Goal: Task Accomplishment & Management: Manage account settings

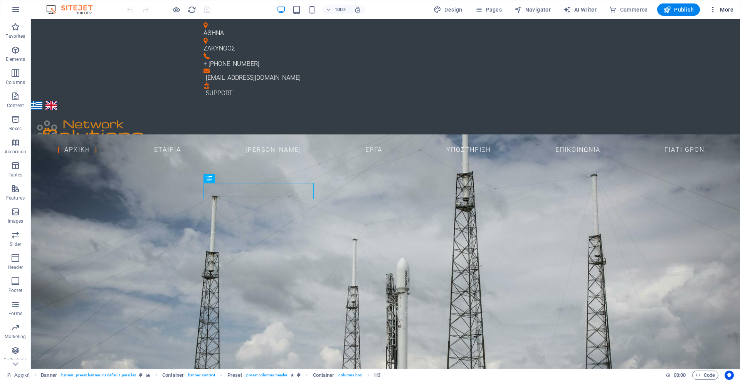
click at [725, 11] on span "More" at bounding box center [722, 10] width 24 height 8
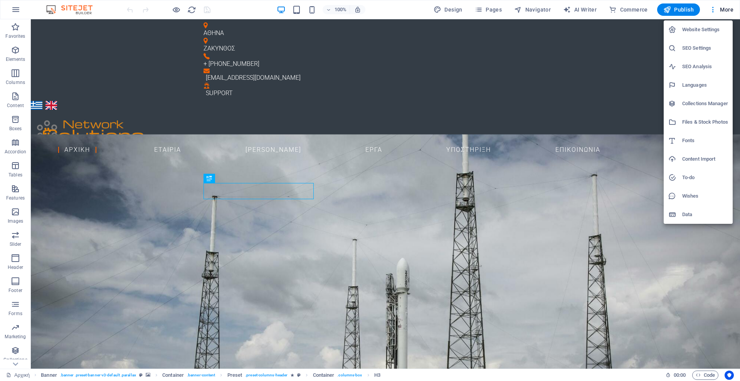
click at [696, 85] on h6 "Languages" at bounding box center [706, 85] width 46 height 9
select select "56"
select select "41"
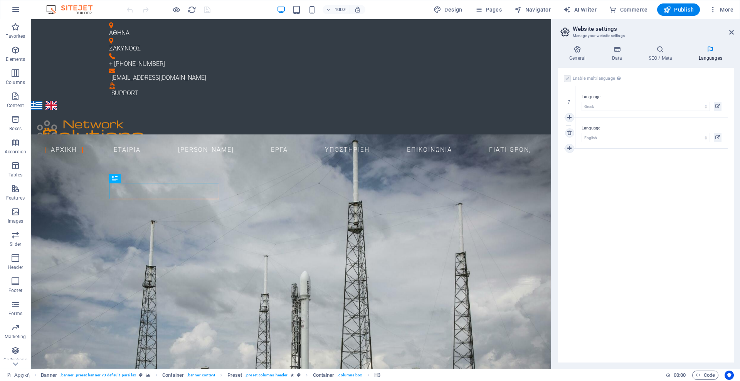
click at [637, 121] on div "Language Abkhazian Afar Afrikaans Akan Albanian Amharic Arabic Aragonese Armeni…" at bounding box center [652, 133] width 152 height 31
click at [719, 137] on icon at bounding box center [718, 137] width 5 height 9
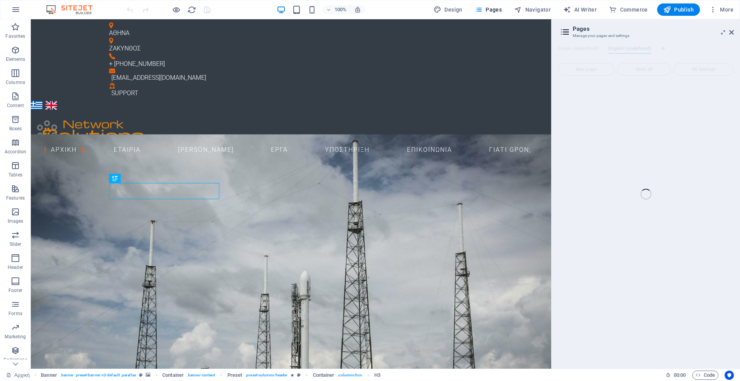
click at [649, 148] on div "Αρχική (el) Favorites Elements Columns Content Boxes Accordion Tables Features …" at bounding box center [370, 194] width 740 height 350
click at [732, 34] on div "Αρχική (el) Favorites Elements Columns Content Boxes Accordion Tables Features …" at bounding box center [370, 194] width 740 height 350
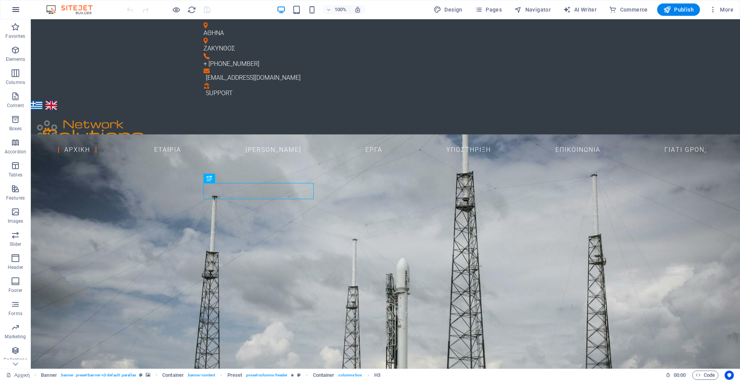
click at [20, 8] on icon "button" at bounding box center [15, 9] width 9 height 9
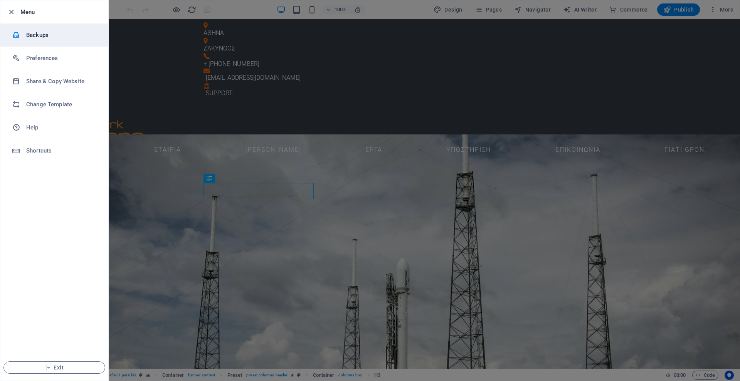
click at [52, 34] on h6 "Backups" at bounding box center [61, 34] width 71 height 9
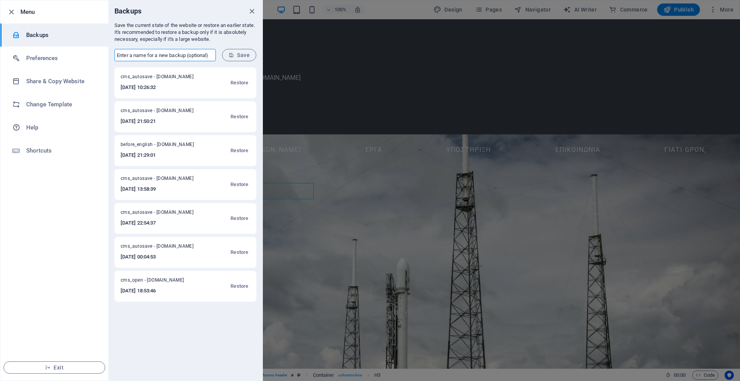
click at [163, 56] on input "text" at bounding box center [165, 55] width 101 height 12
type input "bf-eng-chng"
click at [235, 58] on button "Save" at bounding box center [239, 55] width 34 height 12
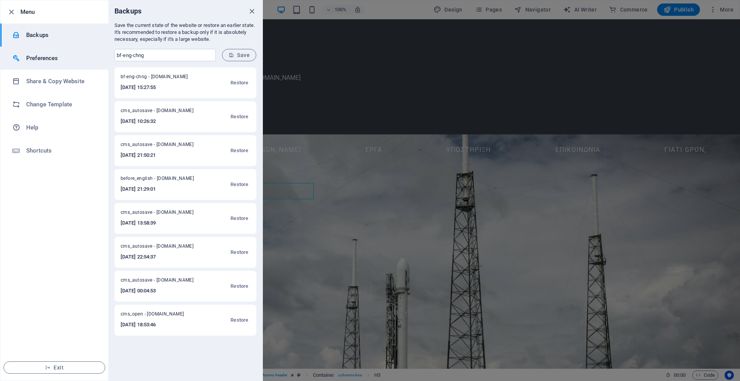
click at [58, 56] on h6 "Preferences" at bounding box center [61, 58] width 71 height 9
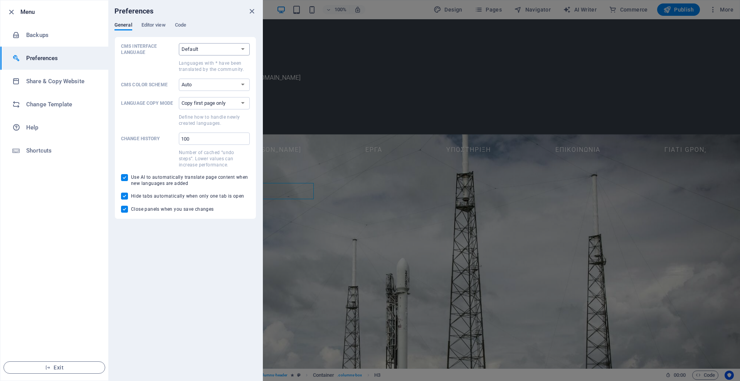
click at [210, 47] on select "Default Deutsch English Español Suomi* Français Magyar Italiano Nederlands Pols…" at bounding box center [214, 49] width 71 height 12
click at [210, 48] on select "Default Deutsch English Español Suomi* Français Magyar Italiano Nederlands Pols…" at bounding box center [214, 49] width 71 height 12
click at [195, 86] on select "Auto Dark Light" at bounding box center [214, 85] width 71 height 12
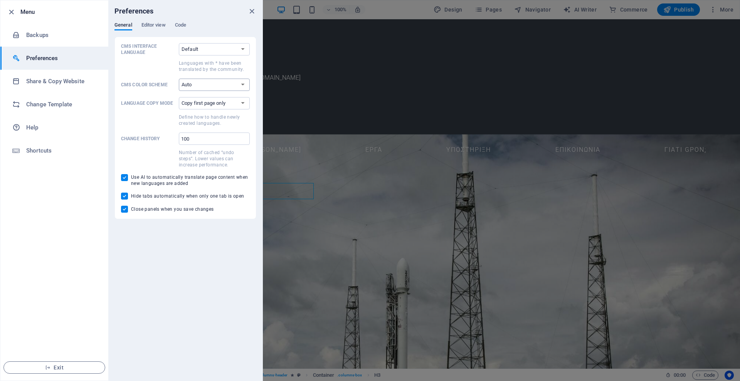
click at [195, 86] on select "Auto Dark Light" at bounding box center [214, 85] width 71 height 12
click at [239, 105] on select "Copy first page only Copy all pages" at bounding box center [214, 103] width 71 height 12
select select "all"
click at [179, 97] on select "Copy first page only Copy all pages" at bounding box center [214, 103] width 71 height 12
click at [148, 24] on span "Editor view" at bounding box center [154, 25] width 24 height 11
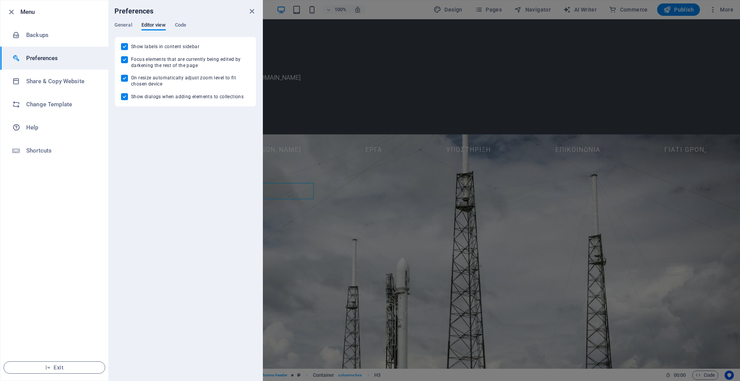
click at [172, 22] on div "Preferences" at bounding box center [185, 11] width 154 height 22
click at [179, 24] on span "Code" at bounding box center [180, 25] width 11 height 11
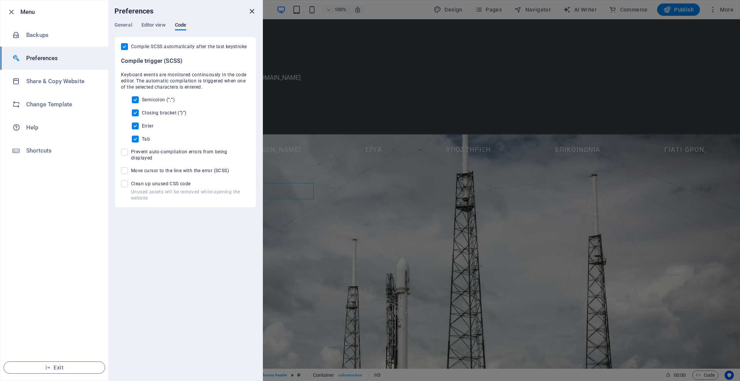
click at [251, 10] on icon "close" at bounding box center [252, 11] width 9 height 9
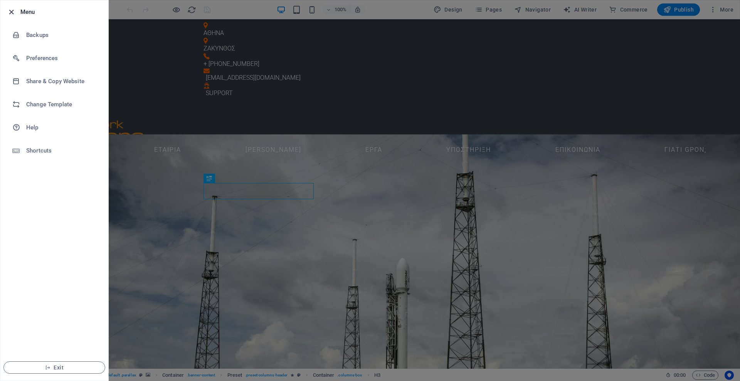
click at [11, 13] on icon "button" at bounding box center [11, 12] width 9 height 9
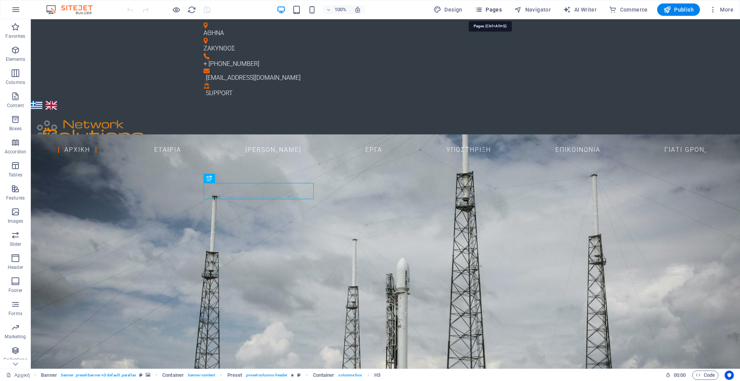
click at [491, 10] on span "Pages" at bounding box center [488, 10] width 27 height 8
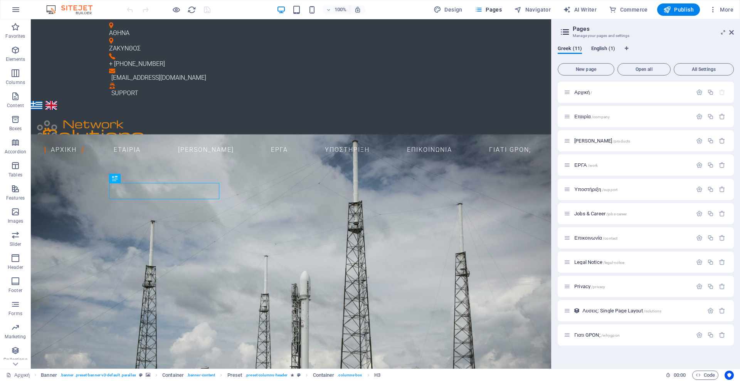
click at [600, 50] on span "English (1)" at bounding box center [604, 49] width 24 height 11
click at [716, 118] on span "Translate" at bounding box center [715, 117] width 20 height 6
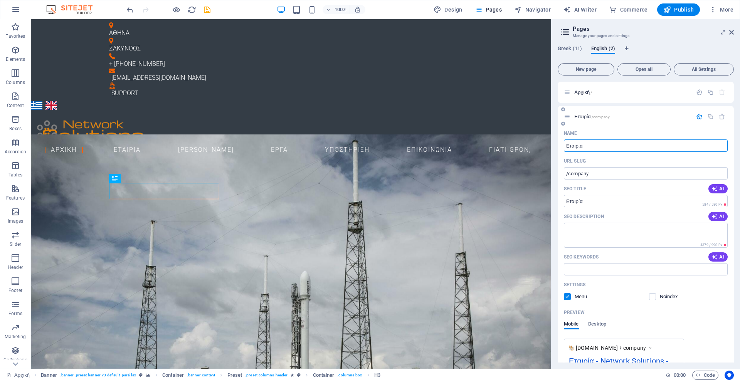
drag, startPoint x: 589, startPoint y: 145, endPoint x: 561, endPoint y: 148, distance: 27.5
click at [561, 148] on div "Name Εταιρία ​ URL SLUG /company ​ SEO Title AI Εταιρία ​ 584 / 580 Px SEO Desc…" at bounding box center [646, 300] width 176 height 347
type input "Company"
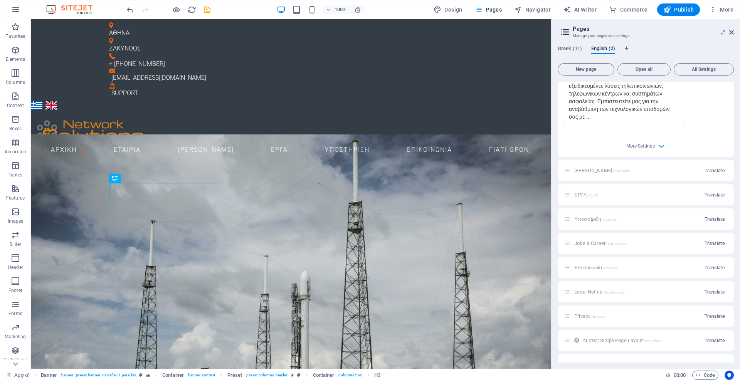
scroll to position [334, 0]
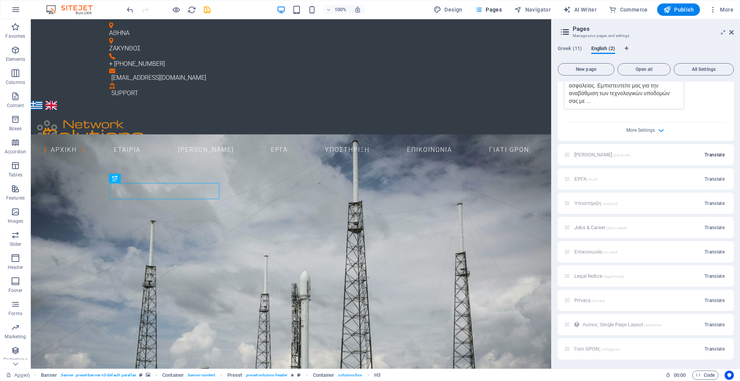
type input "Company"
click at [717, 156] on span "Translate" at bounding box center [715, 155] width 20 height 6
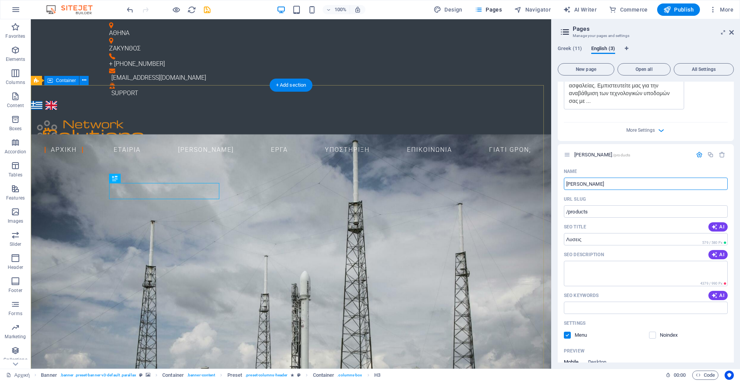
drag, startPoint x: 634, startPoint y: 203, endPoint x: 528, endPoint y: 201, distance: 106.5
click at [580, 187] on input "[PERSON_NAME]" at bounding box center [646, 184] width 164 height 12
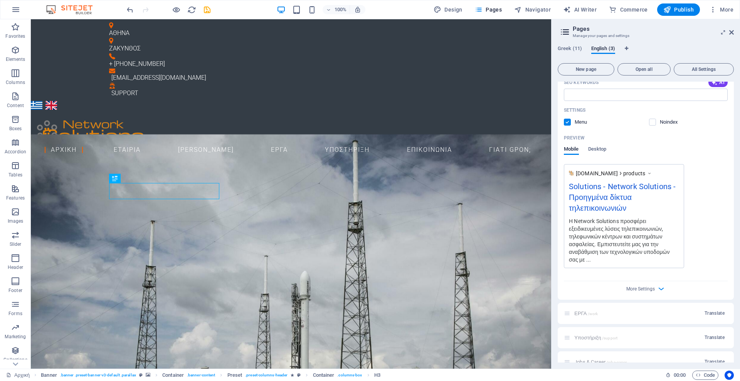
scroll to position [548, 0]
type input "Solutions"
click at [658, 289] on icon "button" at bounding box center [661, 288] width 9 height 9
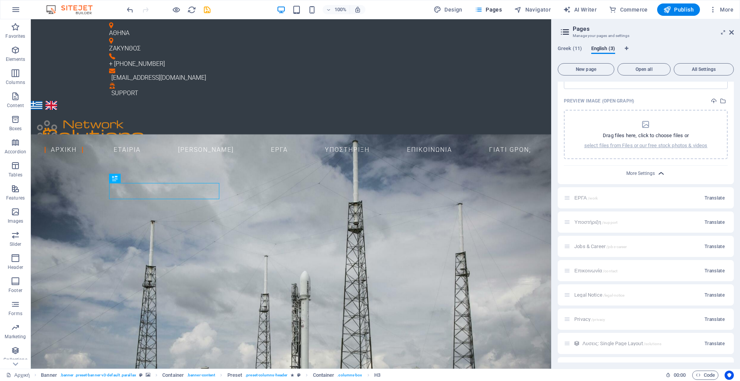
scroll to position [784, 0]
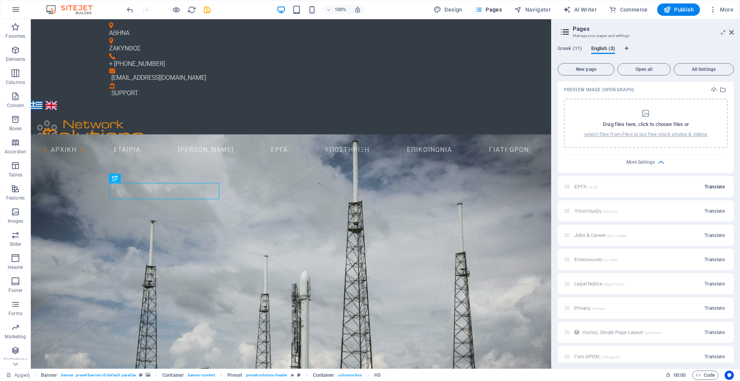
click at [717, 188] on span "Translate" at bounding box center [715, 187] width 20 height 6
drag, startPoint x: 623, startPoint y: 233, endPoint x: 583, endPoint y: 240, distance: 41.1
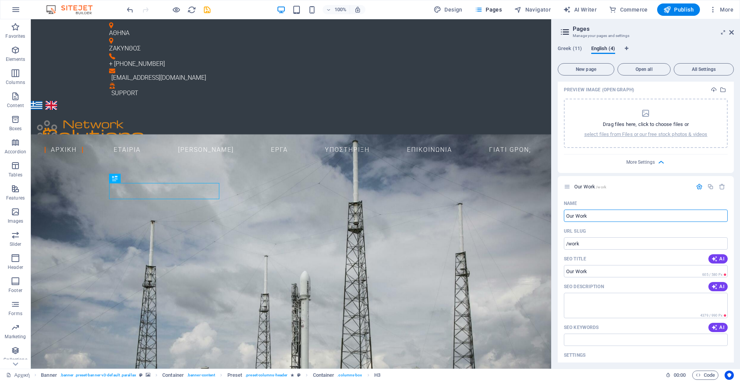
drag, startPoint x: 629, startPoint y: 237, endPoint x: 549, endPoint y: 220, distance: 81.7
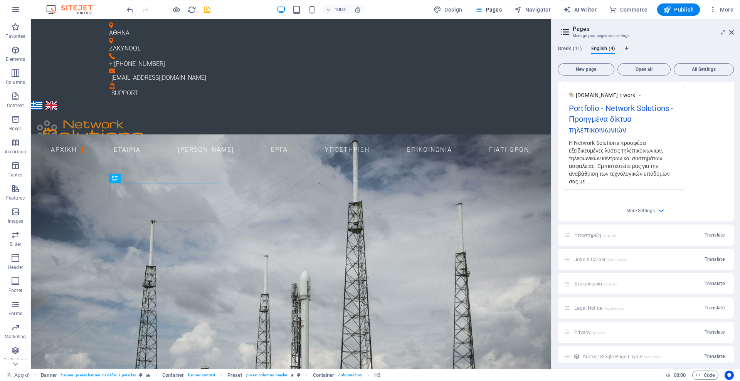
scroll to position [1108, 0]
type input "Portfolio"
click at [713, 237] on span "Translate" at bounding box center [715, 235] width 20 height 6
drag, startPoint x: 609, startPoint y: 266, endPoint x: 558, endPoint y: 265, distance: 50.9
click at [558, 265] on div "Greek (11) English (5) New page Open all All Settings Αρχική / Company /company…" at bounding box center [646, 204] width 189 height 330
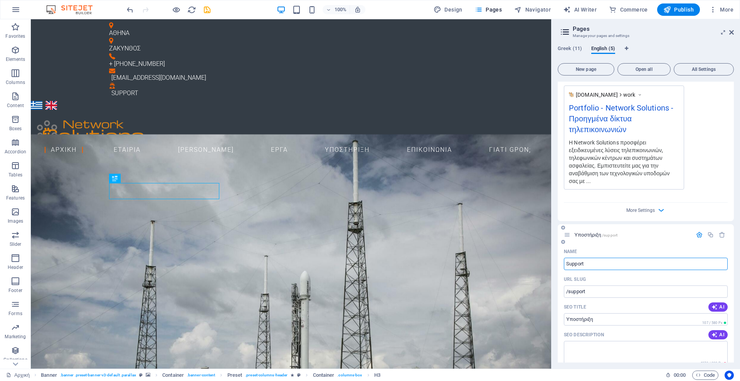
type input "Support"
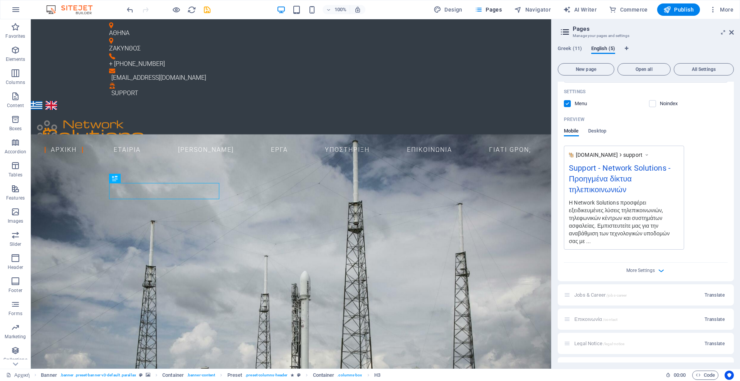
scroll to position [1488, 0]
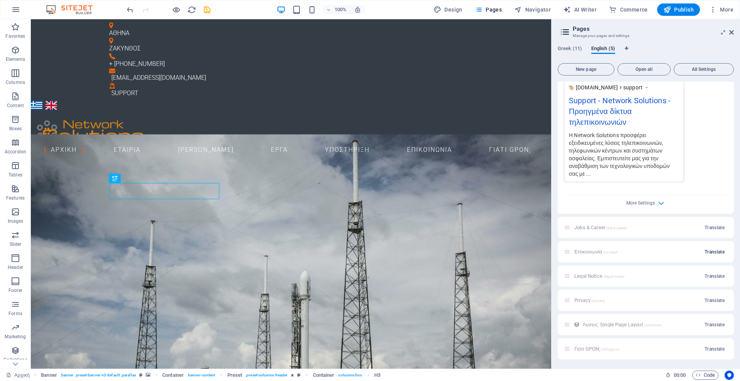
type input "Support"
click at [714, 253] on span "Translate" at bounding box center [715, 252] width 20 height 6
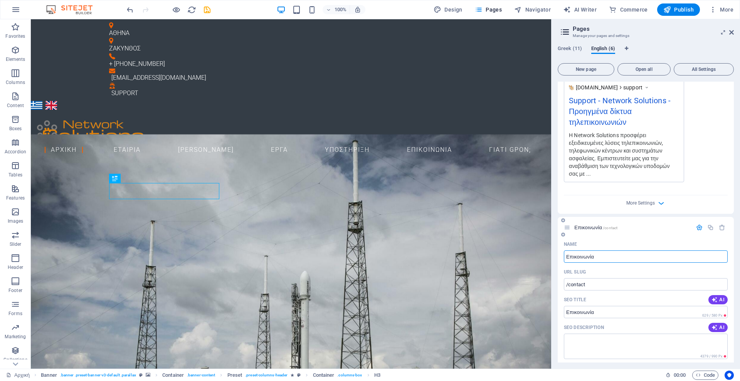
click at [622, 256] on input "Επικοινωνία" at bounding box center [646, 257] width 164 height 12
type input "Contact"
type input "Contac"
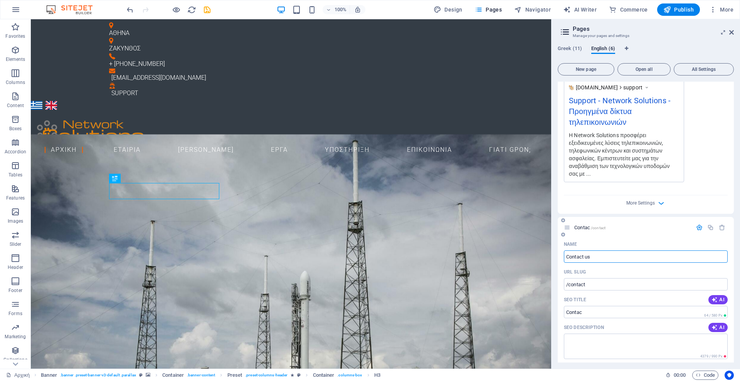
type input "Contact us"
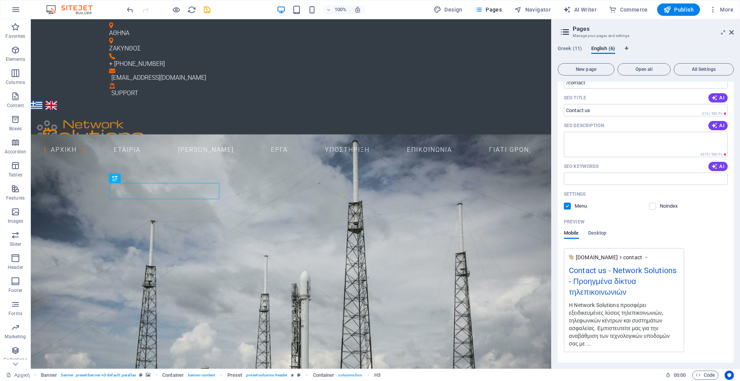
scroll to position [1835, 0]
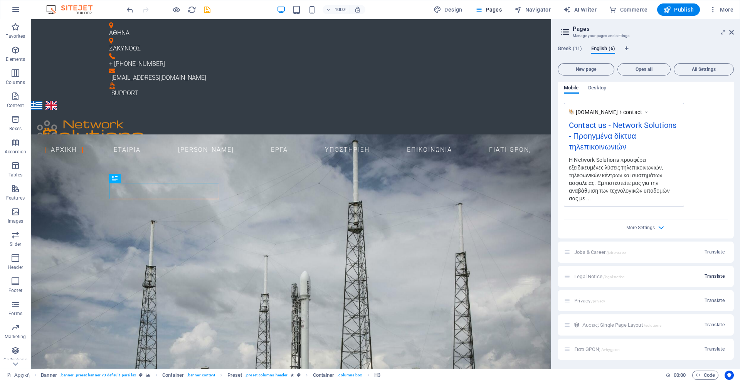
type input "Contact us"
click at [715, 277] on span "Translate" at bounding box center [715, 276] width 20 height 6
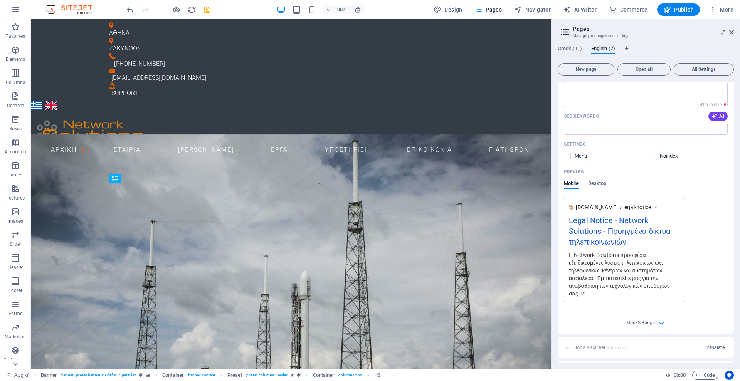
scroll to position [2183, 0]
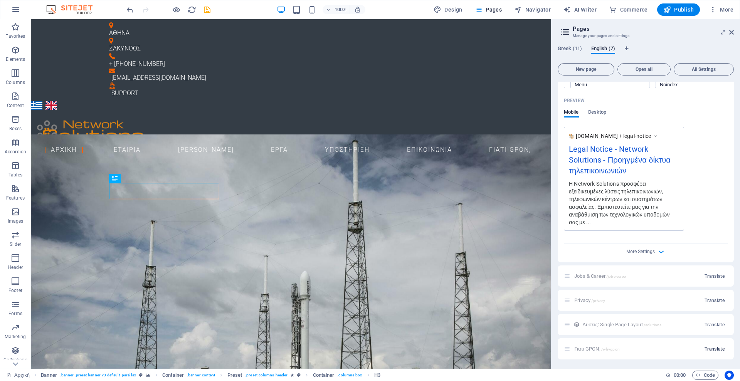
click at [710, 349] on span "Translate" at bounding box center [715, 349] width 20 height 6
click at [614, 307] on input "Γιατι GPON;" at bounding box center [646, 305] width 164 height 12
type input "Why choose G"
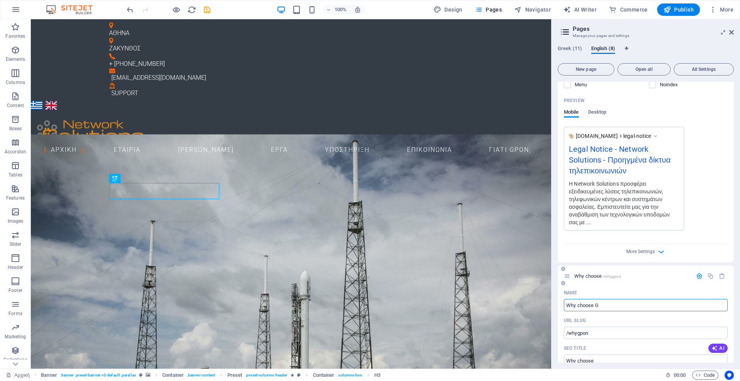
type input "Why choose"
type input "Why choose GPON"
type input "Why choose GPON?"
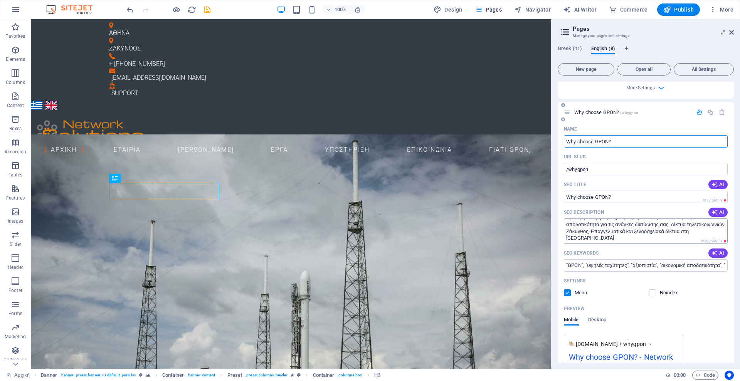
scroll to position [0, 0]
type input "Why choose GPON?"
drag, startPoint x: 567, startPoint y: 224, endPoint x: 628, endPoint y: 240, distance: 63.0
click at [628, 240] on textarea "Ανακαλύψτε γιατί η τεχνολογία GPON από την Network Solutions προσφέρει υψηλές τ…" at bounding box center [646, 231] width 164 height 25
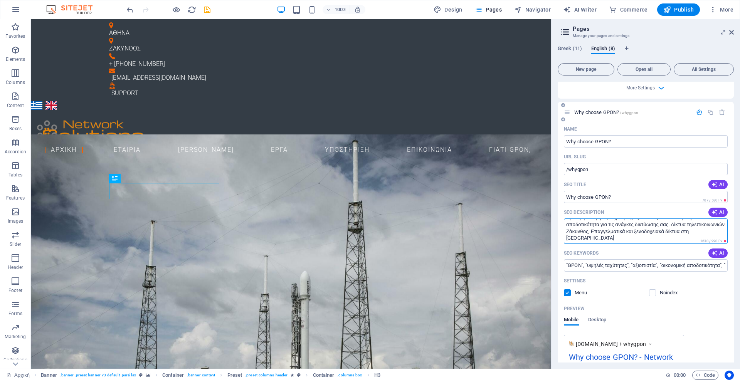
scroll to position [0, 0]
drag, startPoint x: 617, startPoint y: 238, endPoint x: 560, endPoint y: 209, distance: 64.5
click at [560, 209] on div "Name Why choose GPON? ​ URL SLUG /whygpon ​ SEO Title AI Why choose GPON? ​ 707…" at bounding box center [646, 293] width 176 height 340
paste textarea "Discover why GPON technology from Network Solutions offers high speeds, reliabi…"
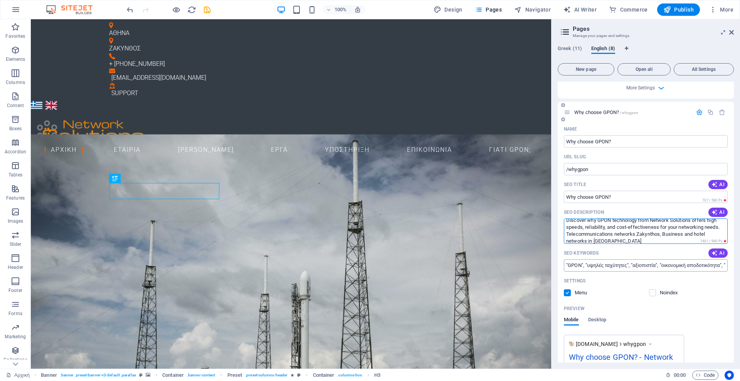
type textarea "Discover why GPON technology from Network Solutions offers high speeds, reliabi…"
drag, startPoint x: 567, startPoint y: 266, endPoint x: 740, endPoint y: 281, distance: 174.2
click at [740, 281] on div "Greek (11) English (8) New page Open all All Settings Αρχική / Company /company…" at bounding box center [646, 204] width 189 height 330
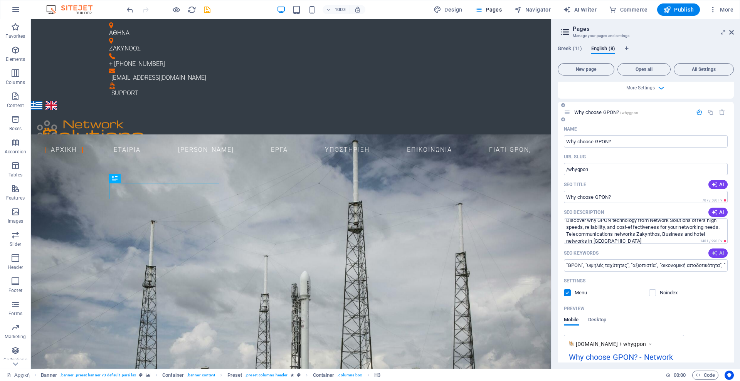
click at [718, 254] on span "AI" at bounding box center [718, 253] width 13 height 6
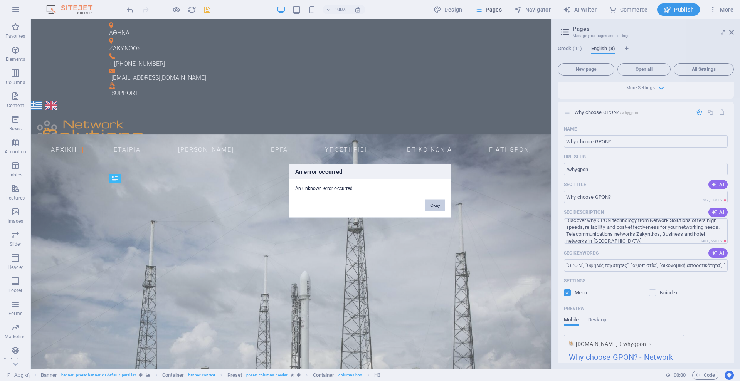
click at [442, 203] on button "Okay" at bounding box center [435, 205] width 19 height 12
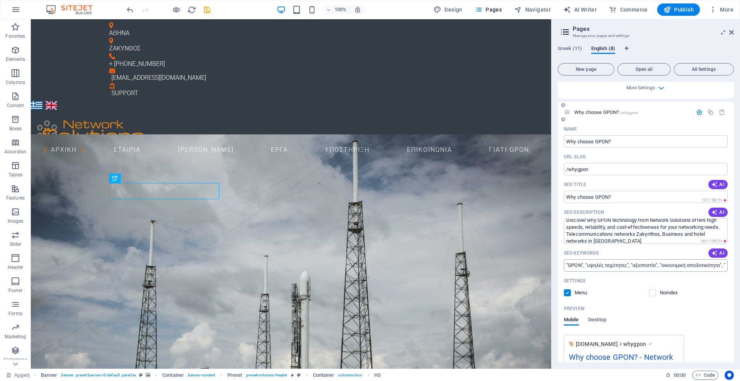
click at [594, 264] on input ""GPON", "υψηλές ταχύτητες", "αξιοπιστία", "οικονομική αποδοτικότητα", "επεκτασι…" at bounding box center [646, 266] width 164 height 12
click at [710, 254] on button "AI" at bounding box center [718, 253] width 19 height 9
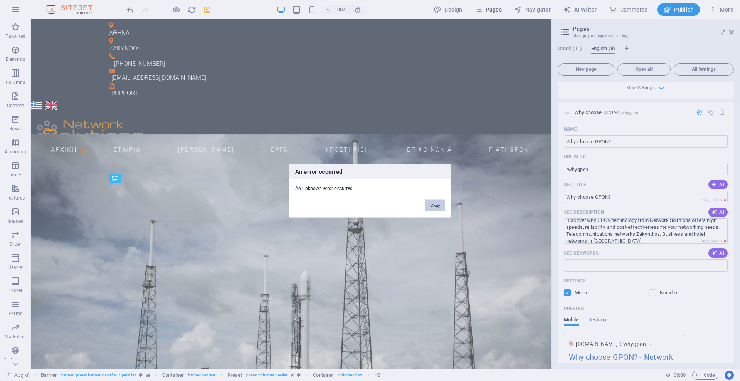
click at [439, 208] on button "Okay" at bounding box center [435, 205] width 19 height 12
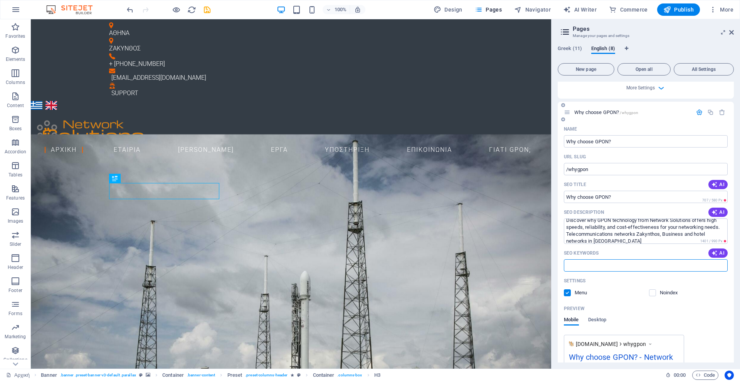
click at [589, 268] on input "SEO Keywords" at bounding box center [646, 266] width 164 height 12
paste input ""GPON", "high speeds", "reliability", "cost-effectiveness", "expandability", "e…"
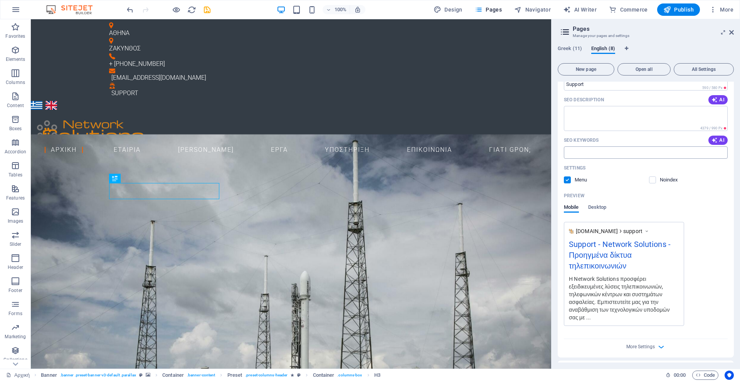
scroll to position [1339, 0]
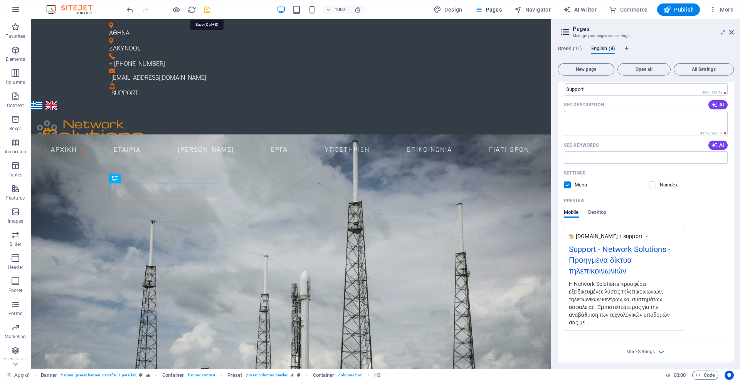
type input ""GPON", "high speeds", "reliability", "cost-effectiveness", "expandability", "e…"
click at [209, 12] on icon "save" at bounding box center [207, 9] width 9 height 9
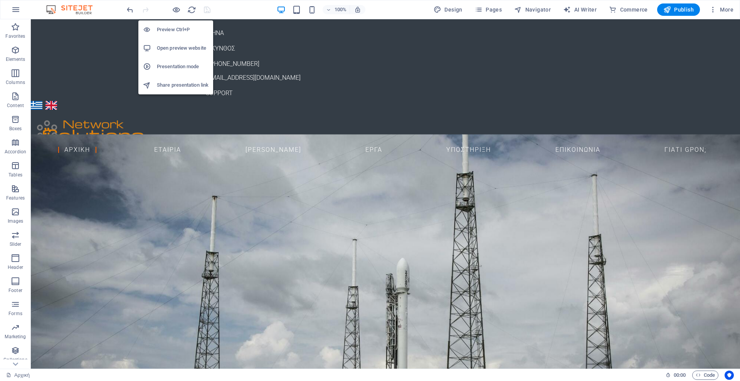
click at [178, 32] on h6 "Preview Ctrl+P" at bounding box center [183, 29] width 52 height 9
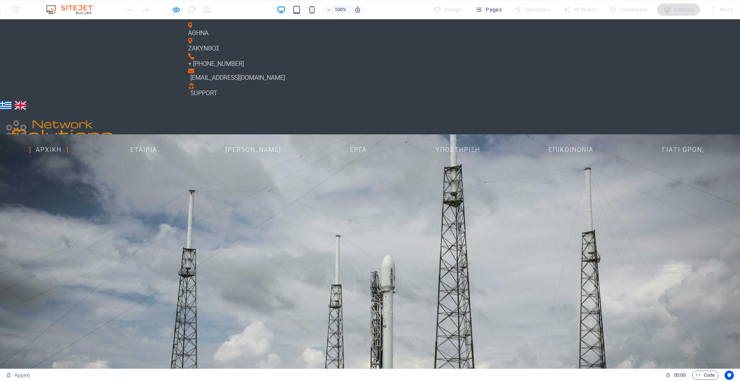
click at [24, 101] on link "English" at bounding box center [21, 105] width 12 height 9
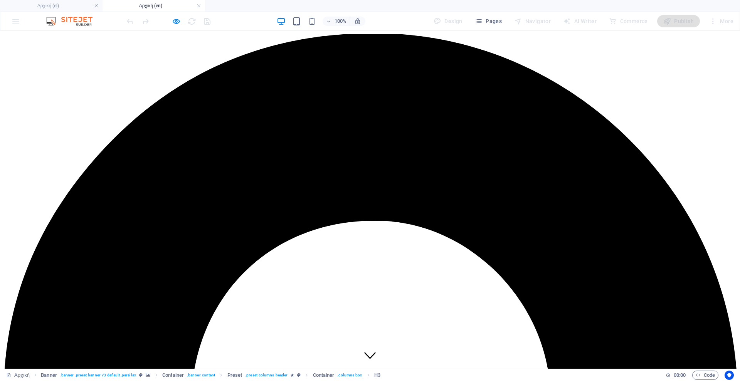
scroll to position [0, 0]
click at [175, 22] on icon "button" at bounding box center [176, 21] width 9 height 9
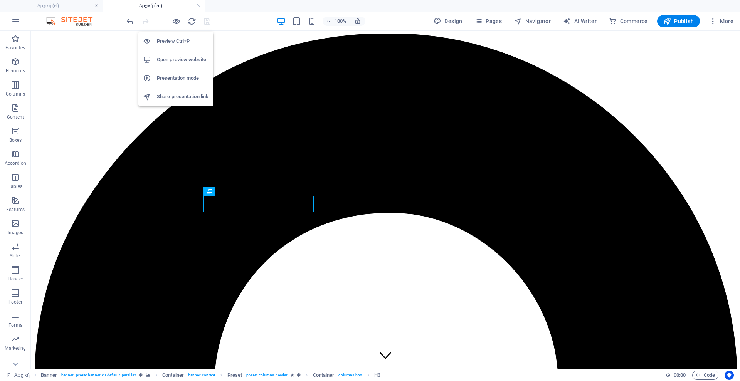
click at [178, 79] on h6 "Presentation mode" at bounding box center [183, 78] width 52 height 9
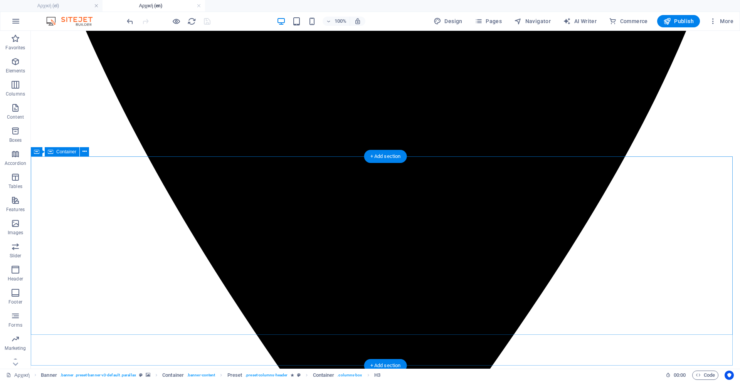
scroll to position [556, 0]
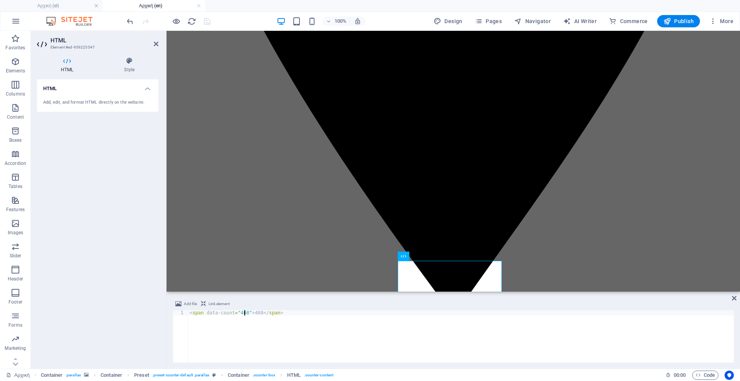
click at [244, 313] on div "< span data-count = "468" > 468 </ span >" at bounding box center [461, 341] width 546 height 63
type textarea "<span data-count="473">468</span>"
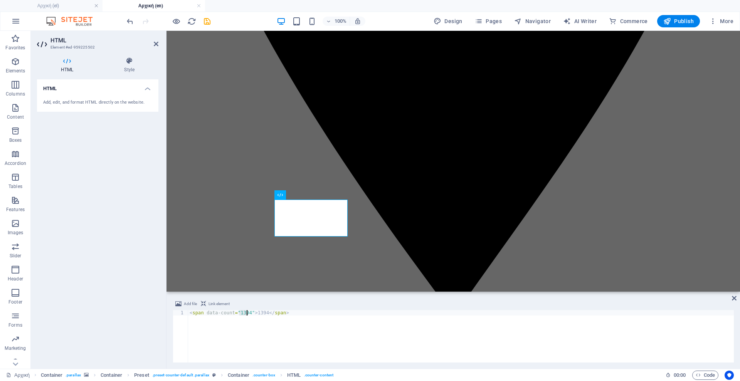
drag, startPoint x: 239, startPoint y: 312, endPoint x: 246, endPoint y: 314, distance: 7.1
click at [246, 314] on div "< span data-count = "1394" > 1394 </ span >" at bounding box center [461, 341] width 546 height 63
type textarea "<span data-count="1402">1394</span>"
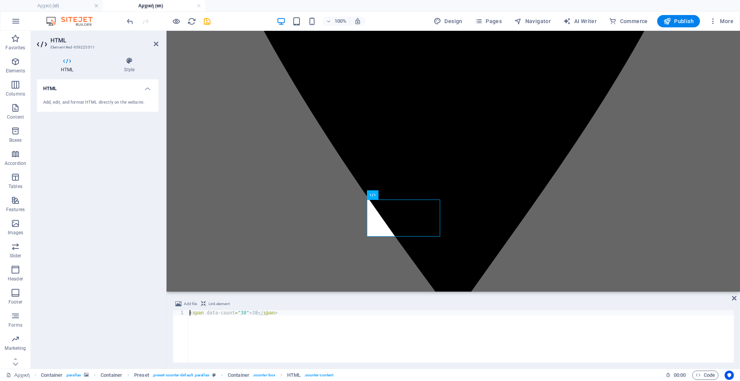
click at [240, 312] on div "< span data-count = "38" > 38 </ span >" at bounding box center [461, 341] width 546 height 63
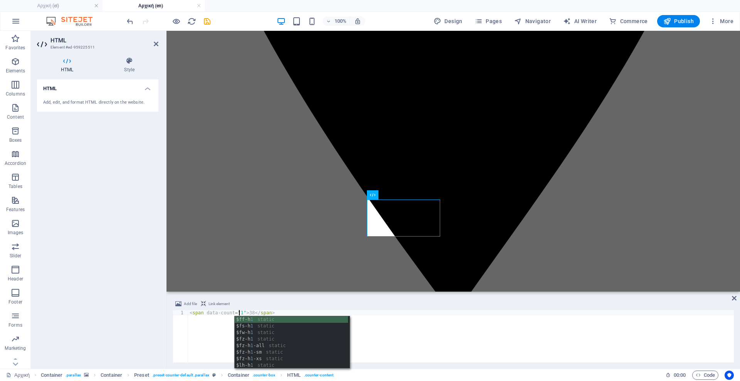
scroll to position [0, 4]
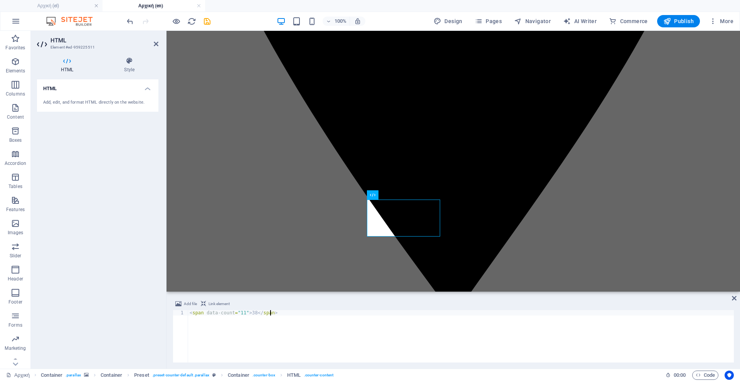
click at [319, 334] on div "< span data-count = "11" > 38 </ span >" at bounding box center [461, 341] width 546 height 63
type textarea "<span data-count="11">38</span>"
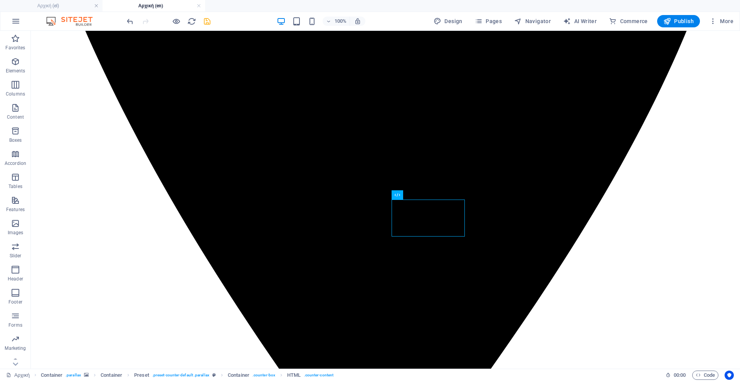
click at [207, 21] on icon "save" at bounding box center [207, 21] width 9 height 9
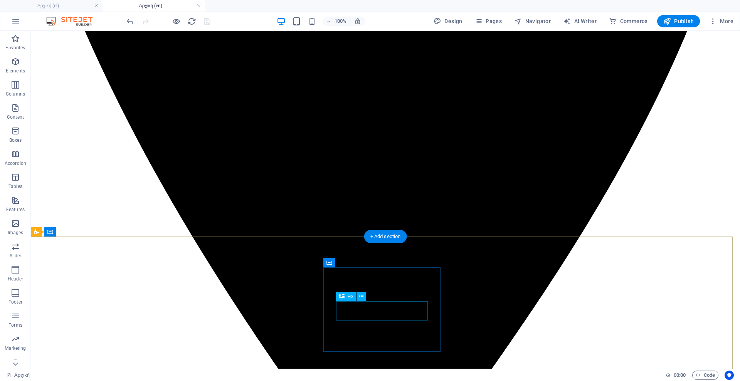
scroll to position [1662, 0]
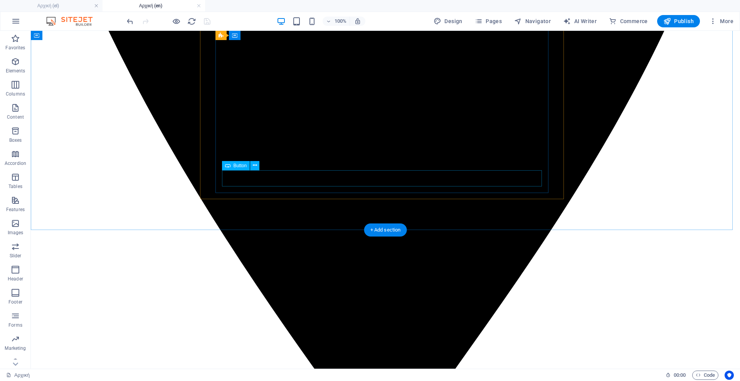
select select "9"
select select
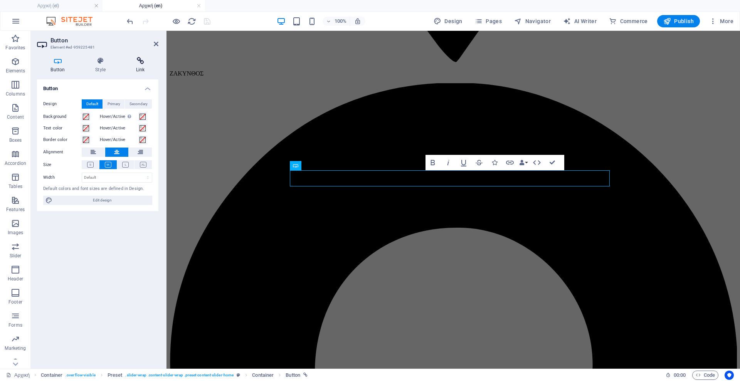
click at [145, 69] on h4 "Link" at bounding box center [140, 65] width 36 height 16
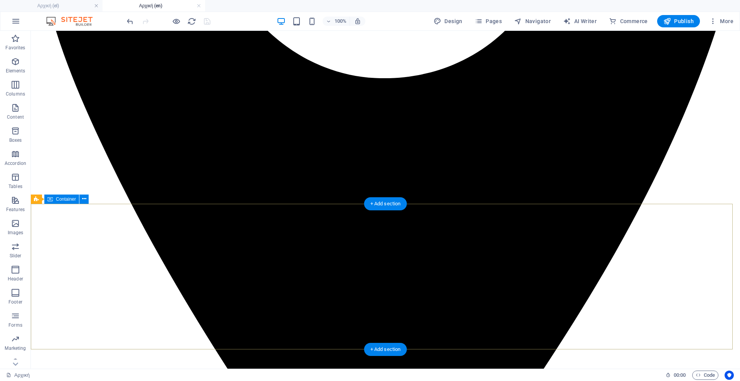
scroll to position [1808, 0]
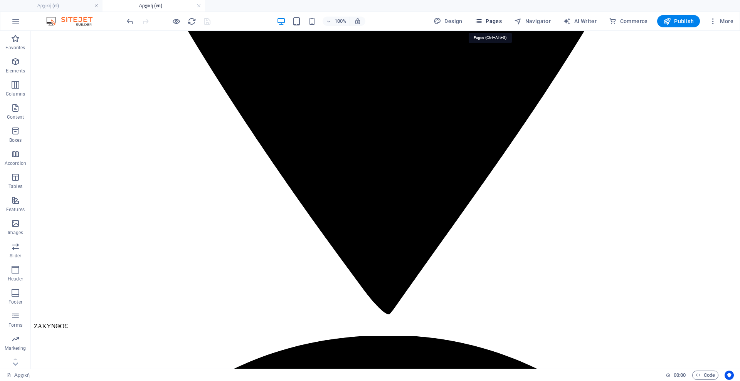
click at [495, 22] on span "Pages" at bounding box center [488, 21] width 27 height 8
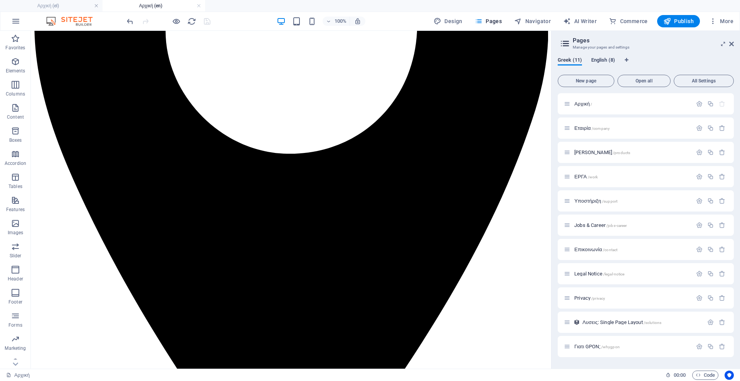
click at [600, 61] on span "English (8)" at bounding box center [604, 61] width 24 height 11
click at [712, 321] on span "Translate" at bounding box center [715, 323] width 20 height 6
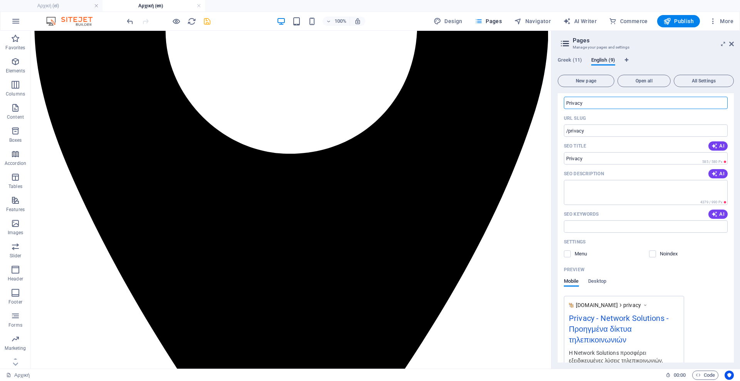
scroll to position [233, 0]
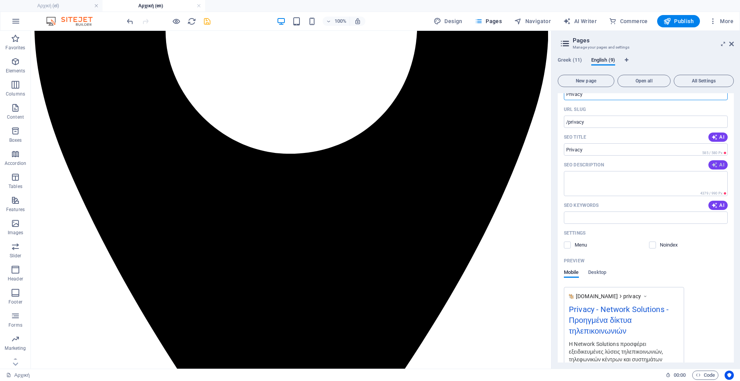
click at [719, 165] on span "AI" at bounding box center [718, 165] width 13 height 6
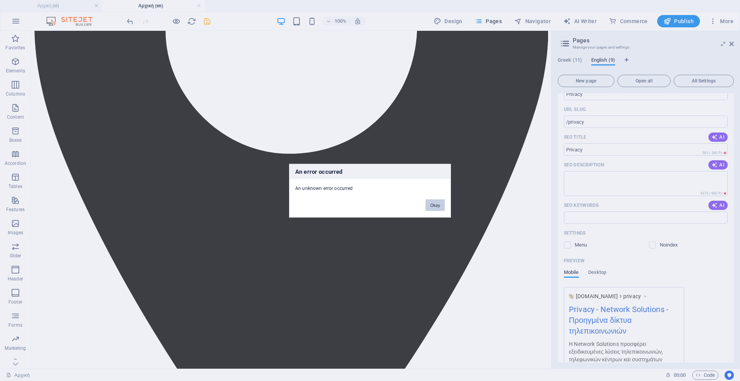
click at [438, 202] on button "Okay" at bounding box center [435, 205] width 19 height 12
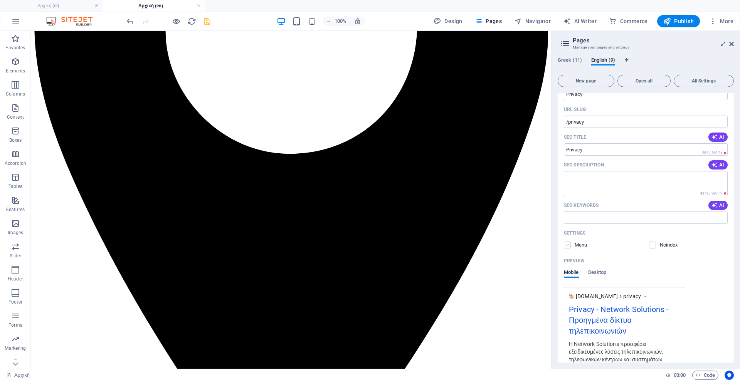
click at [568, 245] on label at bounding box center [567, 245] width 7 height 7
click at [0, 0] on input "checkbox" at bounding box center [0, 0] width 0 height 0
click at [568, 246] on label at bounding box center [567, 245] width 7 height 7
click at [0, 0] on input "checkbox" at bounding box center [0, 0] width 0 height 0
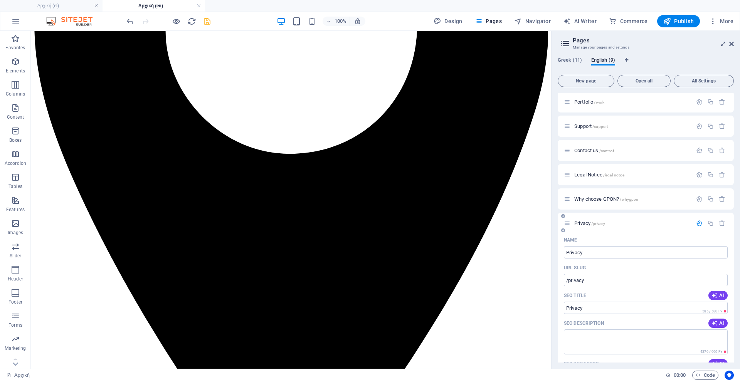
scroll to position [0, 0]
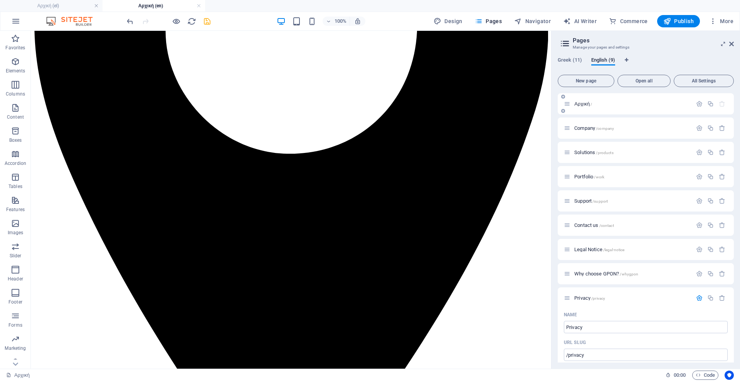
click at [601, 108] on div "Αρχική /" at bounding box center [628, 104] width 128 height 9
click at [576, 106] on span "Αρχική /" at bounding box center [584, 104] width 18 height 6
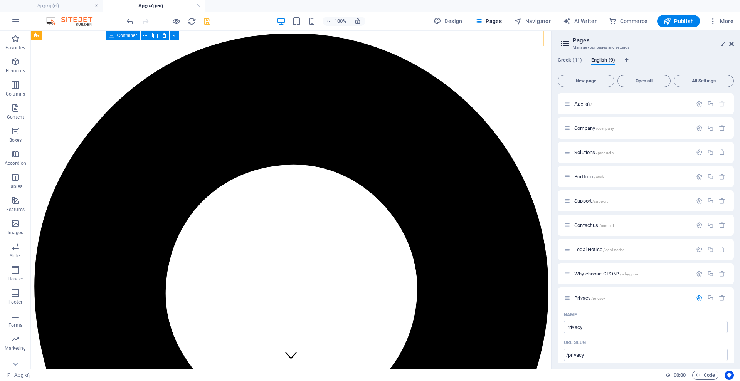
click at [124, 40] on div "Container" at bounding box center [123, 35] width 35 height 9
click at [135, 37] on icon at bounding box center [134, 35] width 5 height 9
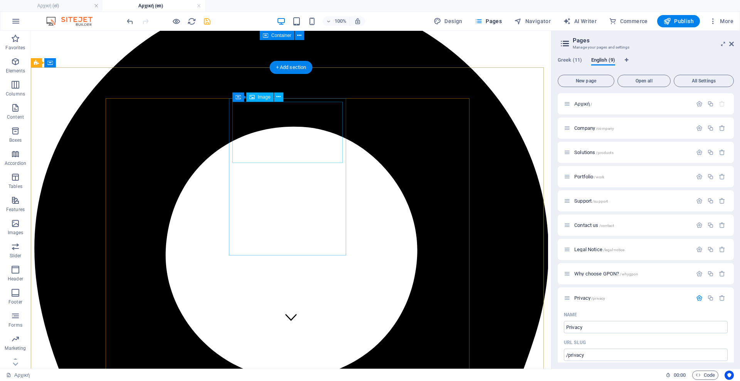
scroll to position [39, 0]
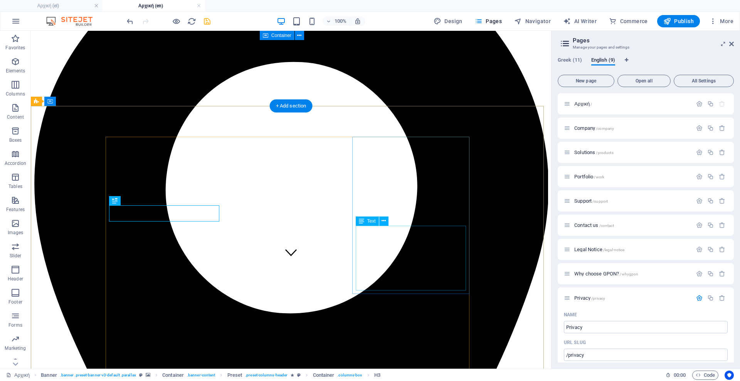
scroll to position [105, 0]
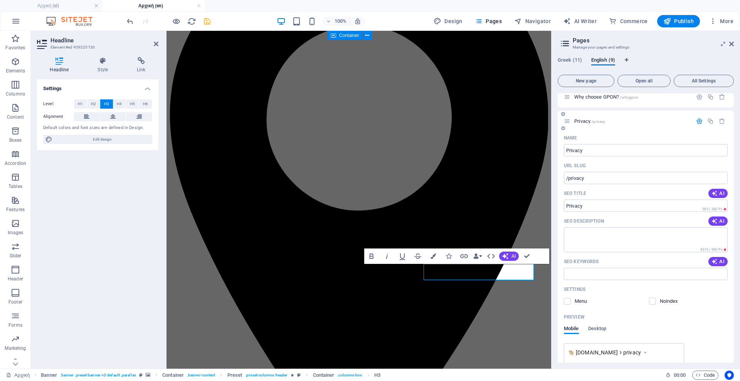
scroll to position [177, 0]
click at [653, 301] on label at bounding box center [652, 301] width 7 height 7
click at [0, 0] on input "checkbox" at bounding box center [0, 0] width 0 height 0
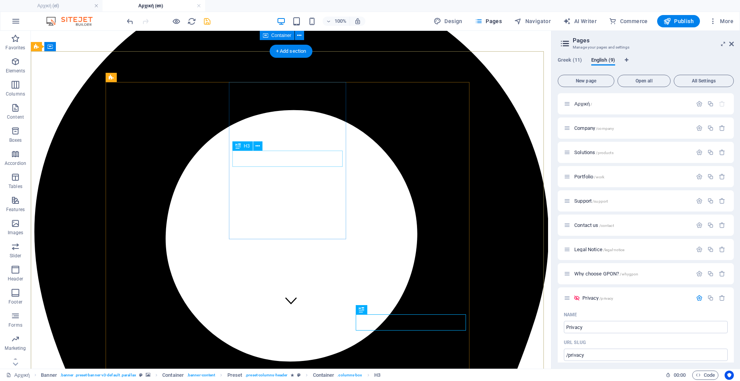
scroll to position [54, 0]
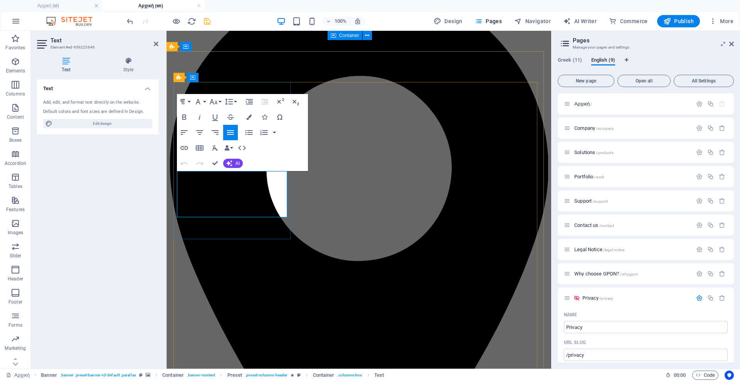
copy p "Firewalls προστατεύουν δίκτυα από απειλές, ελέγχουν την πρόσβαση δεδομένων, φιλ…"
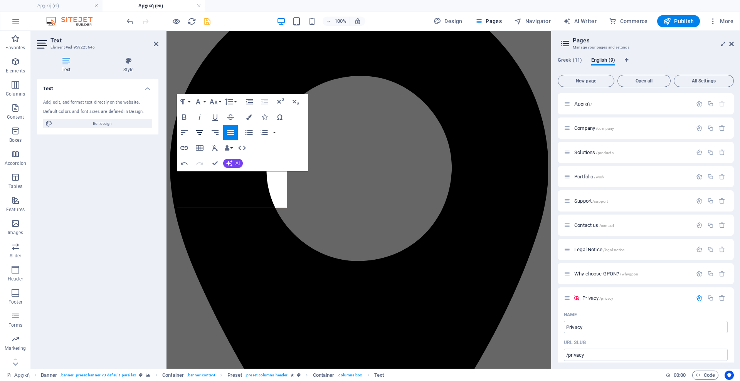
click at [200, 131] on icon "button" at bounding box center [199, 132] width 7 height 5
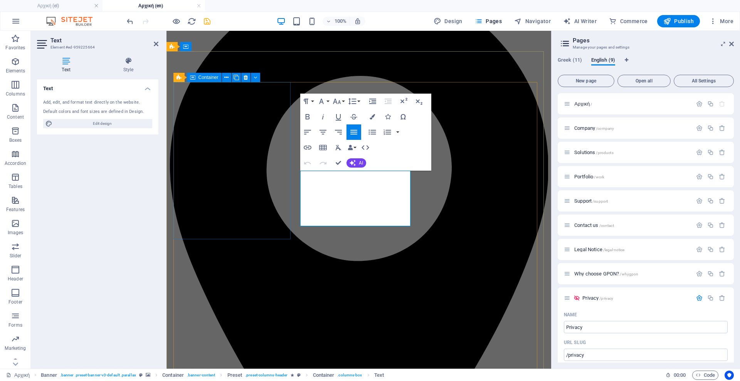
copy p "Τα routers είναι συσκευές δικτύου που καθορίζουν τη διαδρομή των δεδομένων μετα…"
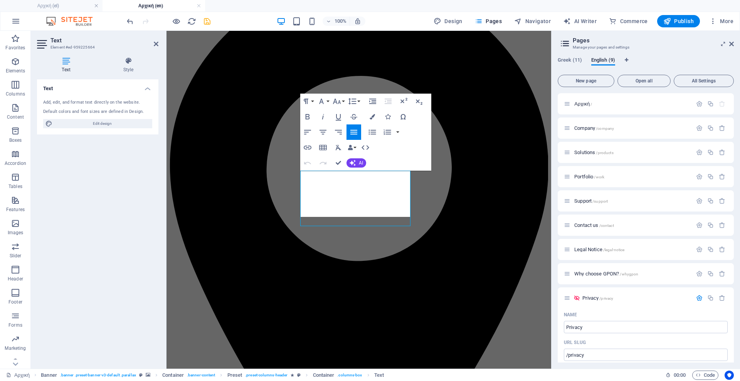
scroll to position [886, 1]
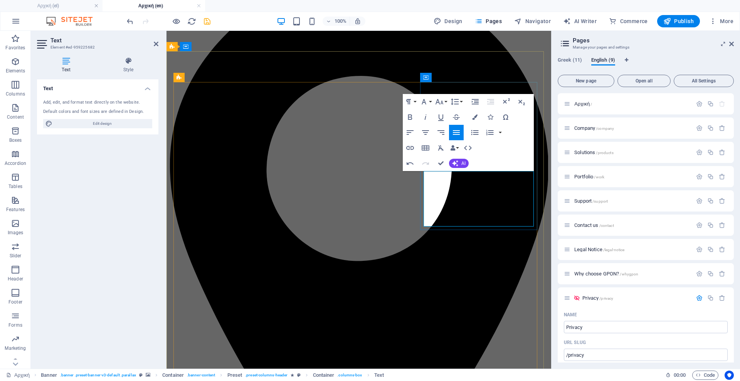
scroll to position [1102, 1]
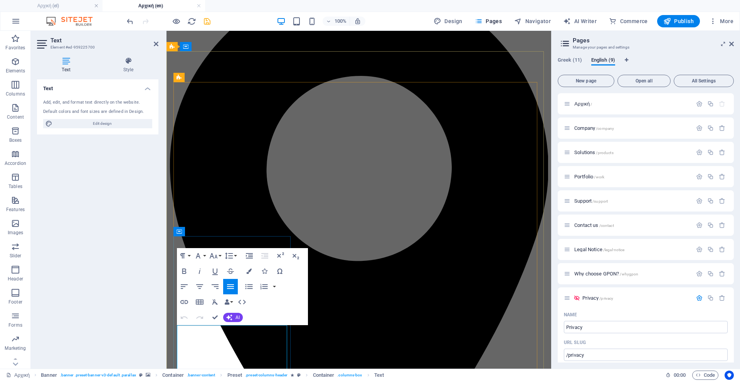
copy p "Το GPON (Gigabit Passive Optical Network) είναι τεχνολογία οπτικών ινών που προ…"
click at [199, 288] on icon "button" at bounding box center [199, 286] width 9 height 9
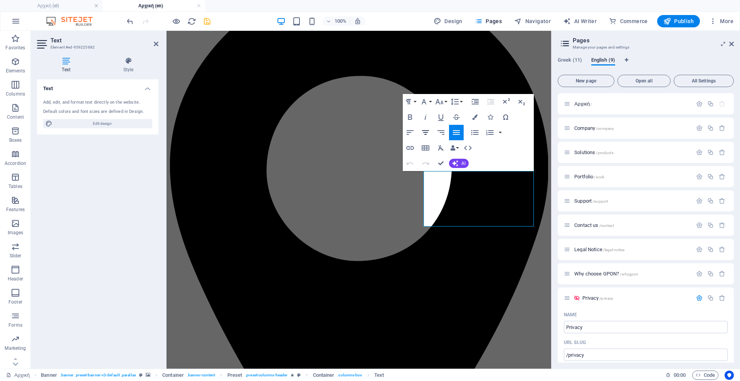
click at [425, 133] on icon "button" at bounding box center [425, 132] width 9 height 9
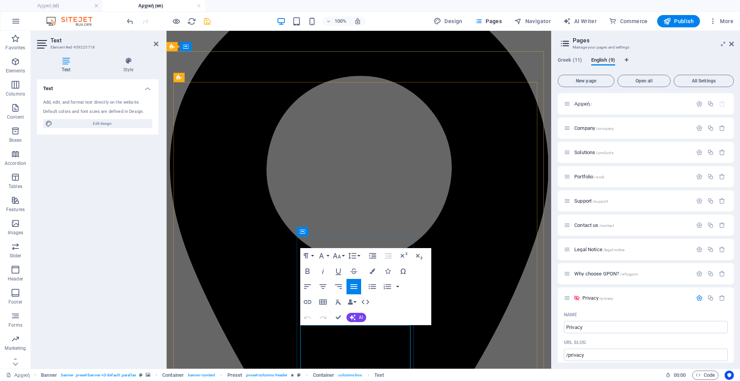
copy p "Τα επαγγελματικά WiFi access points παρέχουν αξιόπιστη ασύρματη συνδεσιμότητα σ…"
click at [322, 288] on icon "button" at bounding box center [323, 287] width 7 height 5
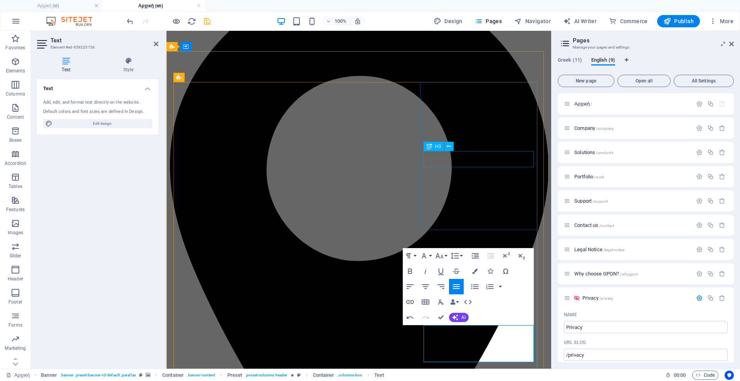
scroll to position [817, 1]
click at [426, 287] on icon "button" at bounding box center [425, 287] width 7 height 5
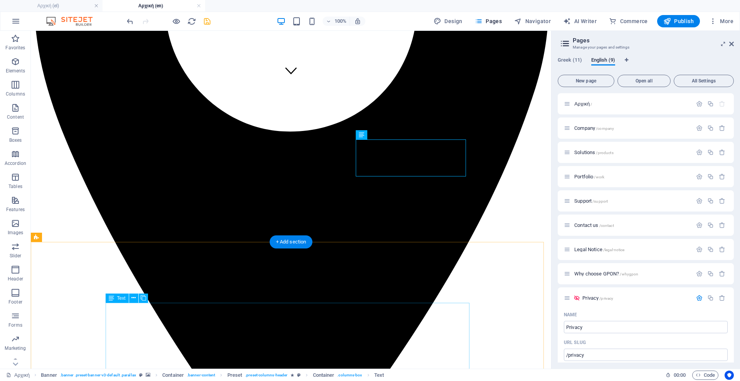
scroll to position [295, 0]
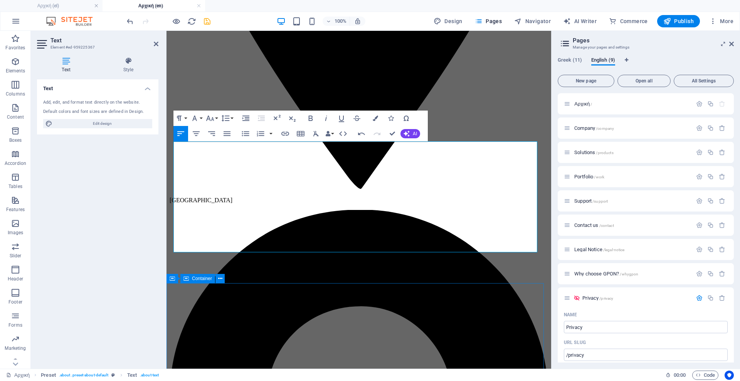
scroll to position [403, 0]
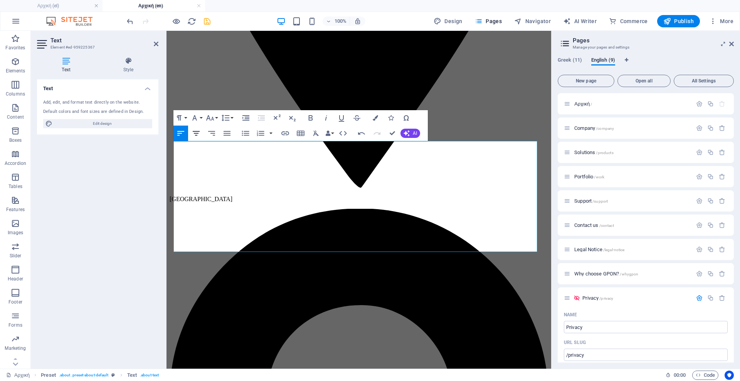
click at [197, 136] on icon "button" at bounding box center [196, 133] width 9 height 9
click at [183, 133] on icon "button" at bounding box center [180, 133] width 9 height 9
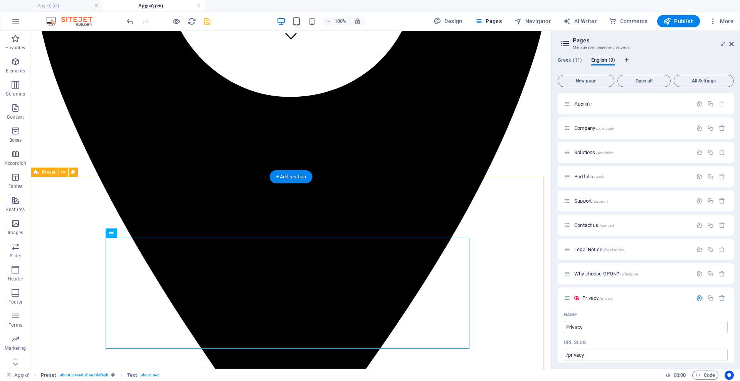
scroll to position [295, 0]
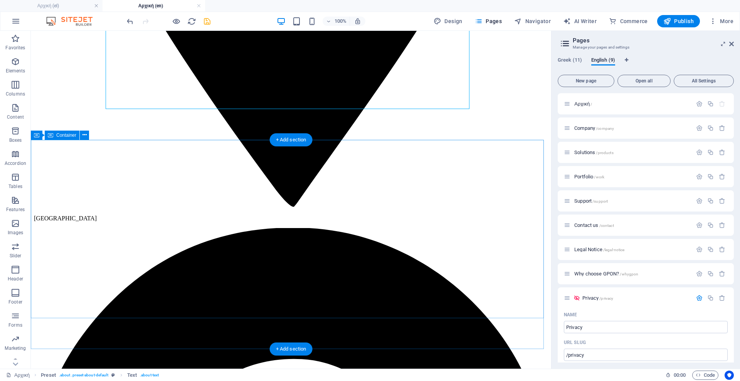
scroll to position [538, 0]
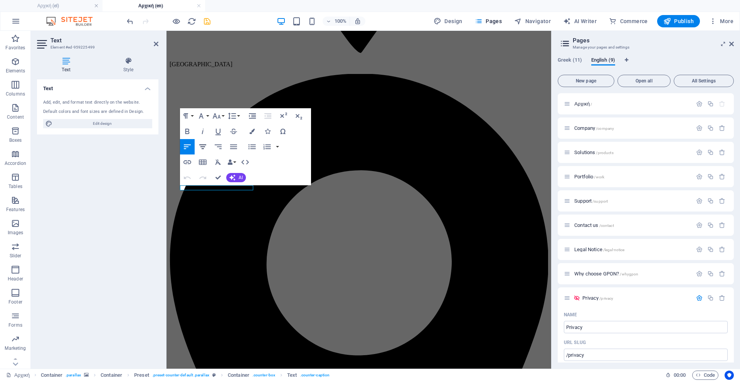
click at [204, 145] on icon "button" at bounding box center [202, 146] width 9 height 9
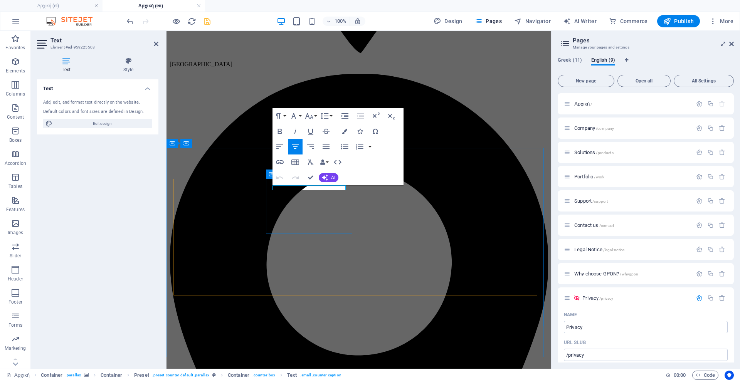
drag, startPoint x: 332, startPoint y: 186, endPoint x: 287, endPoint y: 185, distance: 45.5
click at [297, 146] on icon "button" at bounding box center [295, 146] width 9 height 9
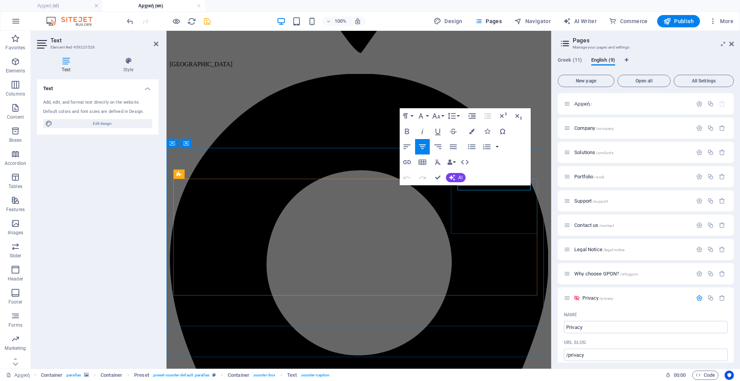
click at [422, 145] on icon "button" at bounding box center [422, 147] width 7 height 5
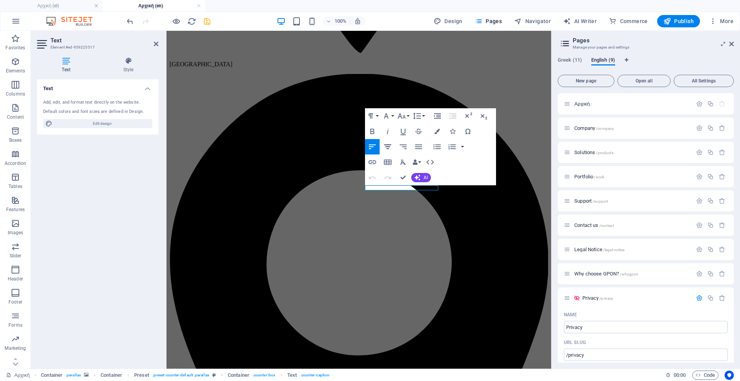
click at [389, 146] on icon "button" at bounding box center [387, 146] width 9 height 9
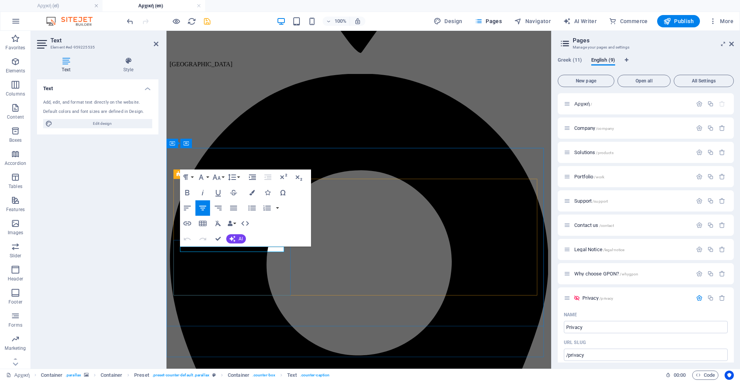
click at [204, 201] on button "Align Center" at bounding box center [203, 208] width 15 height 15
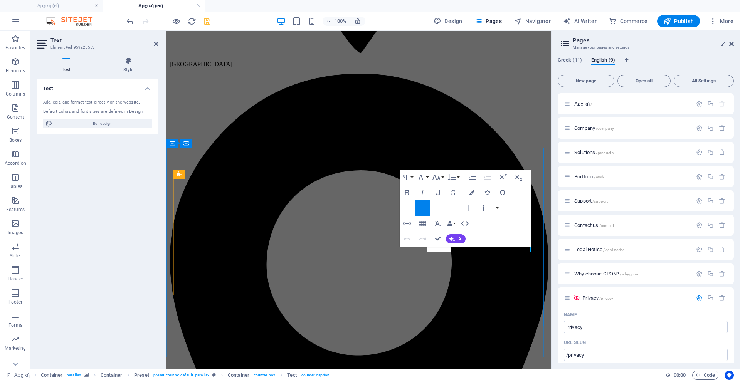
click at [425, 209] on icon "button" at bounding box center [422, 208] width 9 height 9
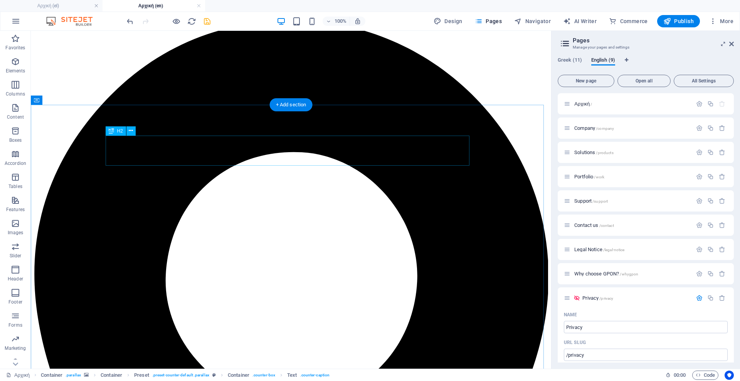
scroll to position [789, 0]
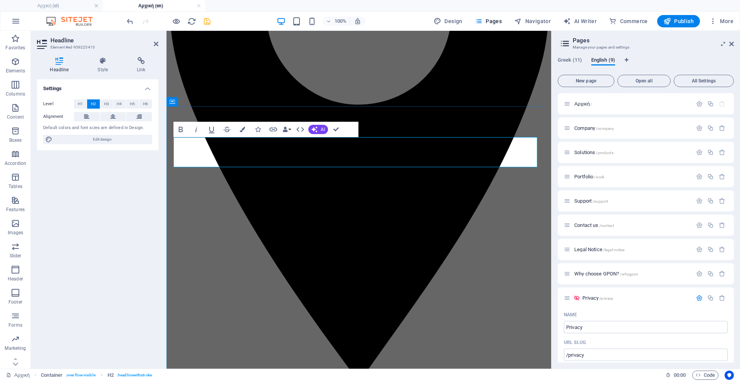
scroll to position [0, 1]
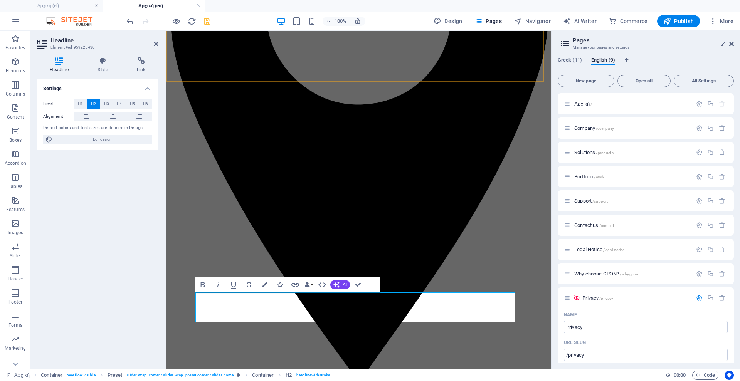
scroll to position [0, 2]
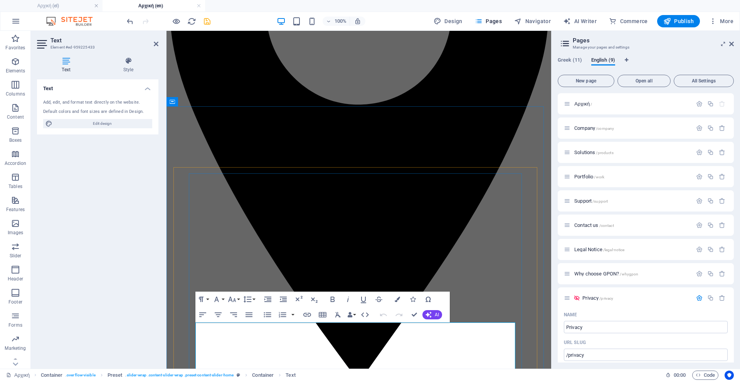
copy p "Η χρήση ενός Firewall είναι κρίσιμη για την ασφάλεια των τηλεπικοινωνιών. Τα Fo…"
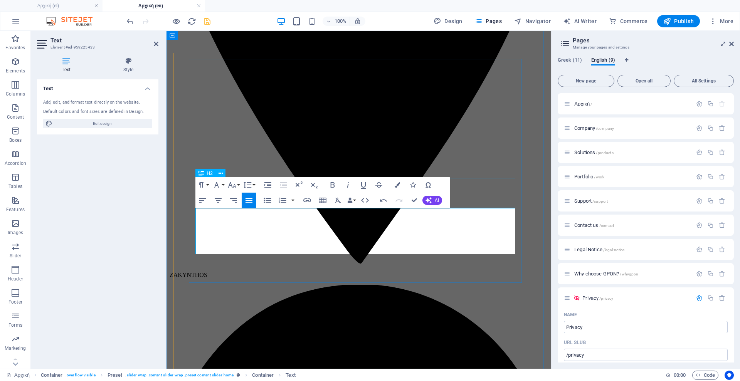
scroll to position [905, 0]
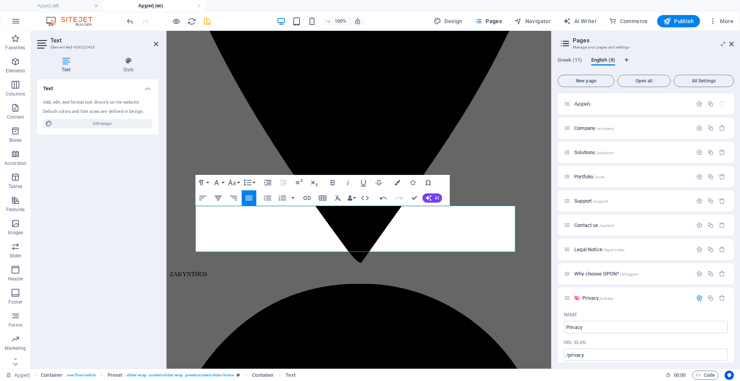
click at [216, 197] on icon "button" at bounding box center [218, 198] width 9 height 9
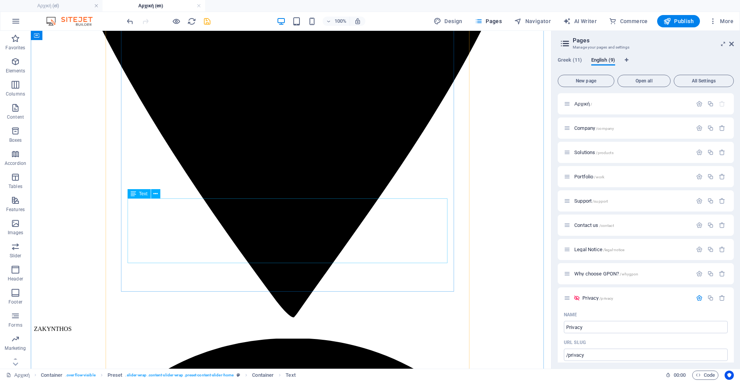
scroll to position [1283, 0]
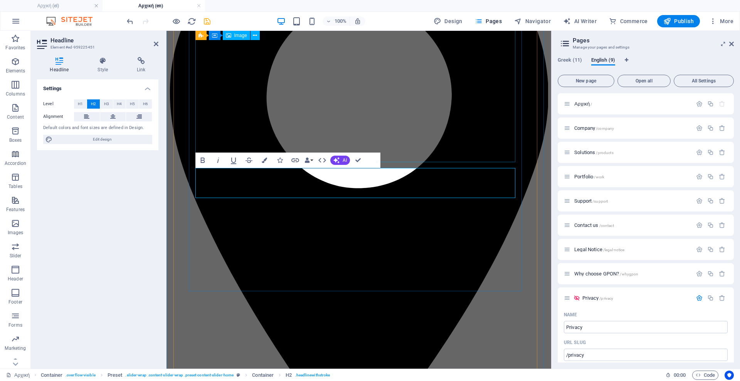
scroll to position [0, 2]
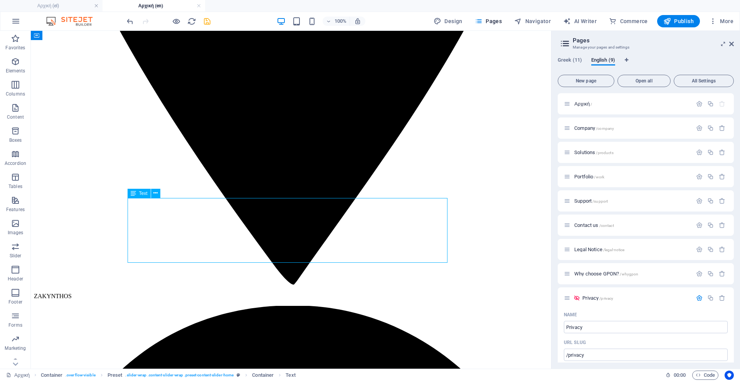
drag, startPoint x: 194, startPoint y: 232, endPoint x: 298, endPoint y: 232, distance: 104.1
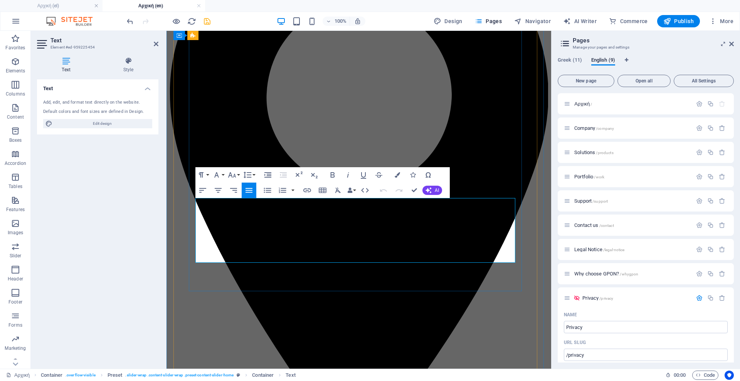
copy p "Η επιλογή ενός επαγγελματικού Access Point (AP) αντί για ένα οικιακό, όπως τα T…"
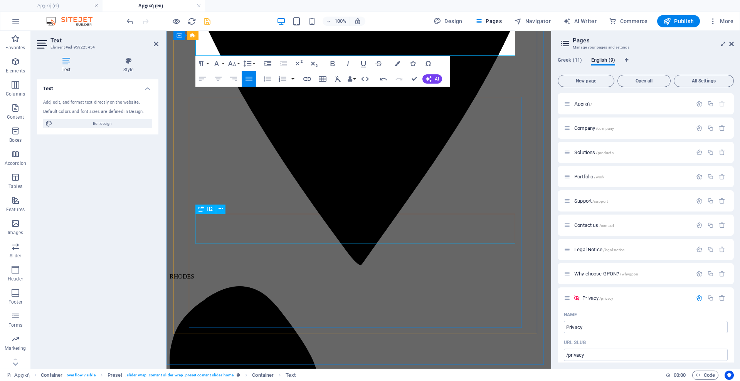
scroll to position [1481, 0]
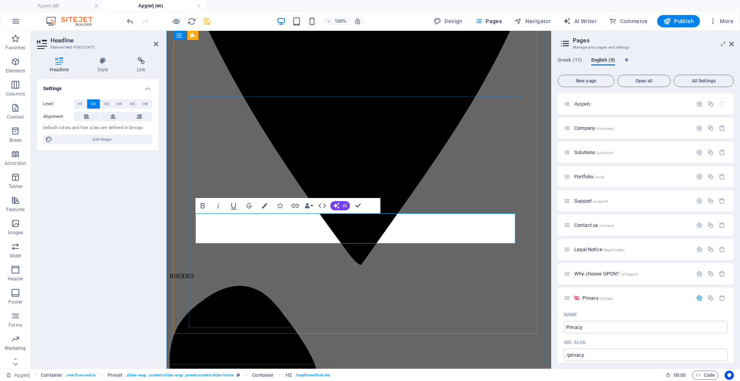
copy h2 "Γιατί να βάλω GPON στο ξενοδοχείο μου;"
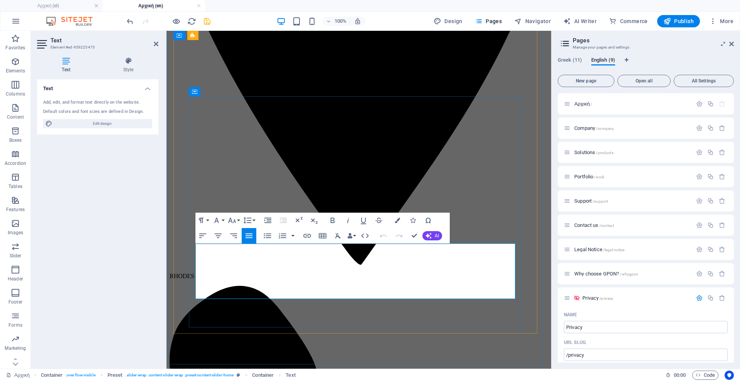
copy p "Η επιλογή GPON για κάθε δωμάτιο ξενοδοχείου αντί για χαλκό UTP είναι προτιμότερ…"
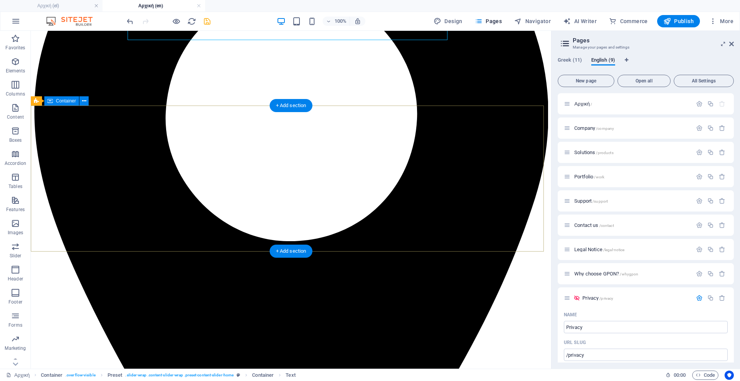
scroll to position [1730, 0]
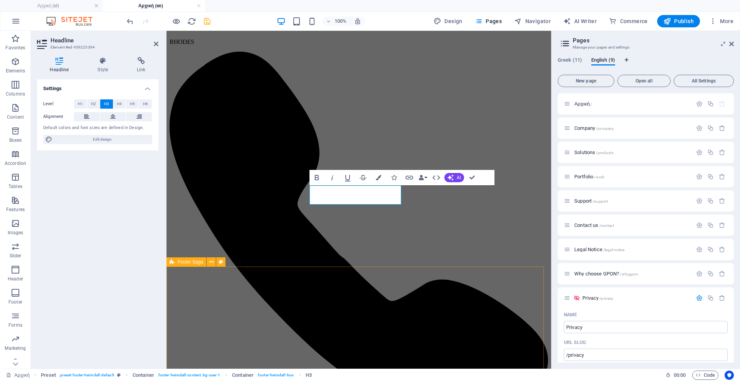
scroll to position [1753, 0]
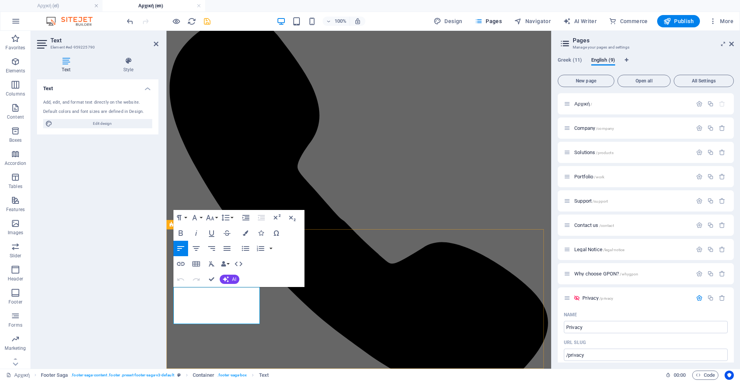
drag, startPoint x: 175, startPoint y: 292, endPoint x: 258, endPoint y: 329, distance: 90.7
copy div "Στόχος μας η εξάπλωση της τεχνολογίας του μέλλοντος. Το μέλλον είναι εδώ, Εσύ;"
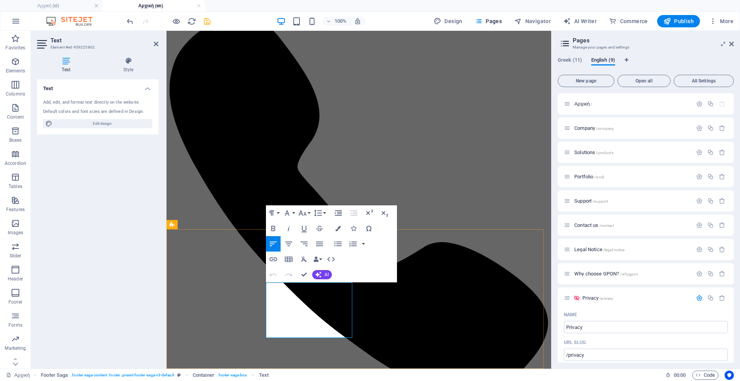
drag, startPoint x: 287, startPoint y: 313, endPoint x: 265, endPoint y: 315, distance: 22.5
drag, startPoint x: 341, startPoint y: 325, endPoint x: 265, endPoint y: 324, distance: 75.6
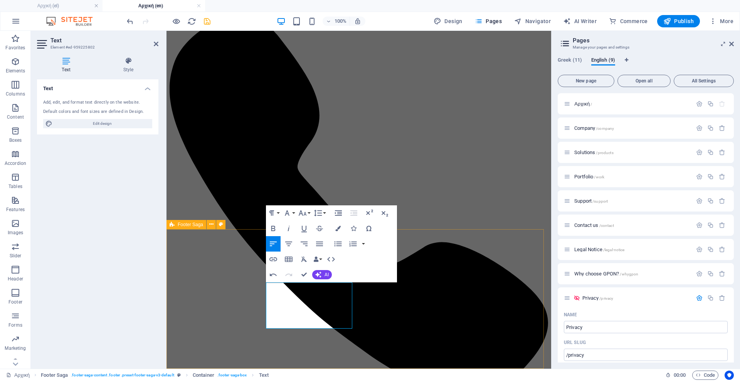
click at [308, 213] on button "Font Size" at bounding box center [304, 213] width 15 height 15
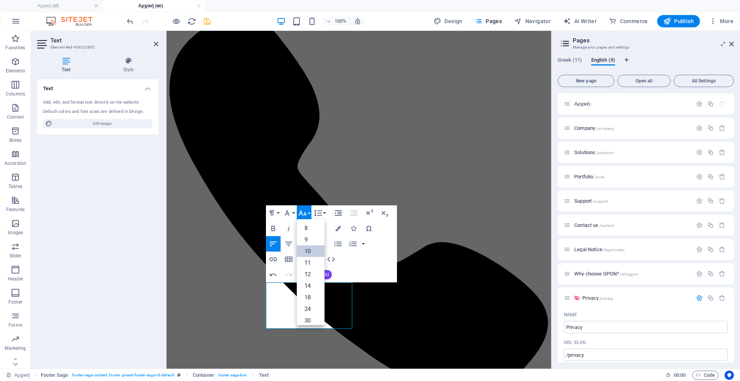
click at [315, 252] on link "10" at bounding box center [311, 252] width 28 height 12
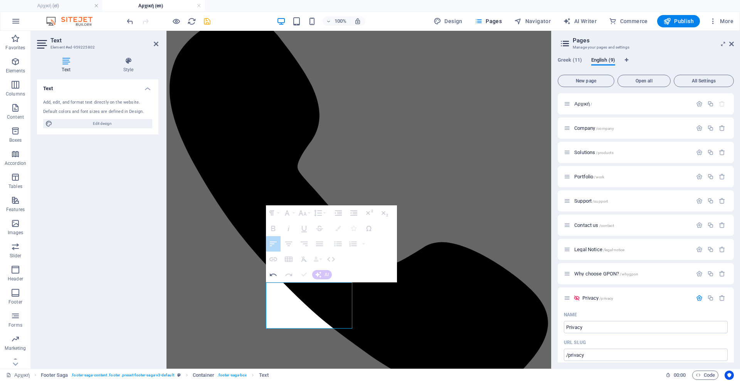
click at [382, 264] on div "Paragraph Format Normal Heading 1 Heading 2 Heading 3 Heading 4 Heading 5 Headi…" at bounding box center [331, 244] width 131 height 77
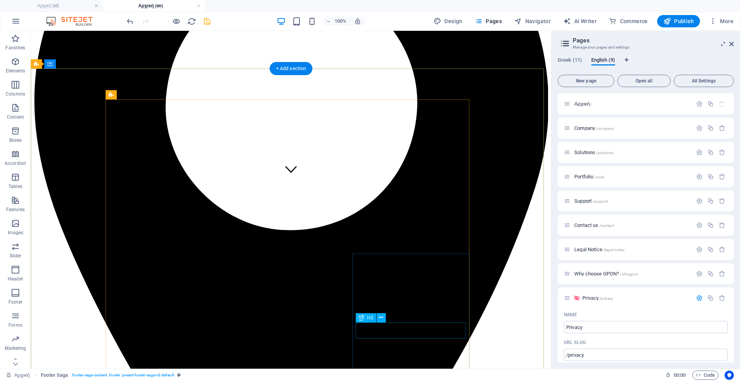
scroll to position [0, 0]
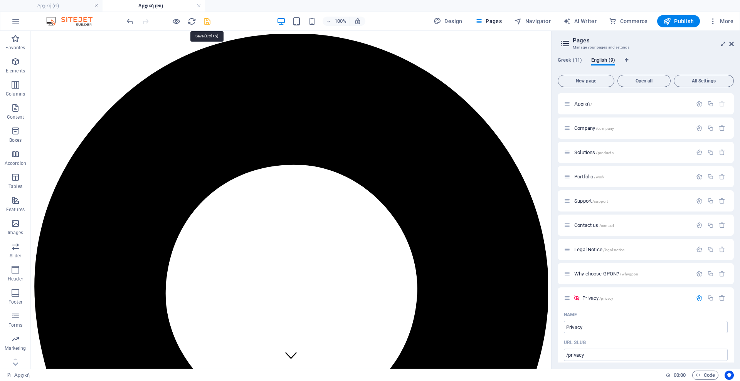
click at [207, 22] on icon "save" at bounding box center [207, 21] width 9 height 9
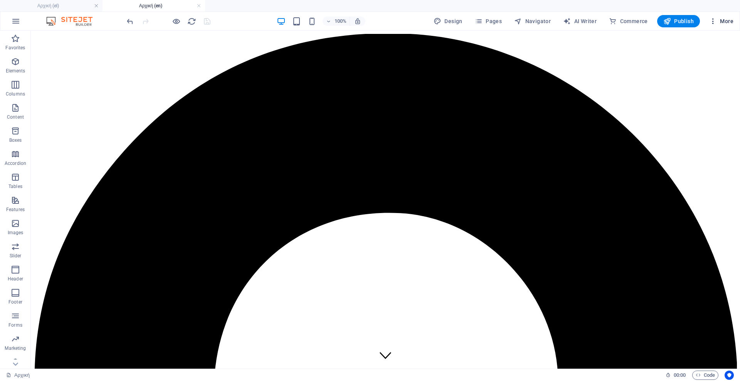
click at [719, 24] on span "More" at bounding box center [722, 21] width 24 height 8
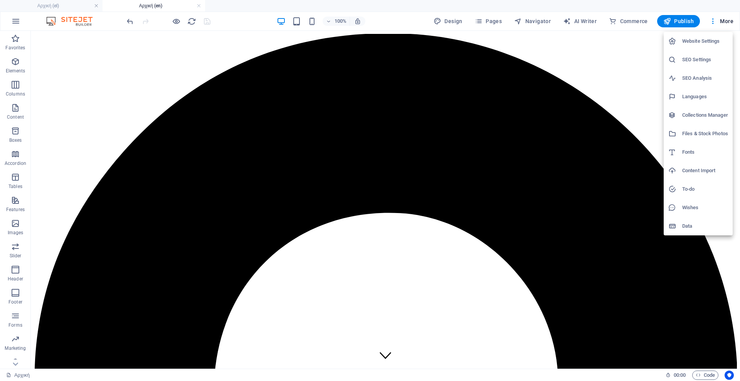
click at [478, 23] on div at bounding box center [370, 190] width 740 height 381
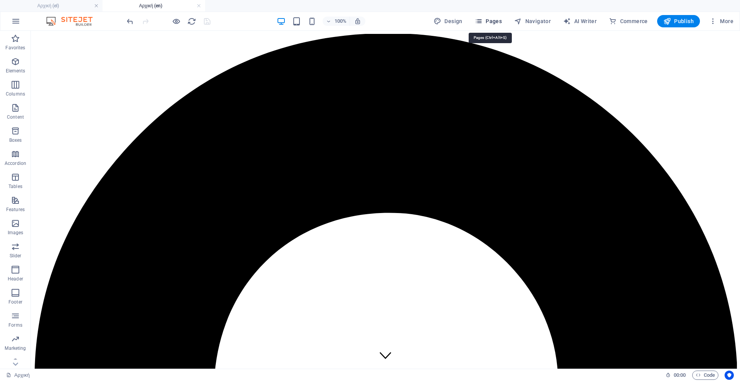
click at [488, 24] on span "Pages" at bounding box center [488, 21] width 27 height 8
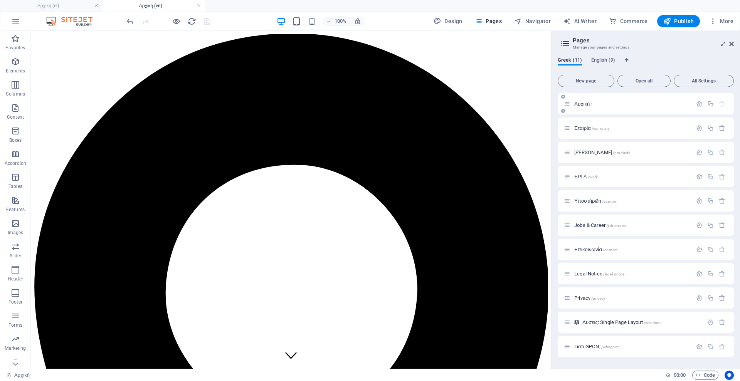
click at [603, 113] on div "Αρχική /" at bounding box center [646, 103] width 176 height 21
click at [592, 105] on span "/" at bounding box center [592, 104] width 2 height 4
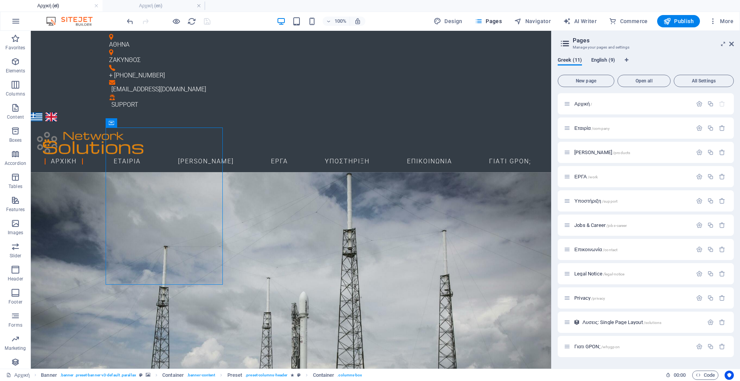
click at [600, 61] on span "English (9)" at bounding box center [604, 61] width 24 height 11
click at [594, 108] on div "Αρχική /" at bounding box center [628, 104] width 128 height 9
click at [583, 102] on span "Αρχική /" at bounding box center [584, 104] width 18 height 6
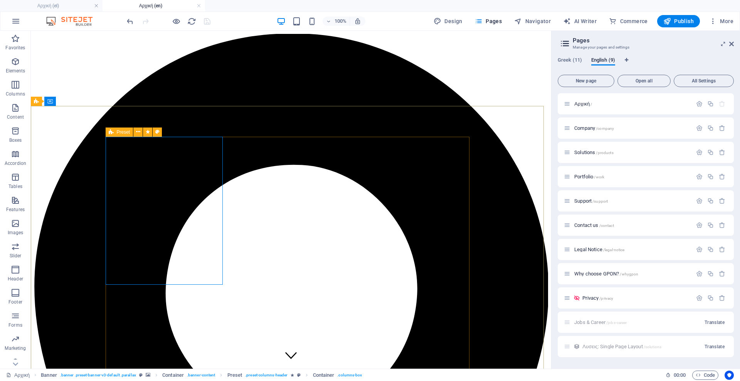
click at [106, 136] on div "Preset" at bounding box center [120, 132] width 28 height 9
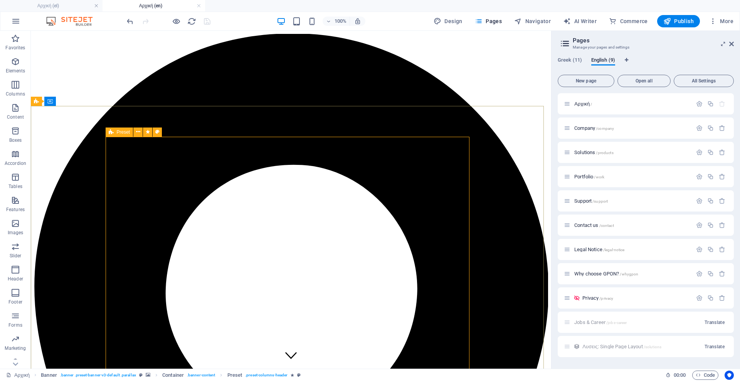
click at [106, 137] on div "Preset" at bounding box center [120, 132] width 28 height 9
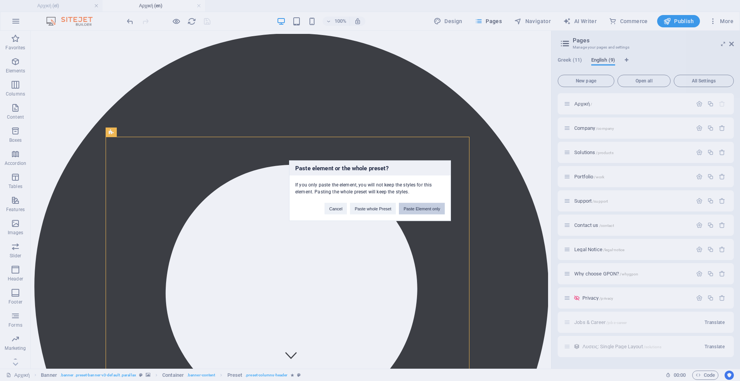
click at [426, 209] on button "Paste Element only" at bounding box center [422, 209] width 46 height 12
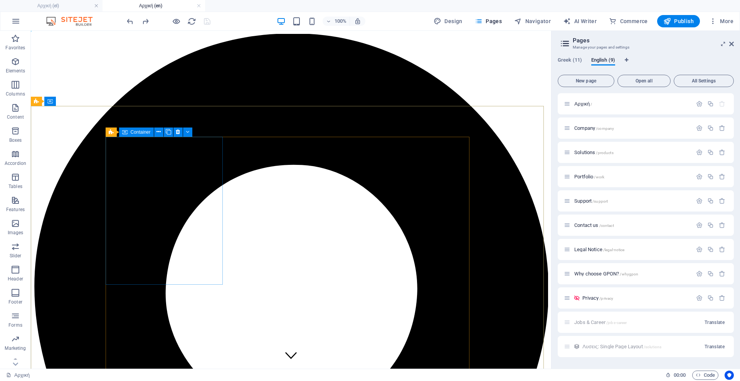
drag, startPoint x: 137, startPoint y: 167, endPoint x: 78, endPoint y: 206, distance: 70.7
click at [108, 137] on div "Preset" at bounding box center [120, 132] width 28 height 9
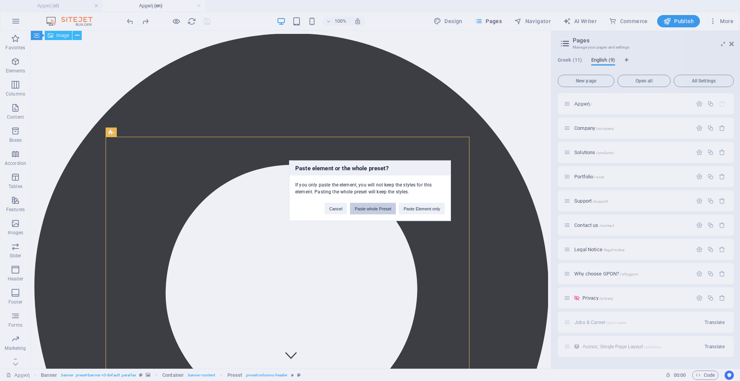
click at [365, 207] on button "Paste whole Preset" at bounding box center [373, 209] width 46 height 12
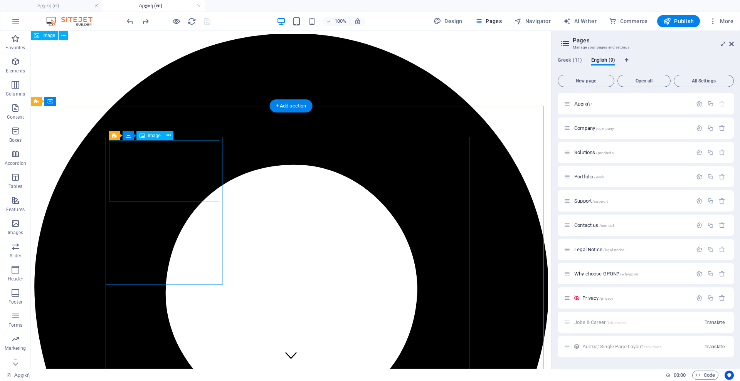
select select "%"
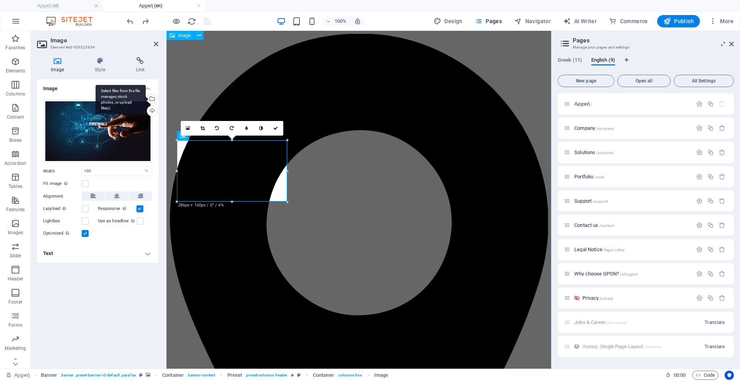
click at [152, 97] on div "Select files from the file manager, stock photos, or upload file(s)" at bounding box center [152, 100] width 12 height 12
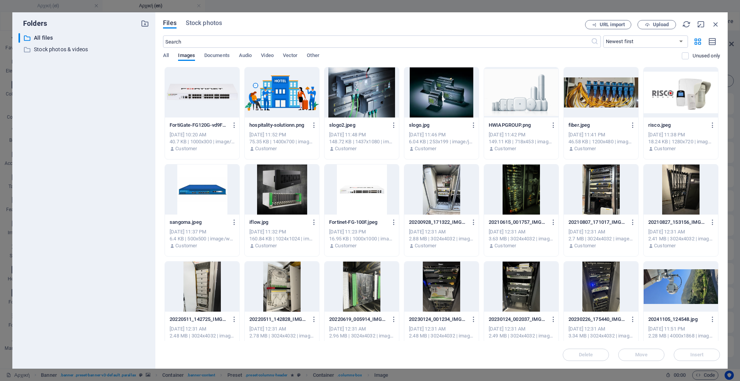
click at [206, 89] on div at bounding box center [202, 92] width 74 height 50
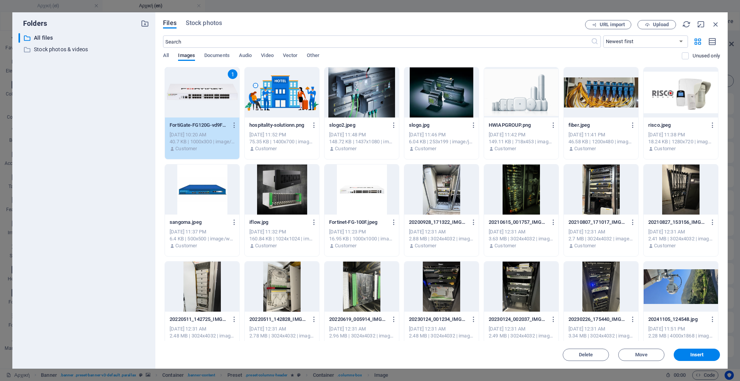
click at [206, 89] on div "1" at bounding box center [202, 92] width 74 height 50
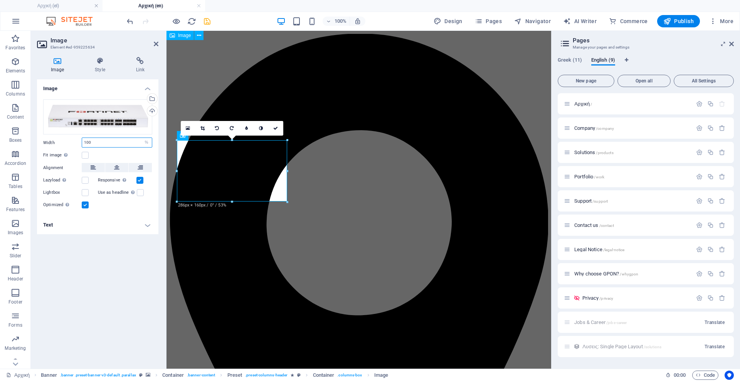
click at [122, 142] on input "100" at bounding box center [117, 142] width 70 height 9
click at [84, 206] on label at bounding box center [85, 205] width 7 height 7
click at [0, 0] on input "Optimized Images are compressed to improve page speed." at bounding box center [0, 0] width 0 height 0
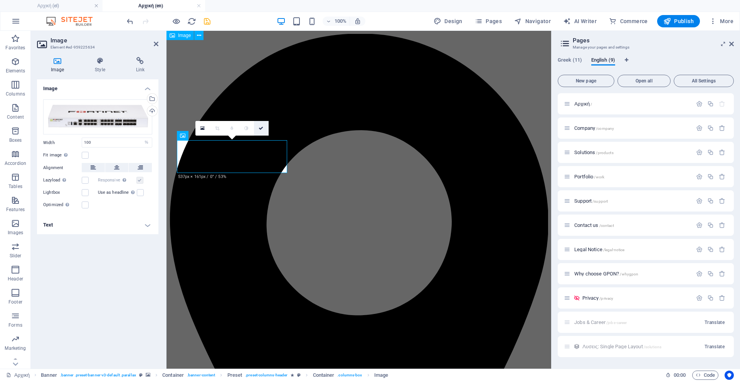
click at [261, 128] on icon at bounding box center [261, 128] width 5 height 5
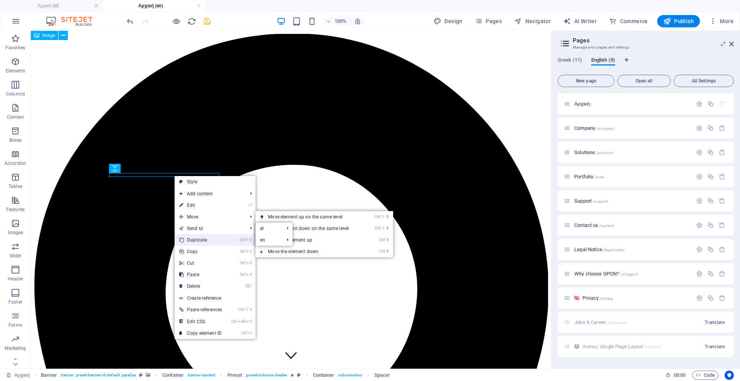
click at [198, 241] on link "Ctrl D Duplicate" at bounding box center [201, 240] width 52 height 12
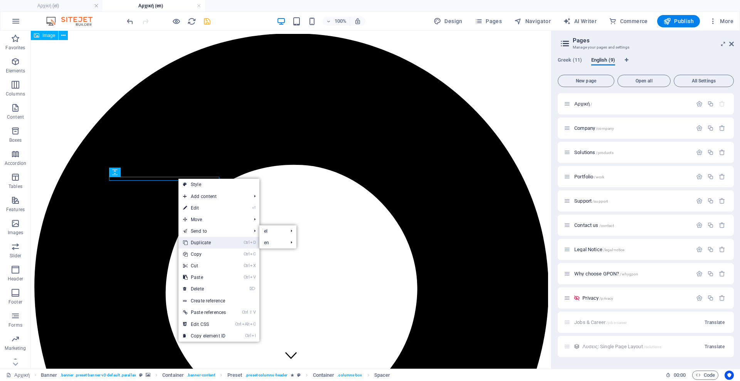
click at [198, 241] on link "Ctrl D Duplicate" at bounding box center [205, 243] width 52 height 12
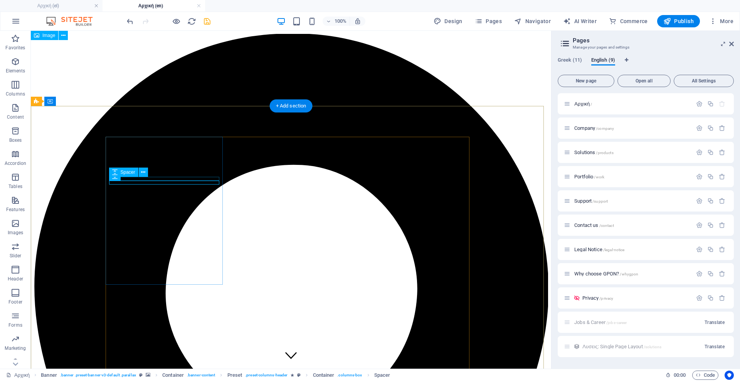
drag, startPoint x: 165, startPoint y: 178, endPoint x: 168, endPoint y: 138, distance: 39.8
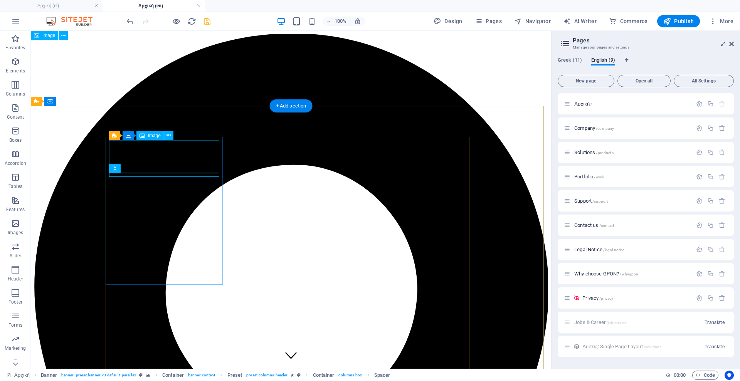
drag, startPoint x: 153, startPoint y: 175, endPoint x: 193, endPoint y: 141, distance: 52.8
drag, startPoint x: 183, startPoint y: 174, endPoint x: 189, endPoint y: 138, distance: 36.7
drag, startPoint x: 144, startPoint y: 200, endPoint x: 150, endPoint y: 171, distance: 29.5
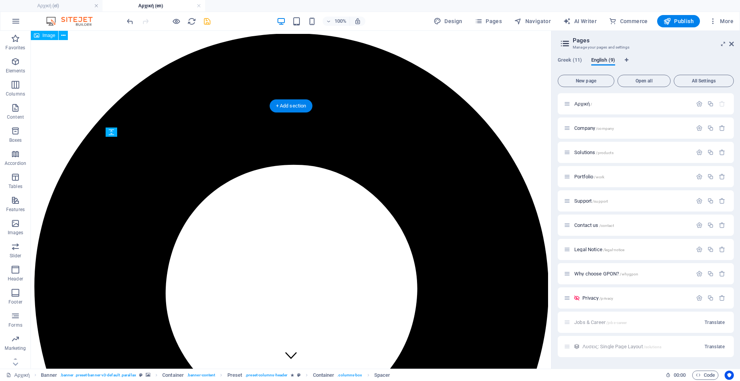
drag, startPoint x: 148, startPoint y: 197, endPoint x: 117, endPoint y: 146, distance: 59.7
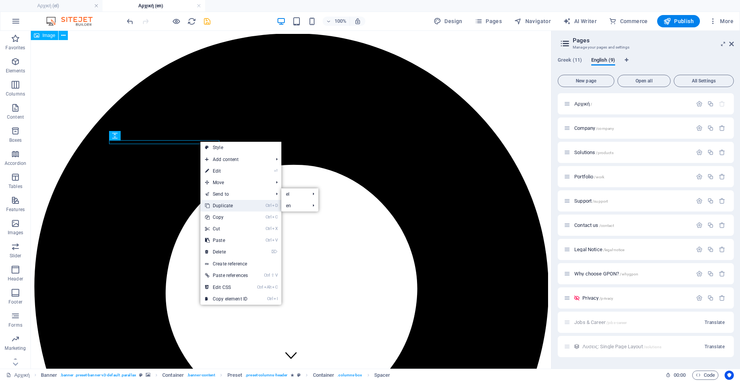
click at [221, 204] on link "Ctrl D Duplicate" at bounding box center [227, 206] width 52 height 12
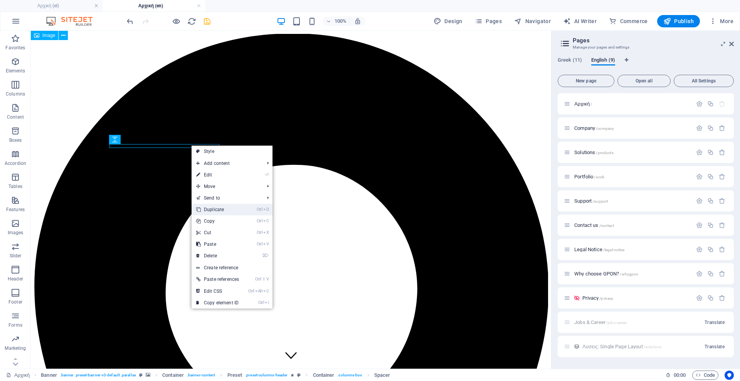
click at [220, 212] on link "Ctrl D Duplicate" at bounding box center [218, 210] width 52 height 12
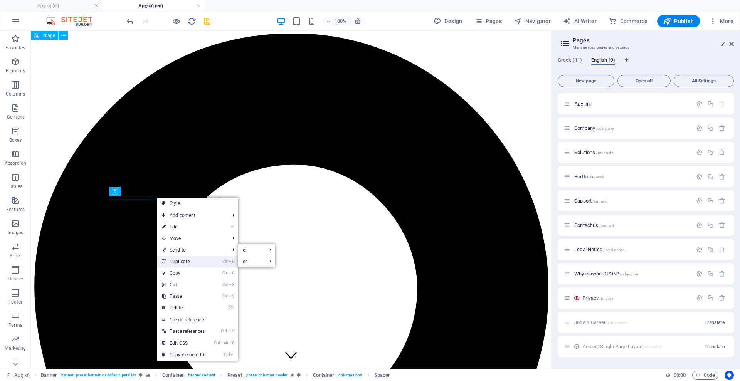
click at [176, 259] on link "Ctrl D Duplicate" at bounding box center [183, 262] width 52 height 12
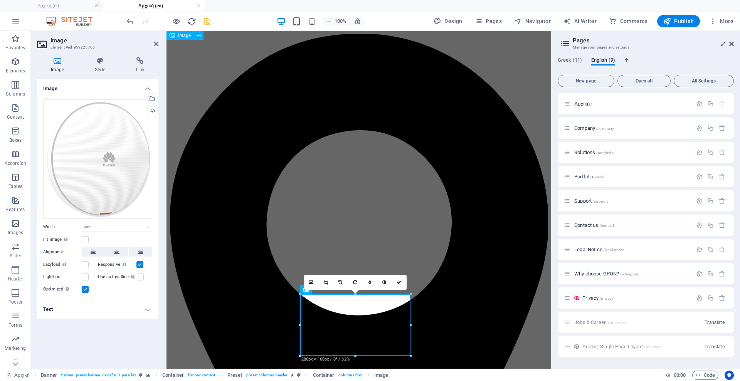
click at [83, 288] on label at bounding box center [85, 289] width 7 height 7
click at [0, 0] on input "Optimized Images are compressed to improve page speed." at bounding box center [0, 0] width 0 height 0
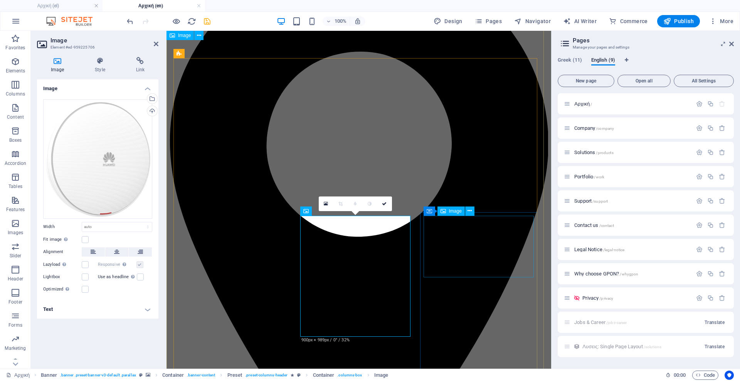
scroll to position [70, 0]
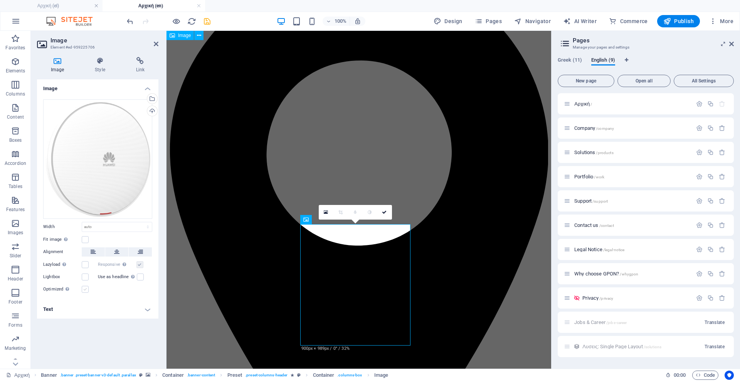
click at [86, 291] on label at bounding box center [85, 289] width 7 height 7
click at [0, 0] on input "Optimized Images are compressed to improve page speed." at bounding box center [0, 0] width 0 height 0
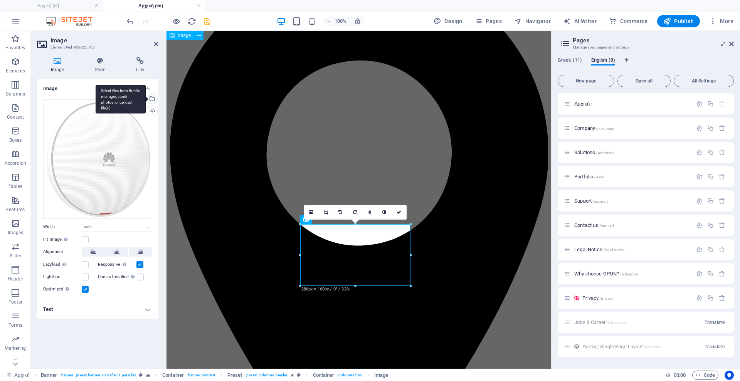
click at [146, 98] on div "Select files from the file manager, stock photos, or upload file(s)" at bounding box center [121, 99] width 50 height 29
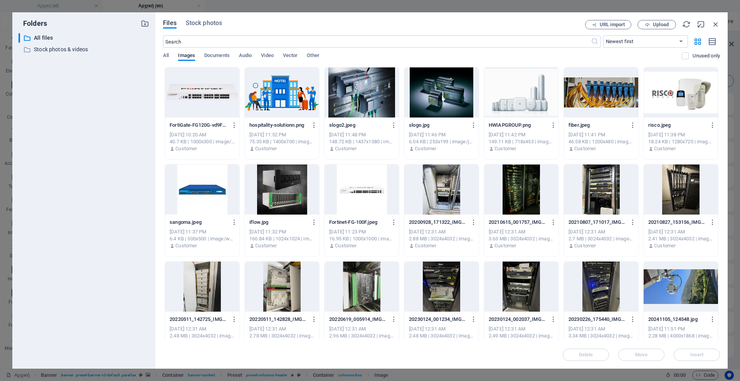
click at [534, 105] on div at bounding box center [521, 92] width 74 height 50
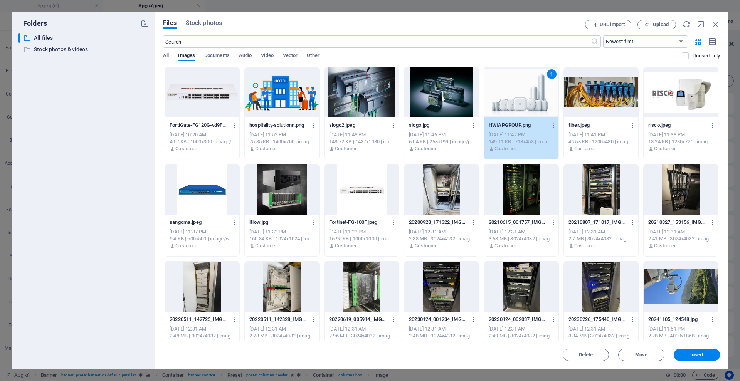
click at [534, 105] on div "1" at bounding box center [521, 92] width 74 height 50
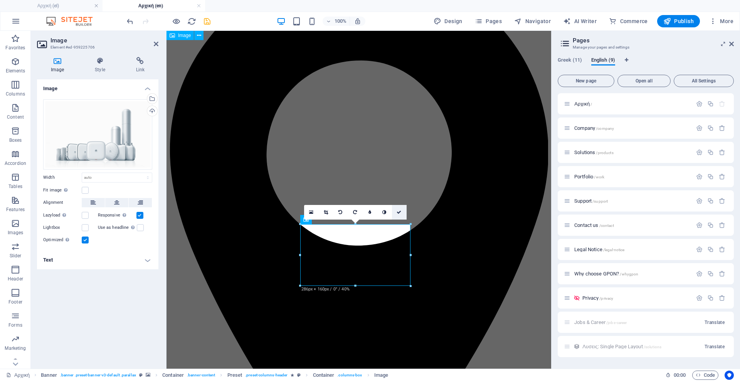
click at [396, 212] on link at bounding box center [399, 212] width 15 height 15
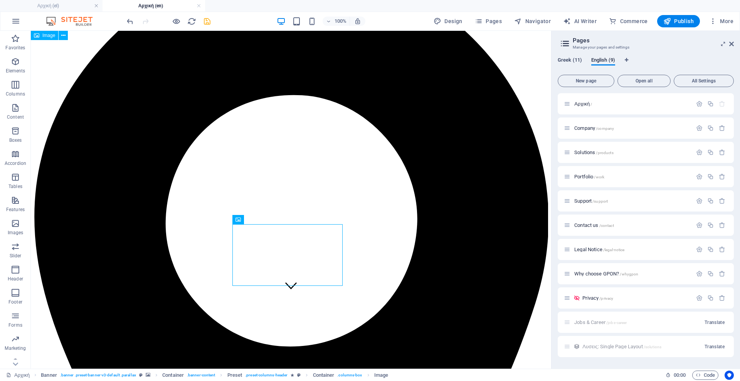
click at [568, 62] on span "Greek (11)" at bounding box center [570, 61] width 24 height 11
click at [584, 105] on span "Αρχική /" at bounding box center [584, 104] width 18 height 6
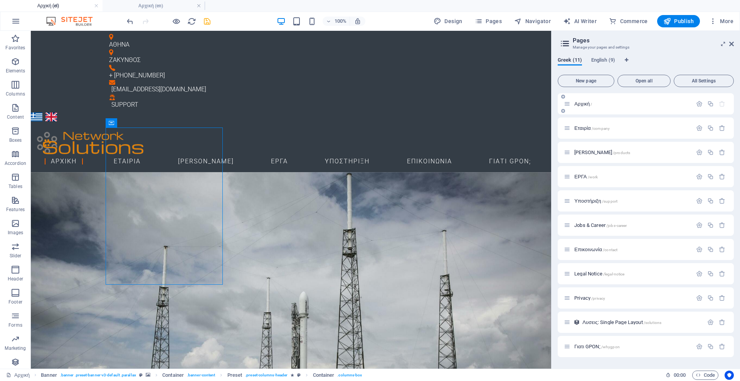
scroll to position [0, 0]
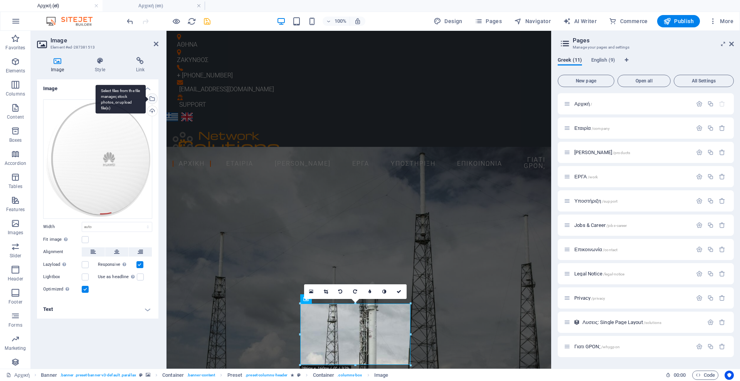
click at [152, 100] on div "Select files from the file manager, stock photos, or upload file(s)" at bounding box center [152, 100] width 12 height 12
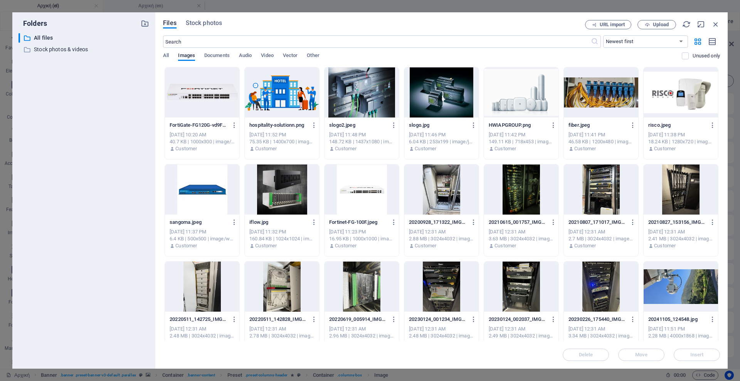
click at [521, 93] on div at bounding box center [521, 92] width 74 height 50
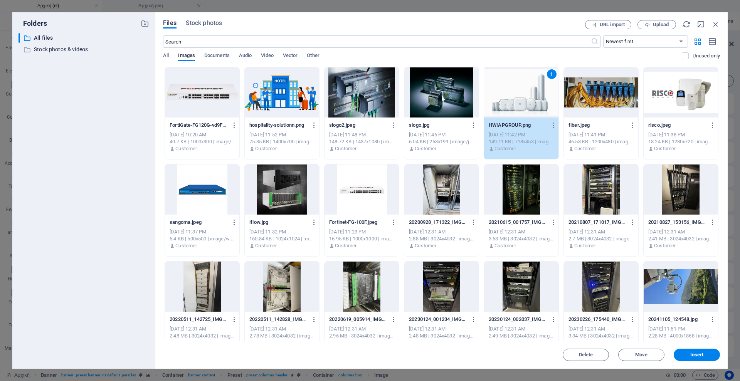
click at [521, 93] on div "1" at bounding box center [521, 92] width 74 height 50
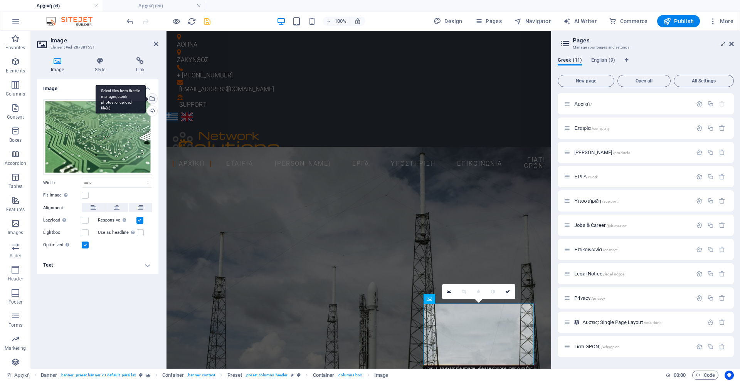
click at [152, 100] on div "Select files from the file manager, stock photos, or upload file(s)" at bounding box center [152, 100] width 12 height 12
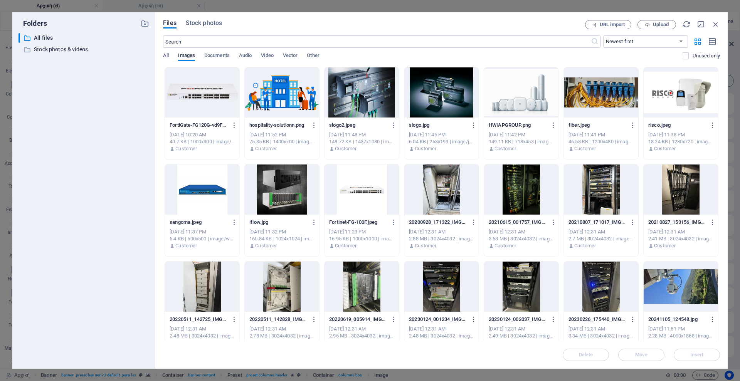
click at [673, 83] on div at bounding box center [681, 92] width 74 height 50
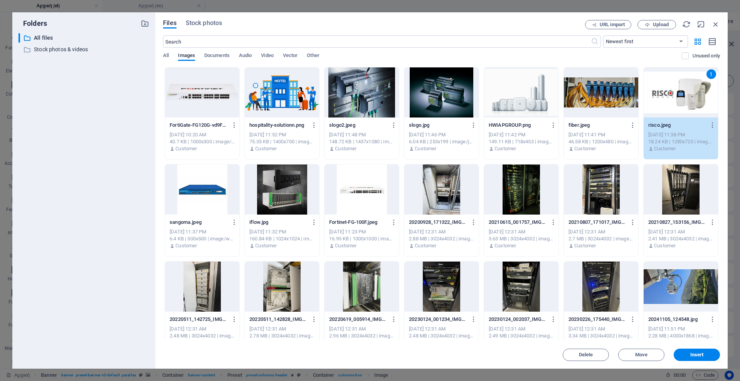
click at [673, 83] on div "1" at bounding box center [681, 92] width 74 height 50
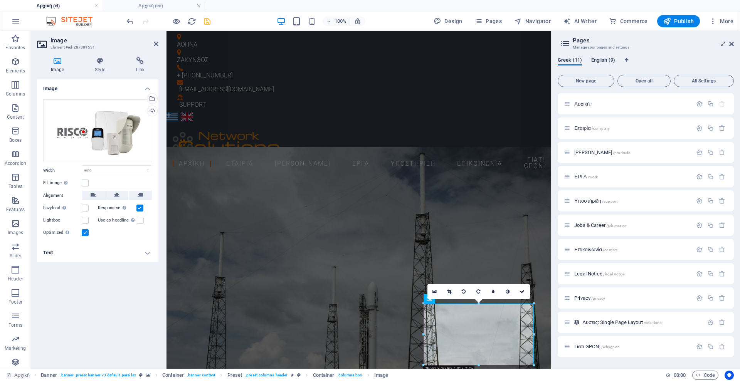
click at [597, 61] on span "English (9)" at bounding box center [604, 61] width 24 height 11
click at [584, 105] on span "Αρχική /" at bounding box center [584, 104] width 18 height 6
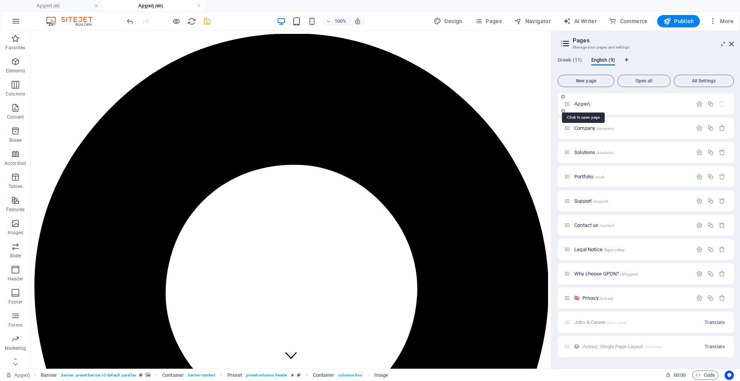
scroll to position [70, 0]
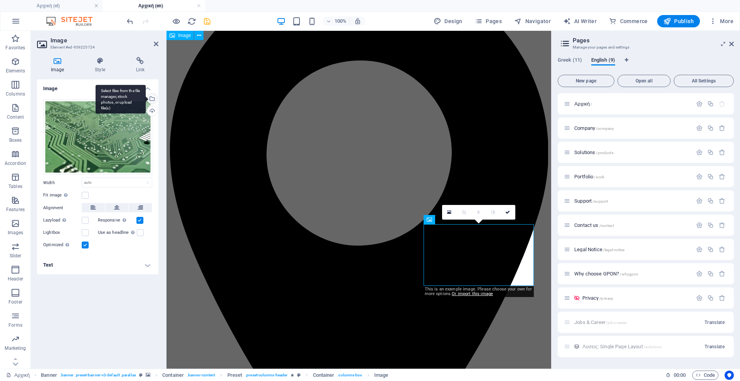
click at [152, 97] on div "Select files from the file manager, stock photos, or upload file(s)" at bounding box center [152, 100] width 12 height 12
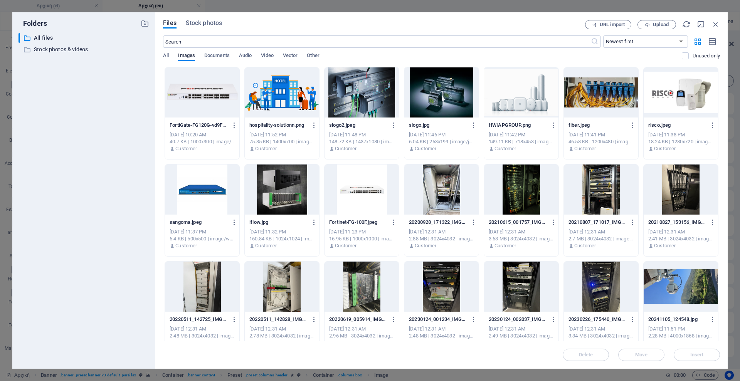
click at [688, 113] on div at bounding box center [681, 92] width 74 height 50
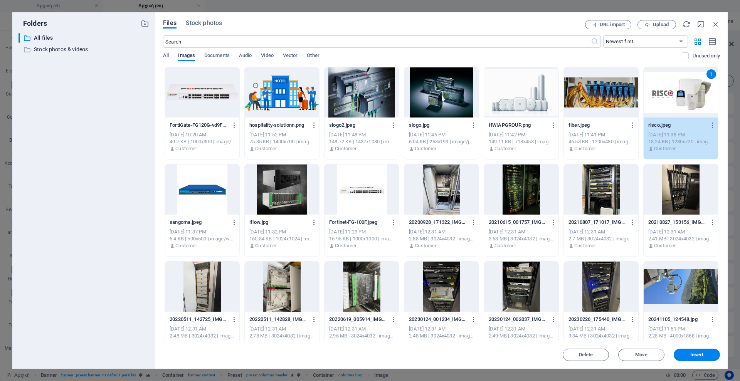
click at [688, 113] on div "1" at bounding box center [681, 92] width 74 height 50
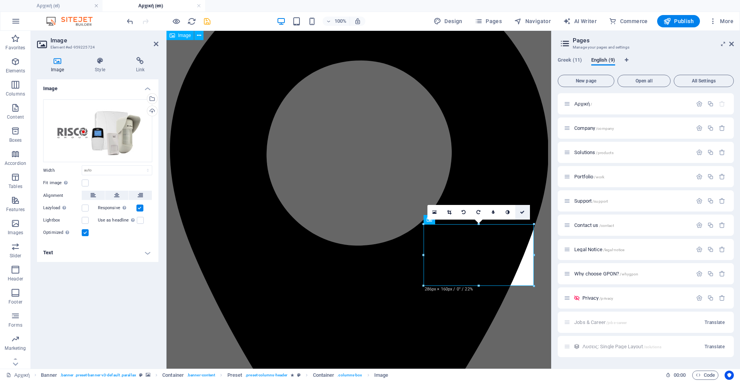
click at [524, 211] on icon at bounding box center [522, 212] width 5 height 5
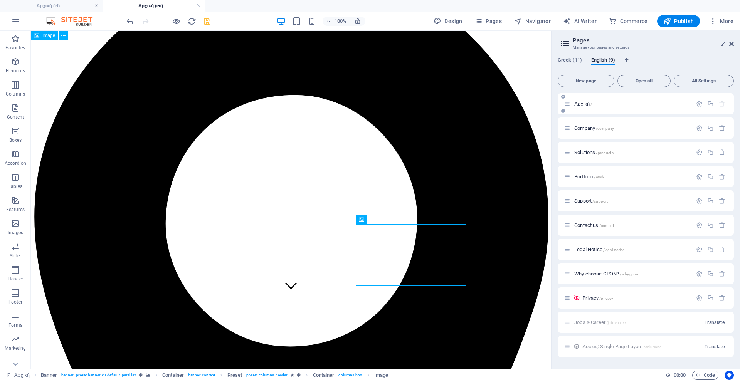
click at [582, 106] on div "Αρχική /" at bounding box center [628, 104] width 128 height 9
click at [586, 105] on span "Αρχική /" at bounding box center [584, 104] width 18 height 6
click at [698, 104] on icon "button" at bounding box center [700, 104] width 7 height 7
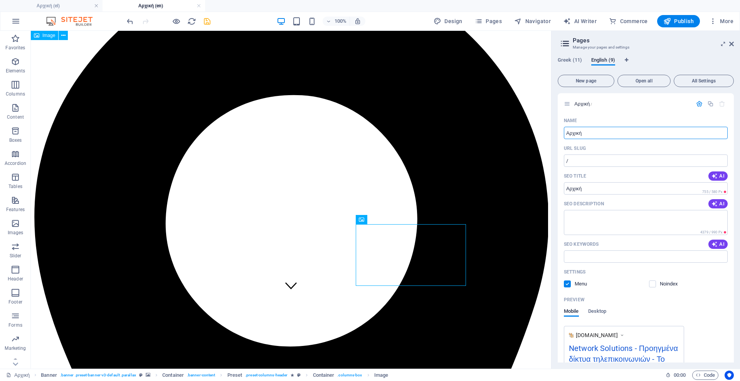
drag, startPoint x: 626, startPoint y: 161, endPoint x: 551, endPoint y: 138, distance: 78.7
type input "Home"
type input "/home"
type input "Home"
click at [718, 178] on span "AI" at bounding box center [718, 176] width 13 height 6
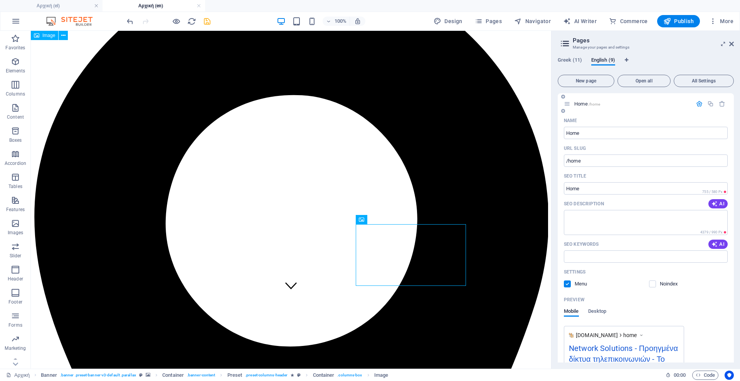
type input "Secure Your Network Today!"
click at [718, 205] on span "AI" at bounding box center [718, 204] width 13 height 6
type textarea "Discover cutting-edge telecom solutions: firewalls, routers, GPON, and security…"
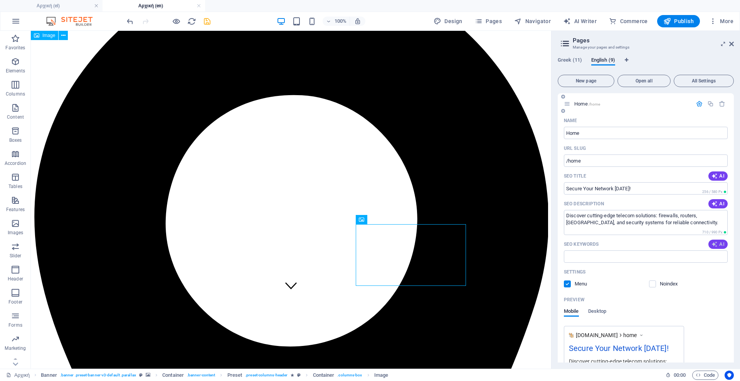
click at [718, 243] on span "AI" at bounding box center [718, 244] width 13 height 6
type input "Firewall security, Professional WiFi access points, GPON technology, Network so…"
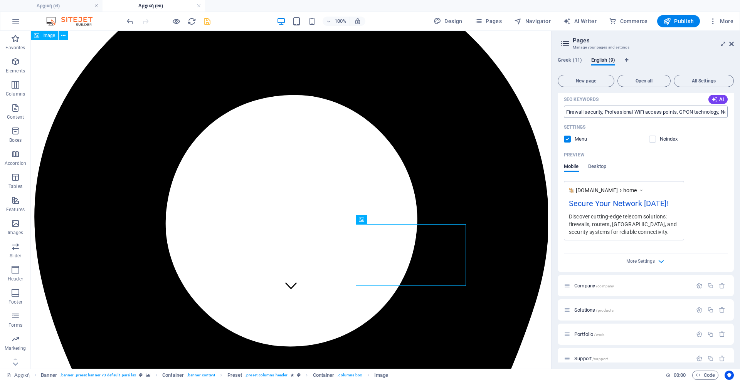
scroll to position [145, 0]
click at [590, 285] on span "Company /company" at bounding box center [595, 286] width 40 height 6
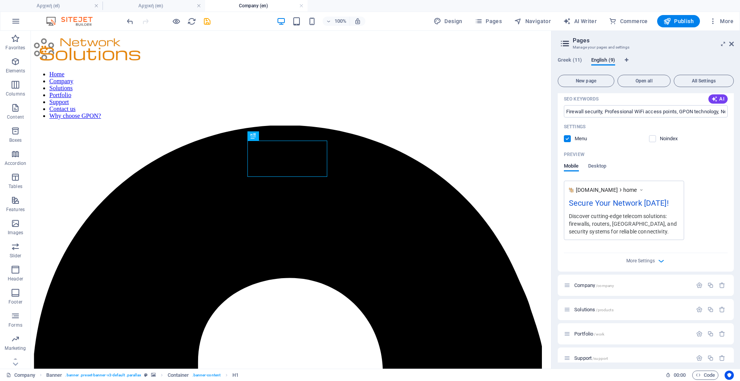
scroll to position [0, 0]
click at [698, 287] on icon "button" at bounding box center [700, 285] width 7 height 7
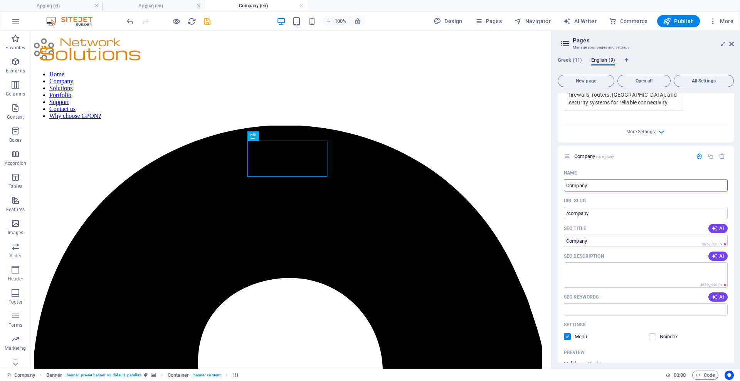
scroll to position [289, 0]
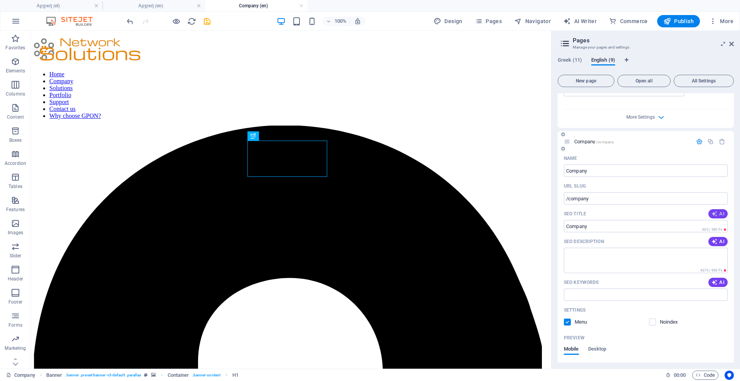
click at [716, 214] on icon "button" at bounding box center [715, 214] width 6 height 6
type input "Future-Ready Telecom Solutions"
click at [716, 242] on icon "button" at bounding box center [715, 242] width 6 height 6
type textarea "Revolutionize your business with Network Solutions. Expert telecom, center, and…"
click at [718, 281] on span "AI" at bounding box center [718, 283] width 13 height 6
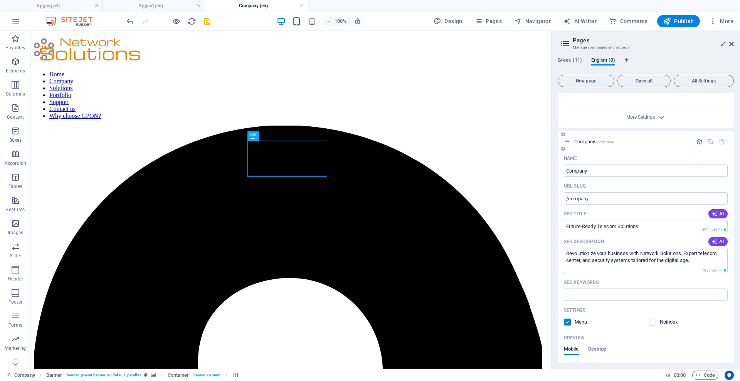
type input "telecommunications solutions, security systems, call center technology, innovat…"
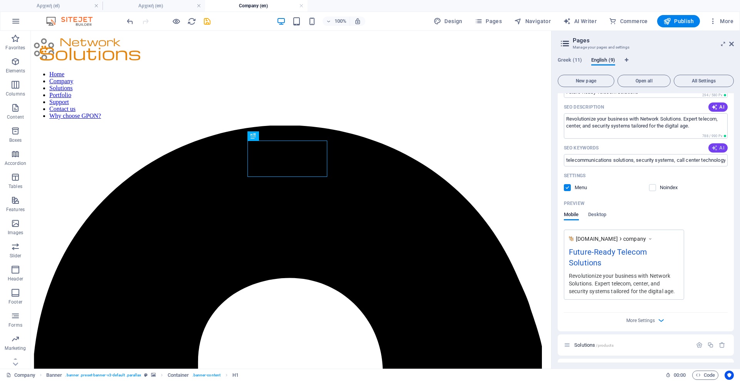
scroll to position [478, 0]
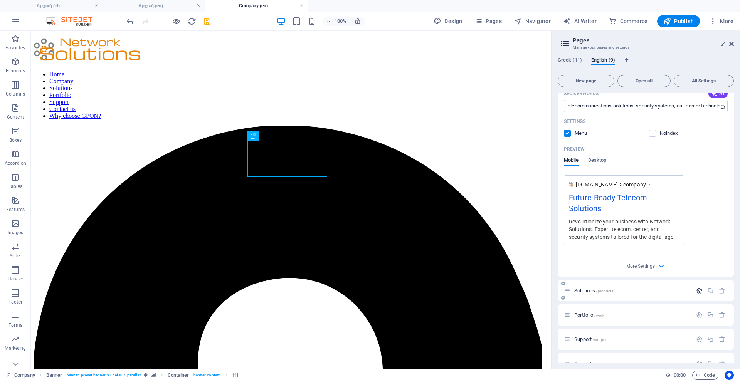
click at [697, 291] on icon "button" at bounding box center [700, 291] width 7 height 7
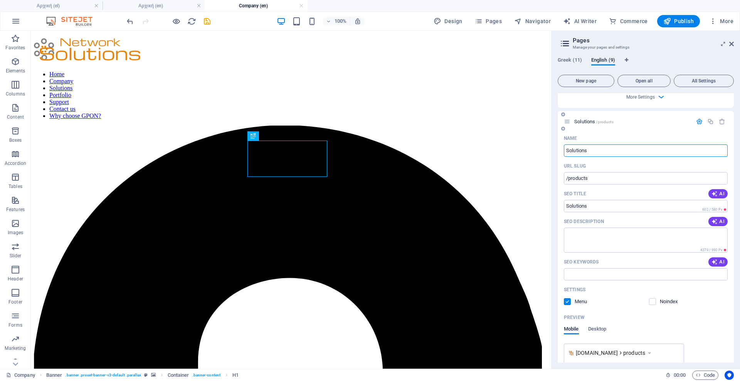
scroll to position [648, 0]
click at [716, 191] on icon "button" at bounding box center [715, 194] width 6 height 6
type input "Future Tech Solutions Coming Soon"
click at [719, 222] on span "AI" at bounding box center [718, 221] width 13 height 6
type textarea "Discover future-ready solutions in cybersecurity, hospitality, and smart techno…"
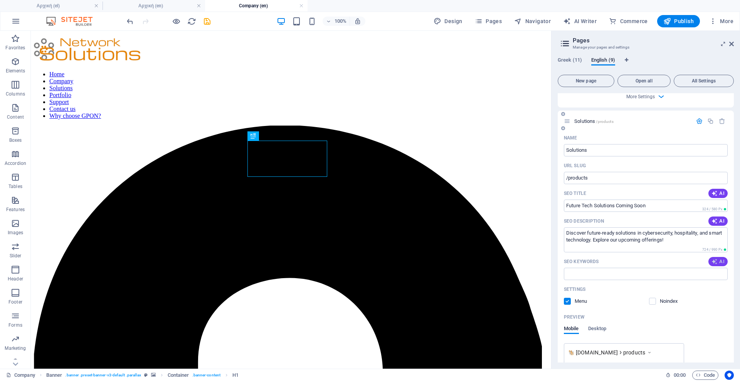
click at [712, 264] on icon "button" at bounding box center [715, 262] width 6 height 6
type input "Cisco Router, Cyber Security, IPTV Solutions, Smart Home Technology, WiFi Acces…"
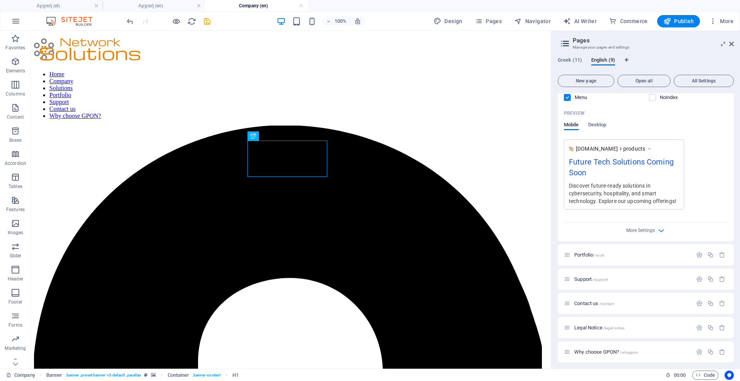
scroll to position [853, 0]
click at [699, 253] on icon "button" at bounding box center [700, 254] width 7 height 7
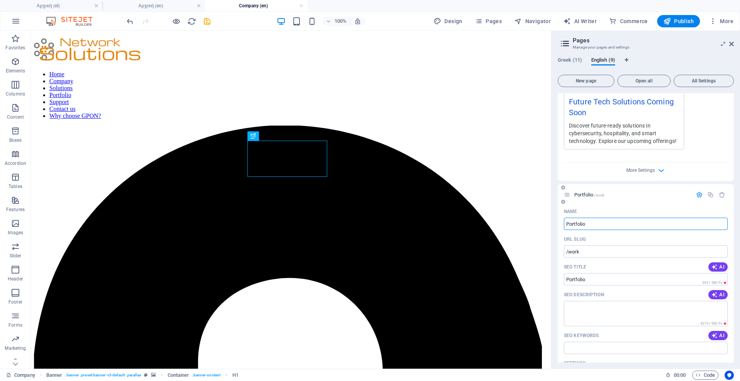
scroll to position [912, 0]
click at [722, 271] on button "AI" at bounding box center [718, 266] width 19 height 9
type input "Embrace Future Technology Today"
click at [720, 294] on span "AI" at bounding box center [718, 295] width 13 height 6
type textarea "Explore future technology with us! Contact Network Solutions for innovative sol…"
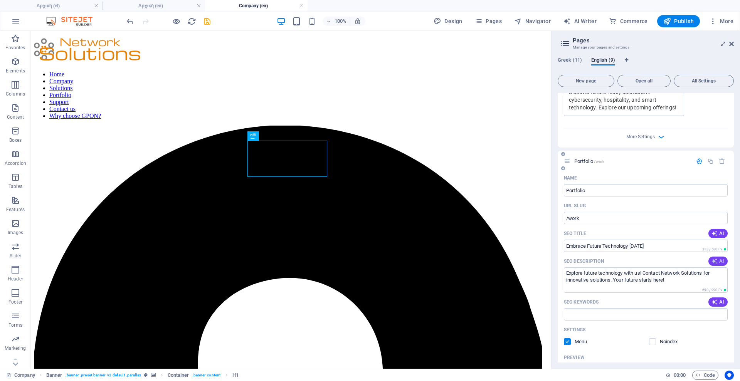
scroll to position [963, 0]
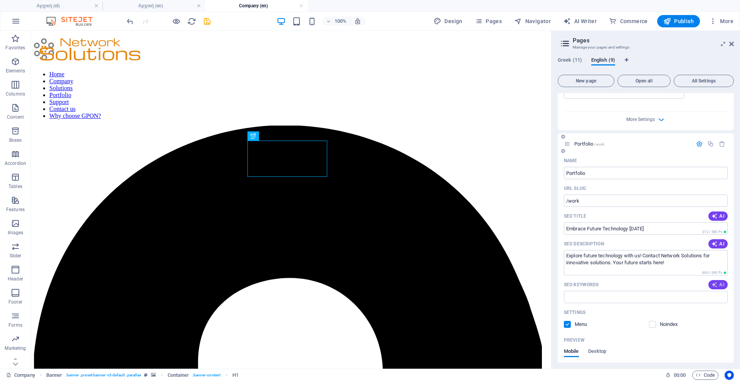
click at [718, 282] on span "AI" at bounding box center [718, 285] width 13 height 6
type input "future technology, technology expansion, innovative solutions, digital transfor…"
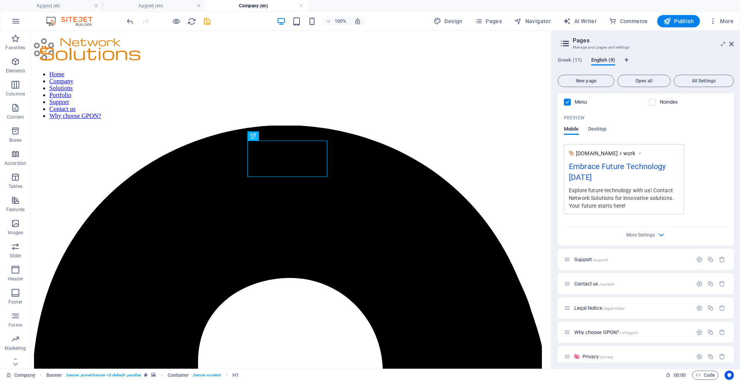
scroll to position [1186, 0]
click at [698, 258] on icon "button" at bounding box center [700, 259] width 7 height 7
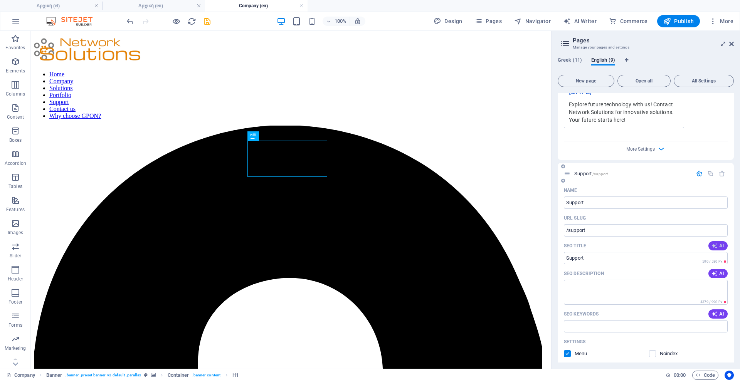
click at [715, 246] on icon "button" at bounding box center [715, 246] width 6 height 6
type input "Expert IT Support Services"
click at [717, 275] on span "AI" at bounding box center [718, 274] width 13 height 6
click at [720, 316] on span "AI" at bounding box center [718, 314] width 13 height 6
type textarea "Experience seamless IT support with our online ticketing system. Get real-time …"
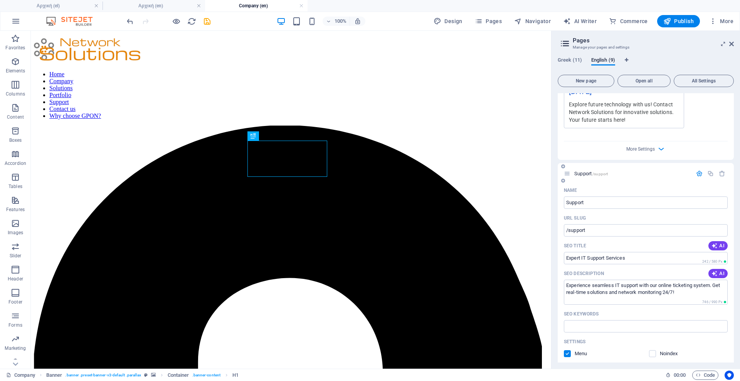
type input "IT support, technical support, ticket system, remote monitoring, Active Directo…"
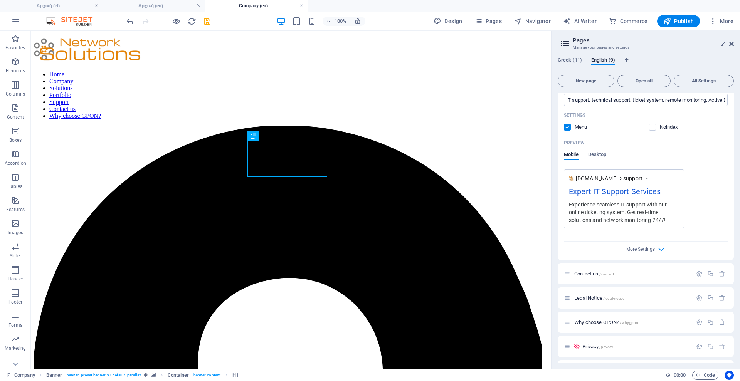
scroll to position [1545, 0]
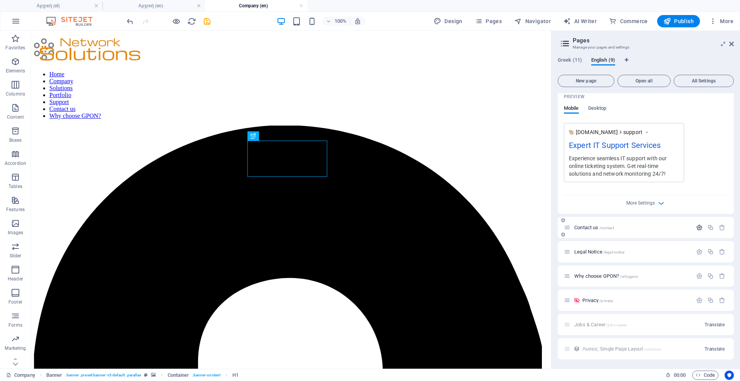
click at [698, 230] on icon "button" at bounding box center [700, 227] width 7 height 7
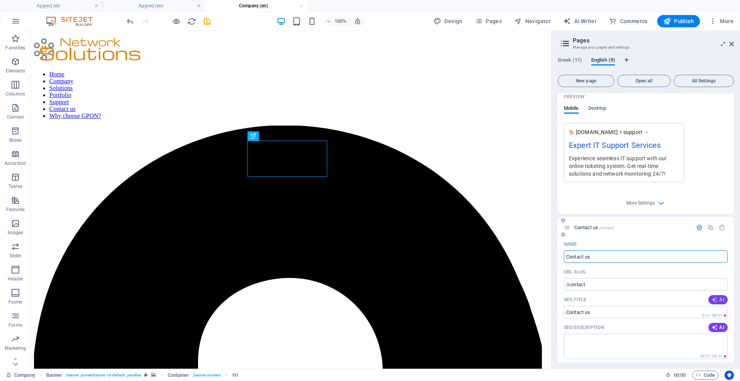
click at [712, 299] on icon "button" at bounding box center [715, 300] width 6 height 6
click at [716, 326] on icon "button" at bounding box center [715, 328] width 6 height 6
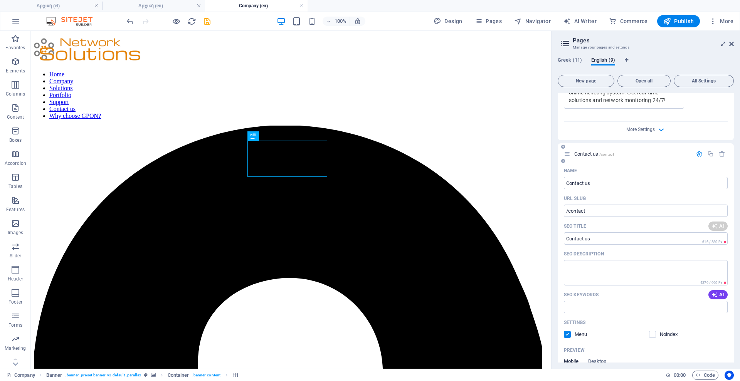
scroll to position [1622, 0]
click at [717, 286] on div "SEO Keywords AI" at bounding box center [646, 291] width 164 height 12
click at [717, 293] on span "AI" at bounding box center [718, 291] width 13 height 6
type input "Contact Network Solutions Now"
type textarea "Connect with Network Solutions for cutting-edge technology and support. Reach u…"
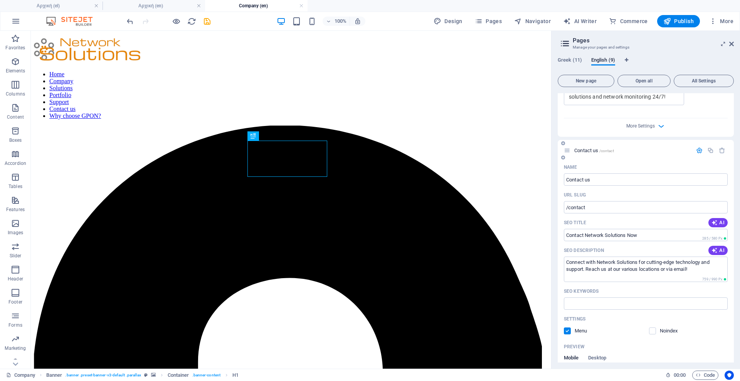
type input "Contact Network Solutions Now"
type textarea "Connect with Network Solutions for cutting-edge technology and support. Reach u…"
type input "Network Solutions, Επικοινωνία, Τεχνολογία του μέλλοντος, Καλλιφρονά, Τατοΐου, …"
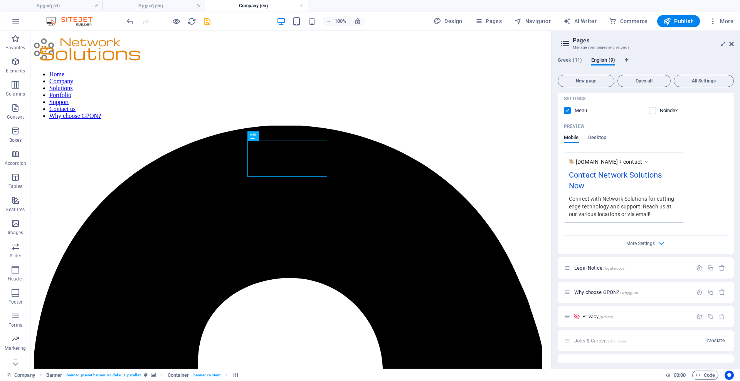
scroll to position [1843, 0]
click at [698, 292] on icon "button" at bounding box center [700, 291] width 7 height 7
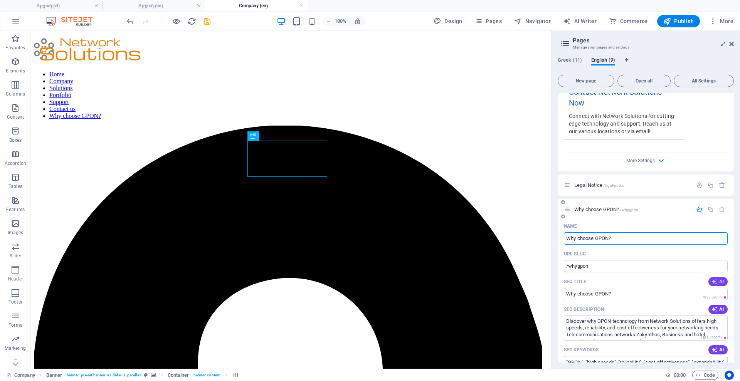
click at [712, 282] on icon "button" at bounding box center [715, 282] width 6 height 6
type input "Why Choose GPON for Hotels?"
click at [720, 309] on span "AI" at bounding box center [718, 310] width 13 height 6
type textarea "Discover why GPON technology enhances hotel guest experiences with reliable hig…"
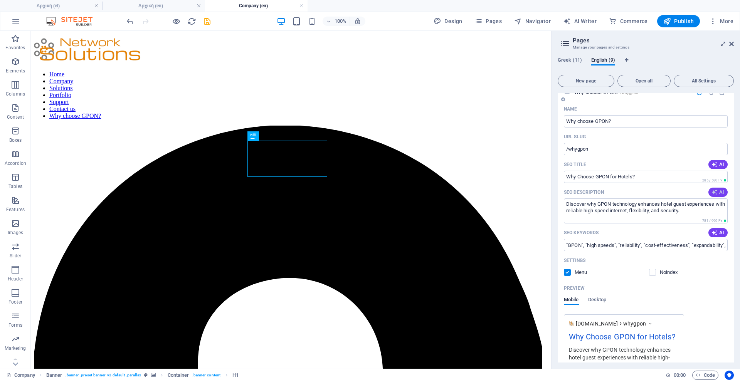
scroll to position [2161, 0]
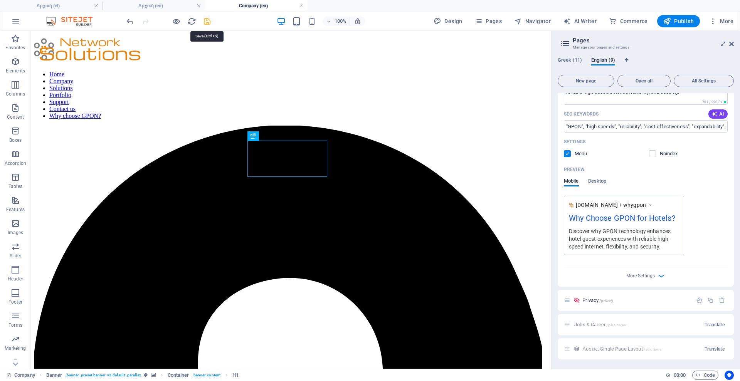
click at [209, 21] on icon "save" at bounding box center [207, 21] width 9 height 9
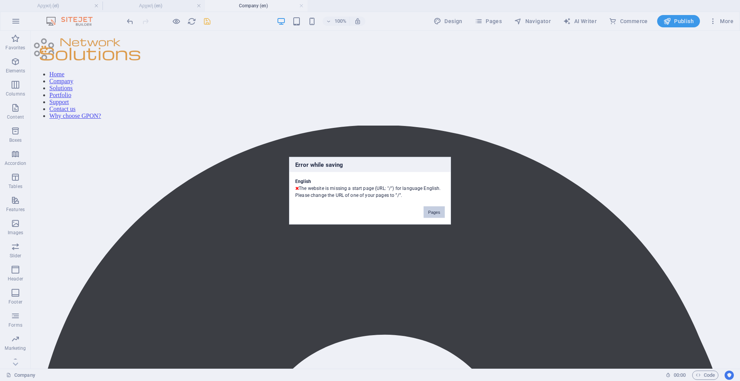
click at [438, 214] on button "Pages" at bounding box center [434, 212] width 21 height 12
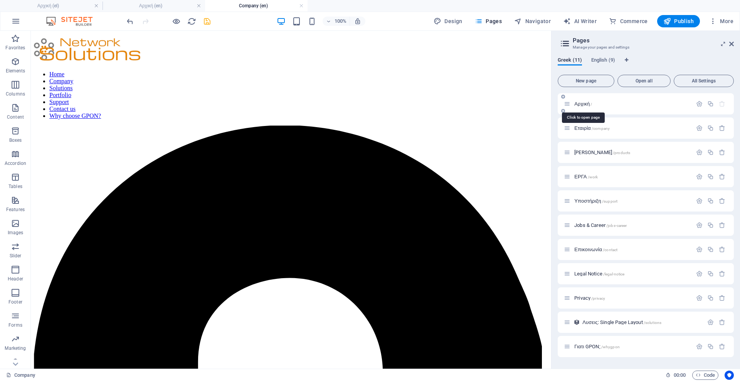
click at [585, 103] on span "Αρχική /" at bounding box center [584, 104] width 18 height 6
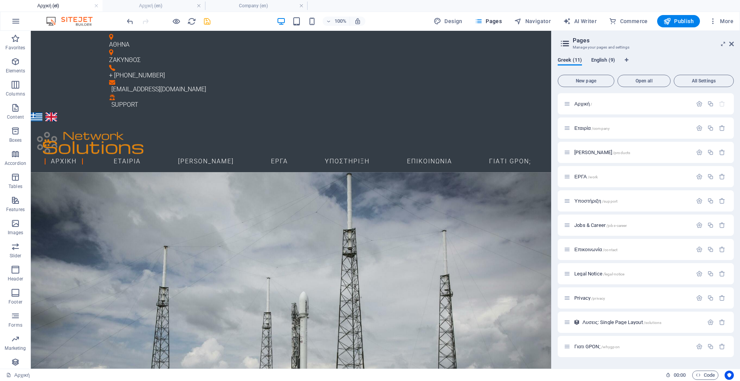
click at [599, 60] on span "English (9)" at bounding box center [604, 61] width 24 height 11
click at [605, 106] on div "Home /home" at bounding box center [628, 104] width 128 height 9
click at [701, 103] on icon "button" at bounding box center [700, 104] width 7 height 7
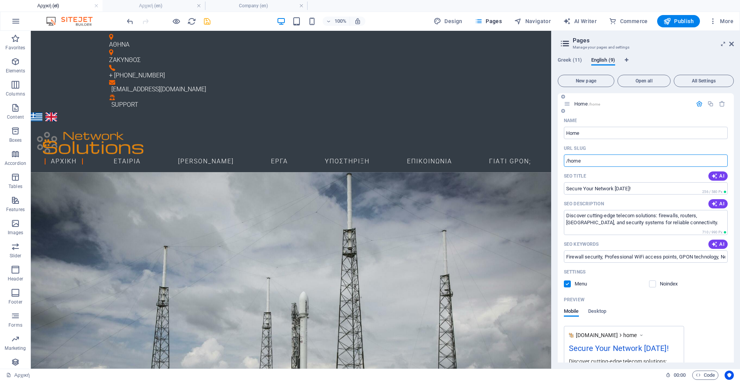
click at [592, 164] on input "/home" at bounding box center [646, 161] width 164 height 12
click at [206, 24] on icon "save" at bounding box center [207, 21] width 9 height 9
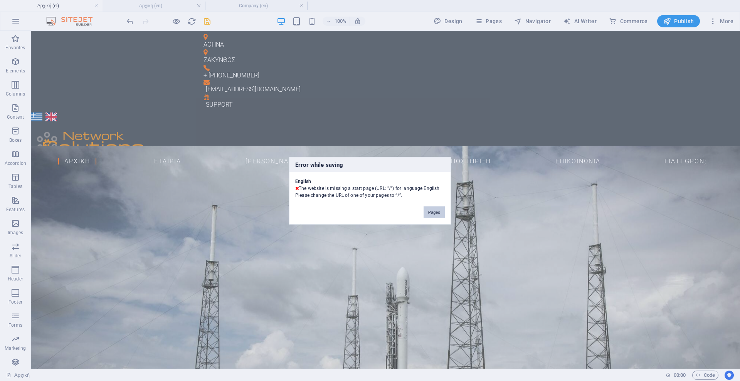
click at [433, 213] on button "Pages" at bounding box center [434, 212] width 21 height 12
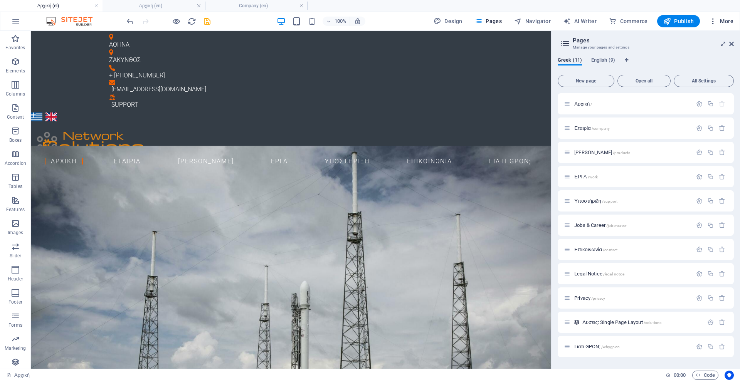
click at [716, 25] on icon "button" at bounding box center [714, 21] width 8 height 8
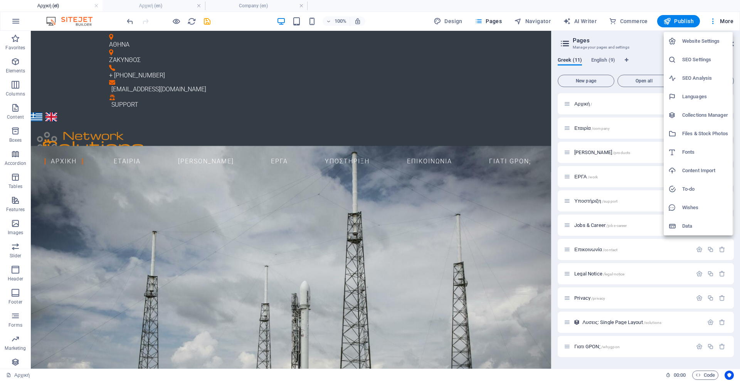
click at [699, 97] on h6 "Languages" at bounding box center [706, 96] width 46 height 9
select select "56"
select select "41"
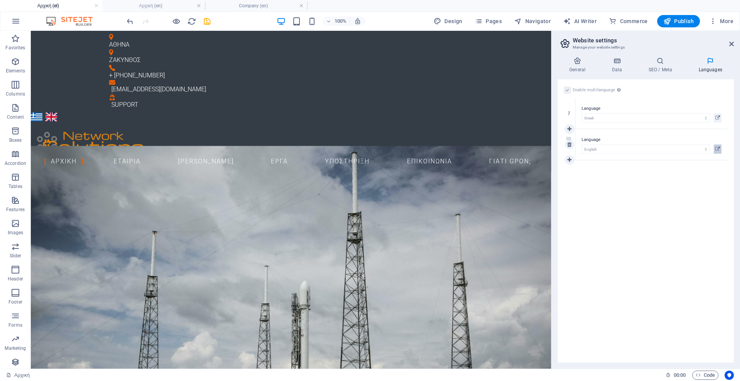
click at [722, 151] on div "Language Abkhazian Afar Afrikaans Akan Albanian Amharic Arabic Aragonese Armeni…" at bounding box center [652, 144] width 152 height 31
click at [717, 152] on icon at bounding box center [718, 149] width 5 height 9
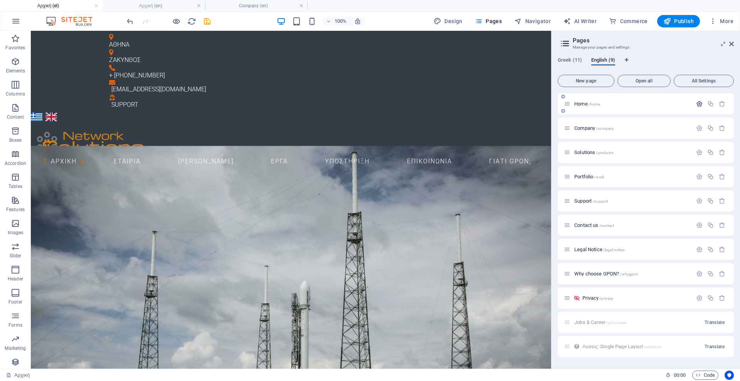
click at [701, 106] on icon "button" at bounding box center [700, 104] width 7 height 7
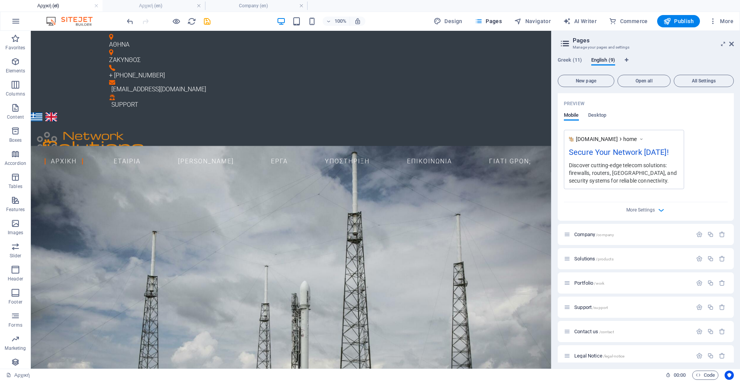
scroll to position [197, 0]
click at [649, 211] on span "More Settings" at bounding box center [641, 208] width 29 height 5
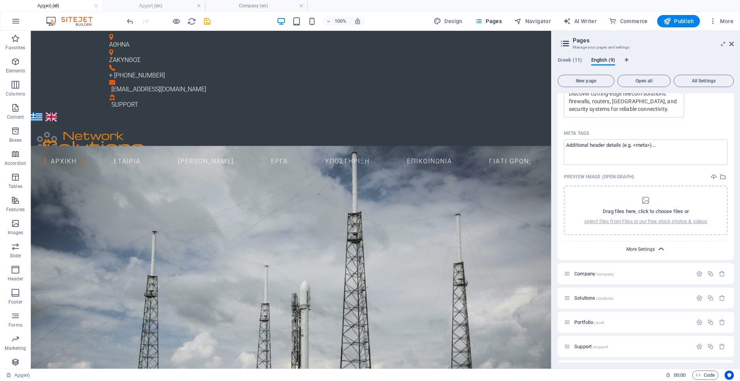
scroll to position [268, 0]
click at [658, 248] on icon "button" at bounding box center [661, 249] width 9 height 9
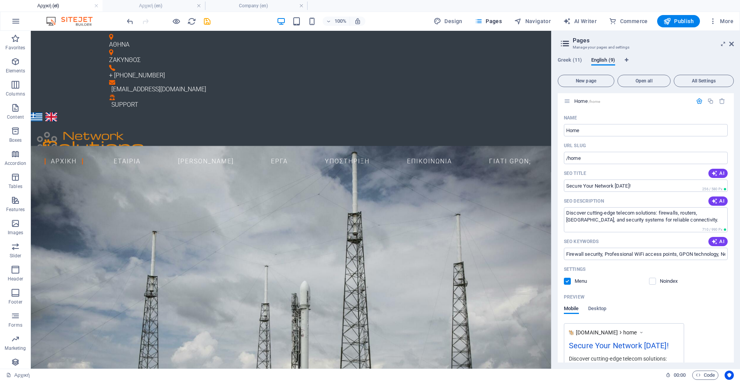
scroll to position [0, 0]
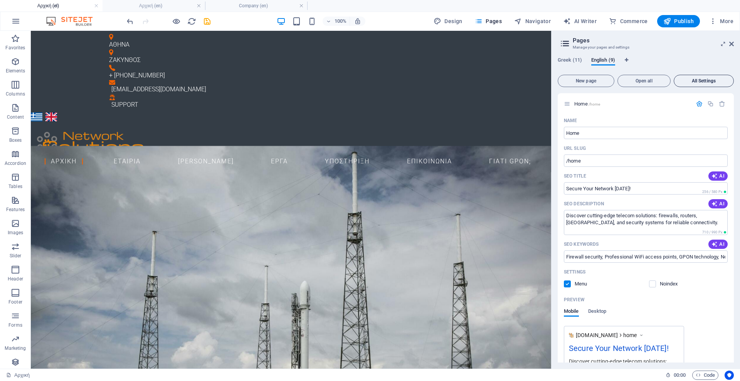
click at [707, 81] on span "All Settings" at bounding box center [704, 81] width 53 height 5
click at [595, 101] on div "Home /home" at bounding box center [628, 104] width 128 height 9
click at [585, 105] on span "Home /home" at bounding box center [588, 104] width 26 height 6
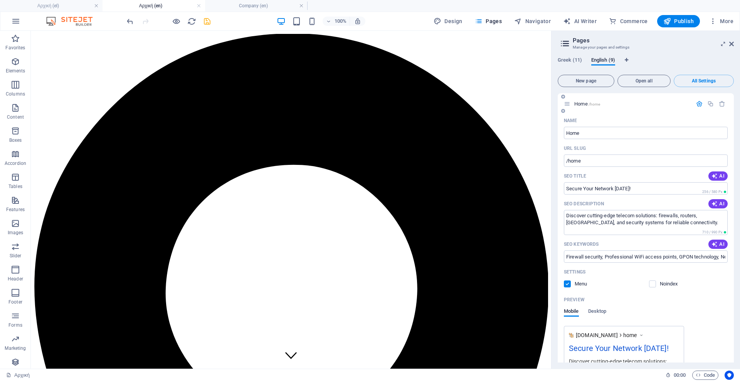
scroll to position [70, 0]
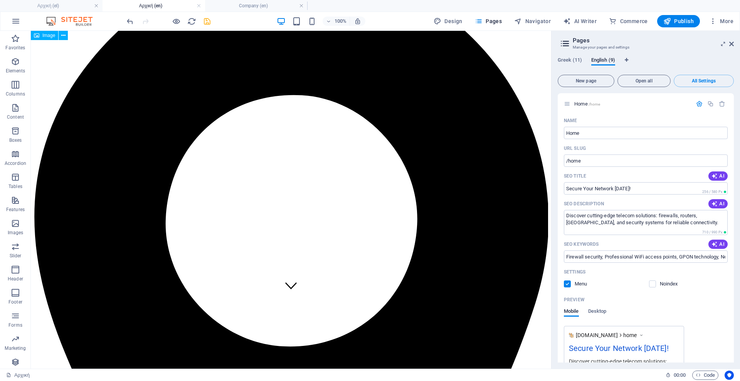
click at [566, 44] on icon at bounding box center [566, 43] width 12 height 11
click at [491, 20] on span "Pages" at bounding box center [488, 21] width 27 height 8
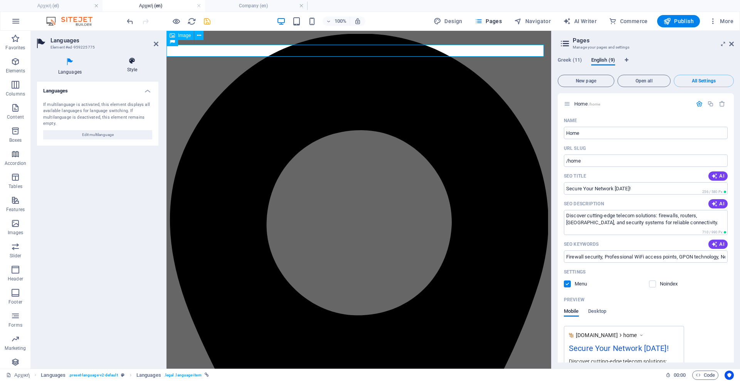
click at [136, 68] on h4 "Style" at bounding box center [132, 65] width 52 height 16
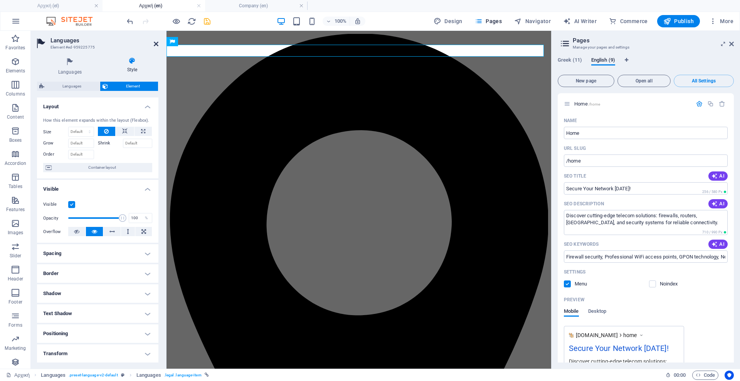
click at [157, 43] on icon at bounding box center [156, 44] width 5 height 6
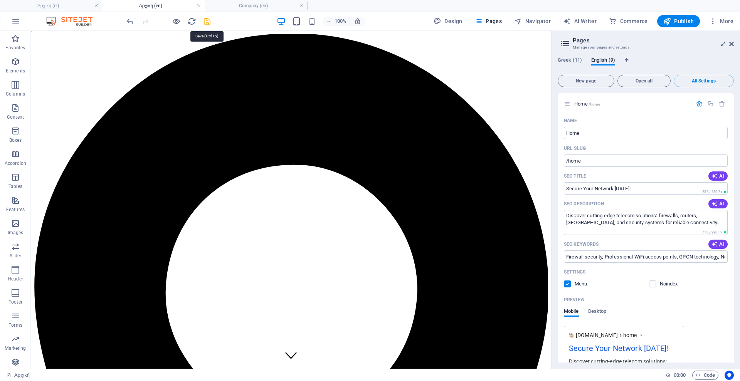
click at [208, 22] on icon "save" at bounding box center [207, 21] width 9 height 9
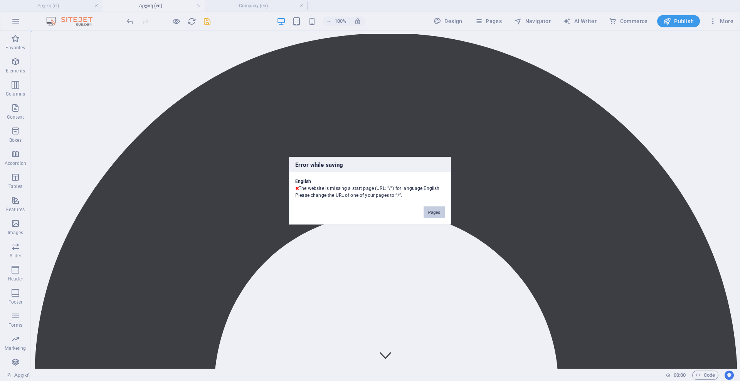
click at [431, 215] on button "Pages" at bounding box center [434, 212] width 21 height 12
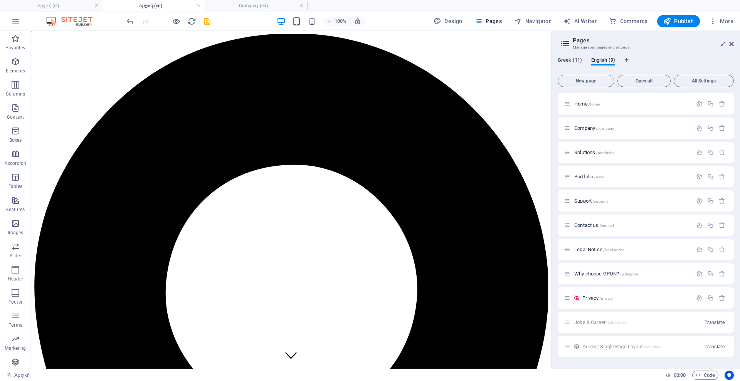
click at [567, 58] on span "Greek (11)" at bounding box center [570, 61] width 24 height 11
click at [602, 59] on span "English (9)" at bounding box center [604, 61] width 24 height 11
click at [605, 106] on p "Home /home" at bounding box center [633, 103] width 116 height 5
click at [700, 102] on icon "button" at bounding box center [700, 104] width 7 height 7
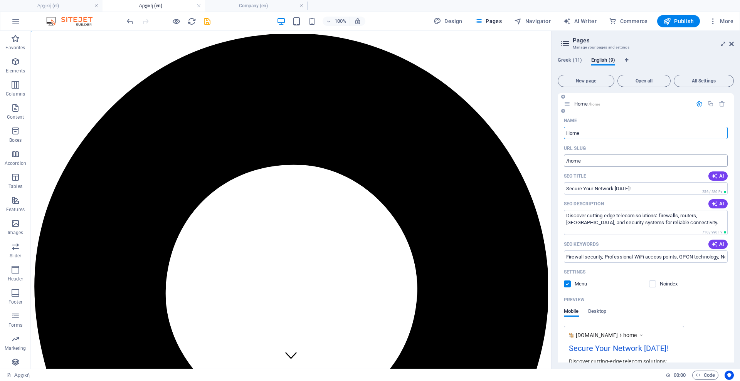
click at [587, 159] on input "/home" at bounding box center [646, 161] width 164 height 12
type input "/"
click at [204, 22] on icon "save" at bounding box center [207, 21] width 9 height 9
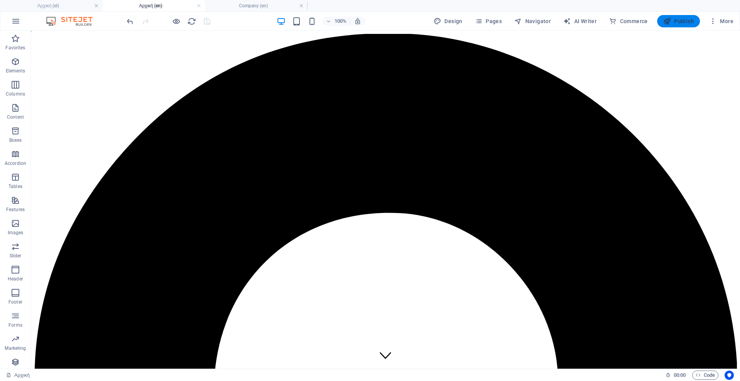
click at [683, 19] on span "Publish" at bounding box center [679, 21] width 30 height 8
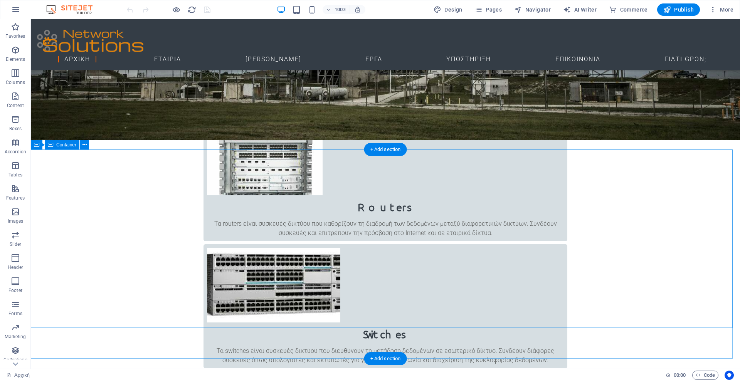
scroll to position [553, 0]
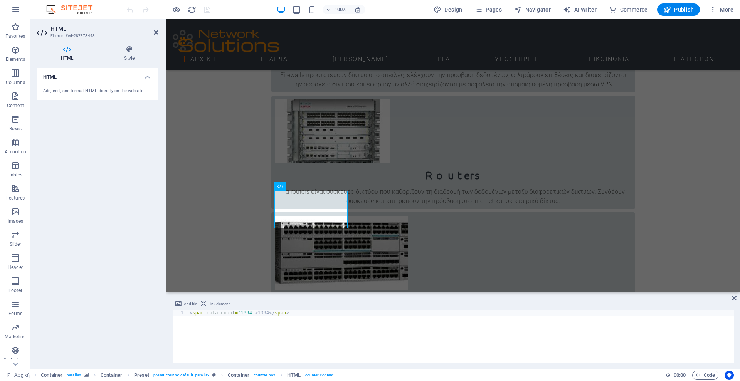
click at [241, 314] on div "< span data-count = "1394" > 1394 </ span >" at bounding box center [461, 341] width 546 height 63
click at [275, 317] on div "< span data-count = "1394" > 1394 </ span >" at bounding box center [461, 341] width 546 height 63
drag, startPoint x: 236, startPoint y: 313, endPoint x: 246, endPoint y: 315, distance: 9.4
click at [246, 315] on div "< span data-count = "1394" > 1394 </ span >" at bounding box center [461, 341] width 546 height 63
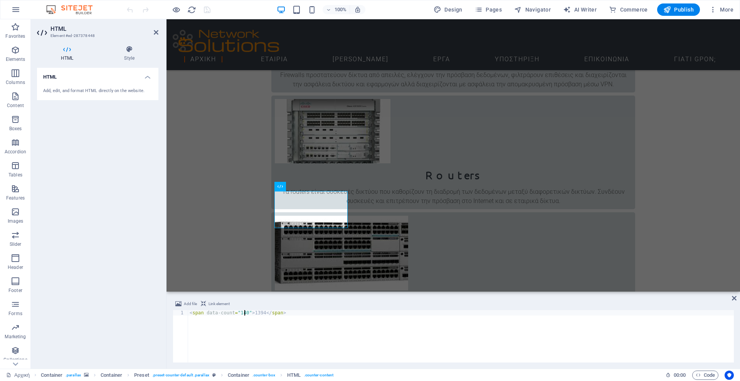
scroll to position [0, 5]
type textarea "<span data-count="1402">1394</span>"
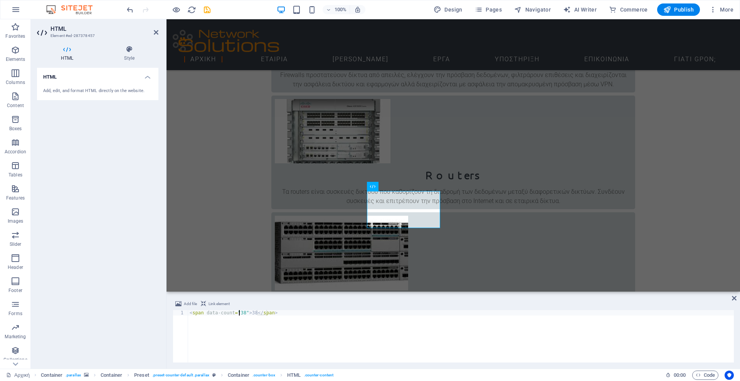
click at [240, 312] on div "< span data-count = "38" > 38 </ span >" at bounding box center [461, 341] width 546 height 63
type textarea "<span data-count="11">38</span>"
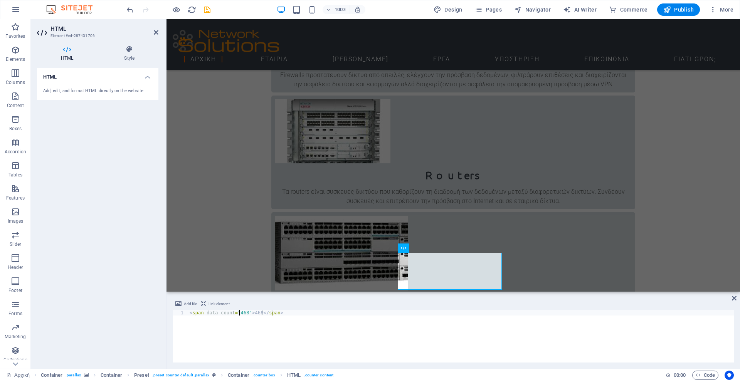
click at [240, 314] on div "< span data-count = "468" > 468 </ span >" at bounding box center [461, 341] width 546 height 63
type textarea "<span data-count="473">468</span>"
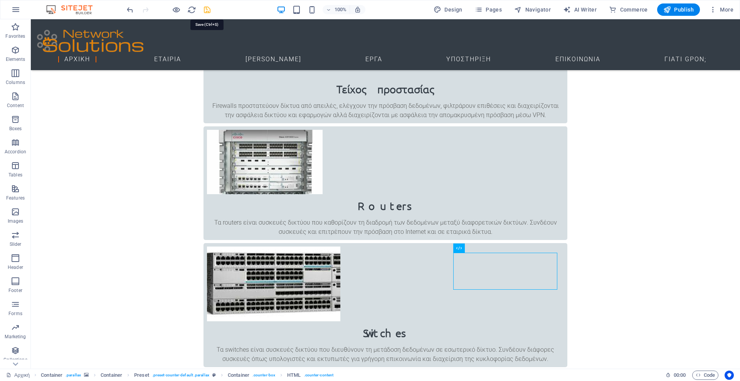
click at [205, 10] on icon "save" at bounding box center [207, 9] width 9 height 9
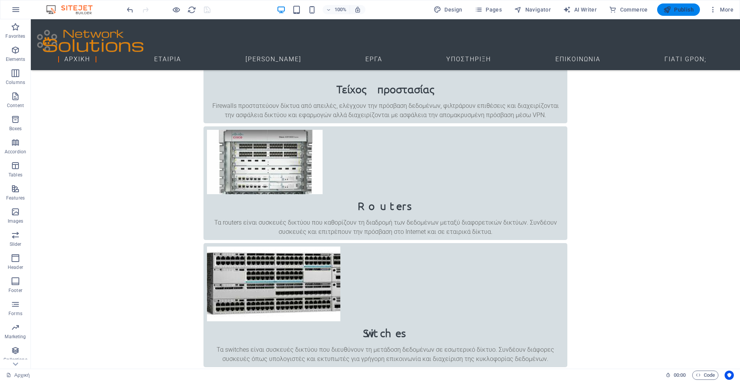
click at [671, 7] on icon "button" at bounding box center [668, 10] width 8 height 8
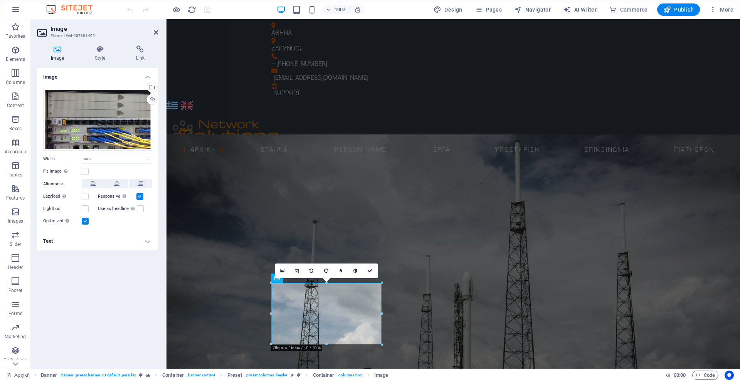
click at [88, 222] on label at bounding box center [85, 221] width 7 height 7
click at [0, 0] on input "Optimized Images are compressed to improve page speed." at bounding box center [0, 0] width 0 height 0
click at [84, 222] on label at bounding box center [85, 221] width 7 height 7
click at [0, 0] on input "Optimized Images are compressed to improve page speed." at bounding box center [0, 0] width 0 height 0
click at [717, 11] on icon "button" at bounding box center [714, 10] width 8 height 8
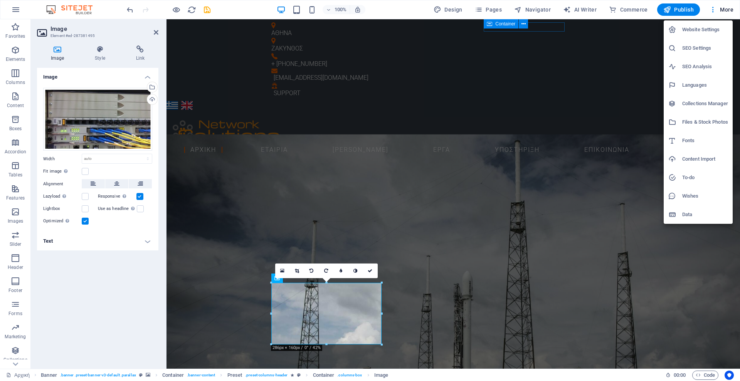
click at [716, 69] on h6 "SEO Analysis" at bounding box center [706, 66] width 46 height 9
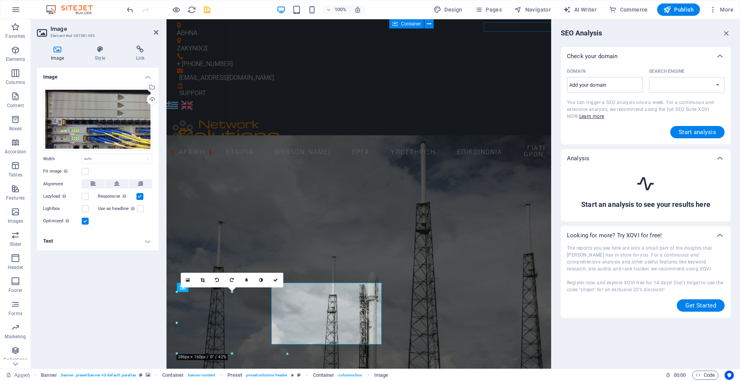
select select "google.com"
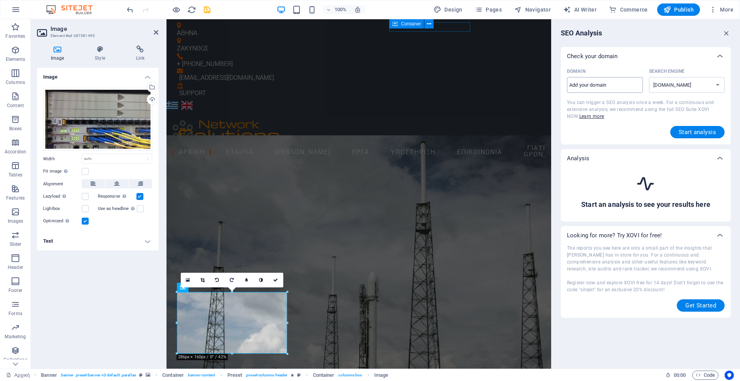
click at [617, 88] on input "Domain ​" at bounding box center [605, 85] width 76 height 12
type input "networksolutions.gr"
click at [680, 135] on span "Start analysis" at bounding box center [697, 132] width 37 height 6
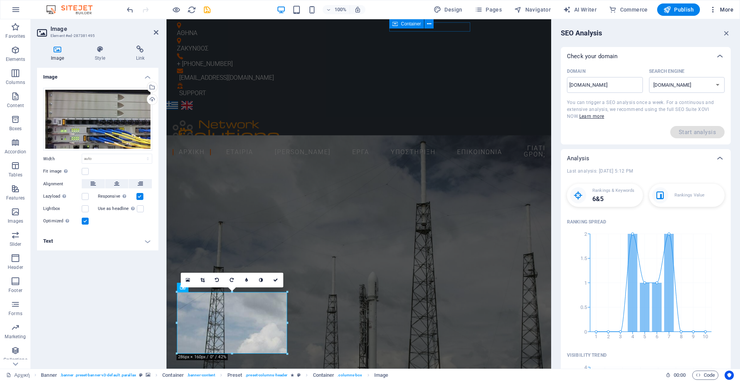
click at [718, 11] on span "More" at bounding box center [722, 10] width 24 height 8
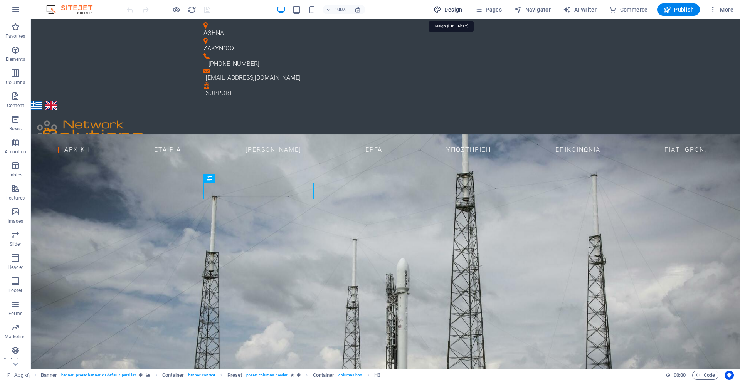
click at [454, 9] on span "Design" at bounding box center [448, 10] width 29 height 8
click at [496, 8] on span "Pages" at bounding box center [488, 10] width 27 height 8
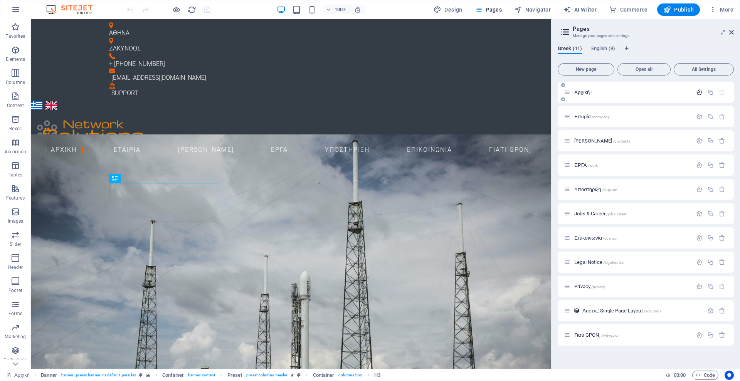
click at [698, 91] on icon "button" at bounding box center [700, 92] width 7 height 7
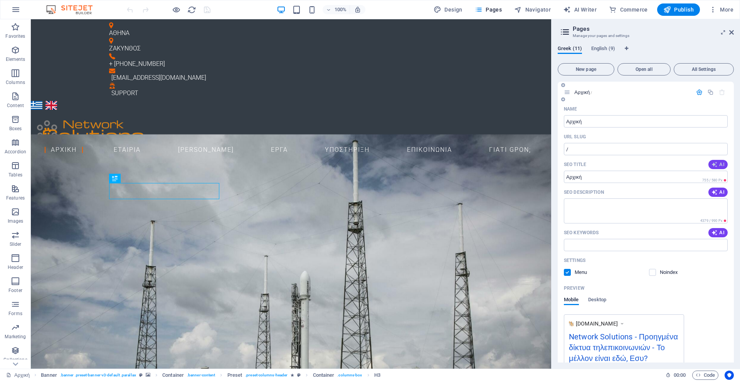
click at [720, 166] on span "AI" at bounding box center [718, 165] width 13 height 6
click at [720, 163] on span "AI" at bounding box center [718, 165] width 13 height 6
click at [718, 167] on span "AI" at bounding box center [718, 165] width 13 height 6
click at [718, 166] on span "AI" at bounding box center [718, 165] width 13 height 6
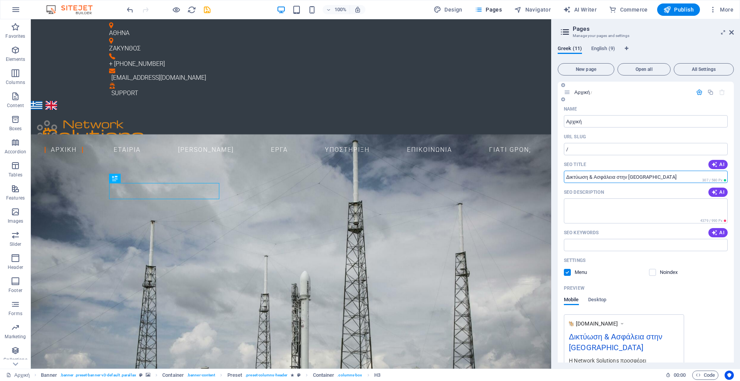
drag, startPoint x: 651, startPoint y: 177, endPoint x: 632, endPoint y: 181, distance: 19.6
click at [632, 181] on input "Δικτύωση & Ασφάλεια στην [GEOGRAPHIC_DATA]" at bounding box center [646, 177] width 164 height 12
click at [594, 177] on input "Δικτύωση & Ασφάλεια στην [GEOGRAPHIC_DATA]" at bounding box center [646, 177] width 164 height 12
click at [590, 178] on input "Δικτύωση Ασφάλεια & οπτικές ίνες στην [GEOGRAPHIC_DATA]" at bounding box center [646, 177] width 164 height 12
type input "Δικτύωση, Ασφάλεια & οπτικές ίνες στην [GEOGRAPHIC_DATA]"
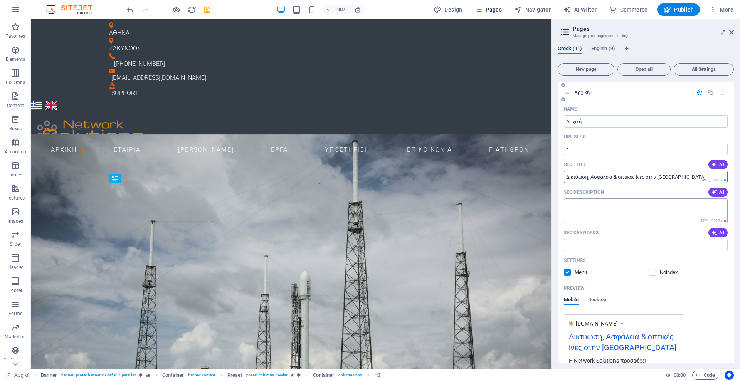
click at [597, 211] on textarea "SEO Description" at bounding box center [646, 211] width 164 height 25
click at [717, 196] on button "AI" at bounding box center [718, 192] width 19 height 9
type textarea "Ανακαλύψτε λύσεις για δίκτυα, ασφάλεια και τηλεπικοινωνίες με την Network Solut…"
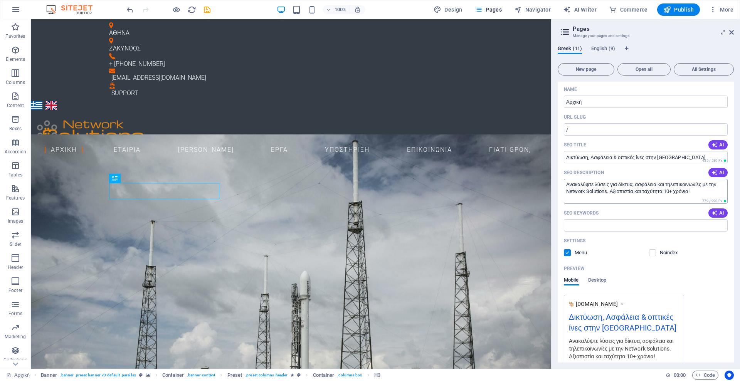
scroll to position [44, 0]
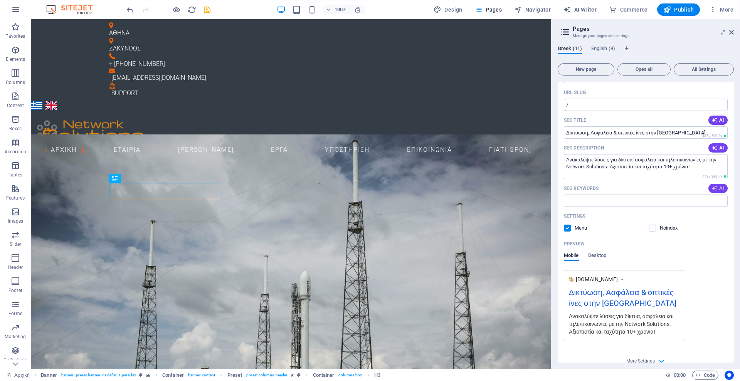
click at [721, 189] on span "AI" at bounding box center [718, 189] width 13 height 6
type input "Τείχος προστασίας, συστήματα ασφαλείας, επαγγελματικά access points, εγκαταστάσ…"
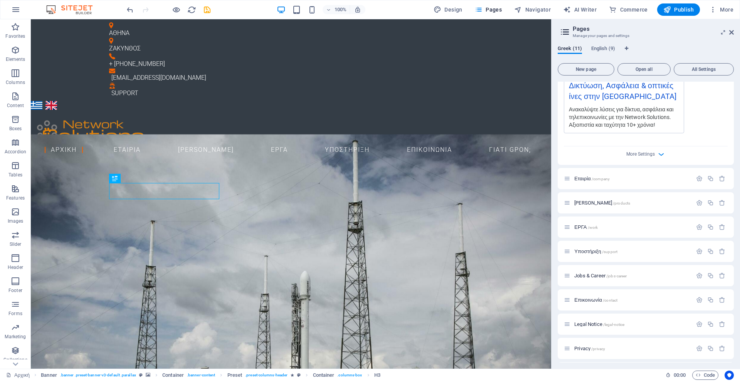
scroll to position [228, 0]
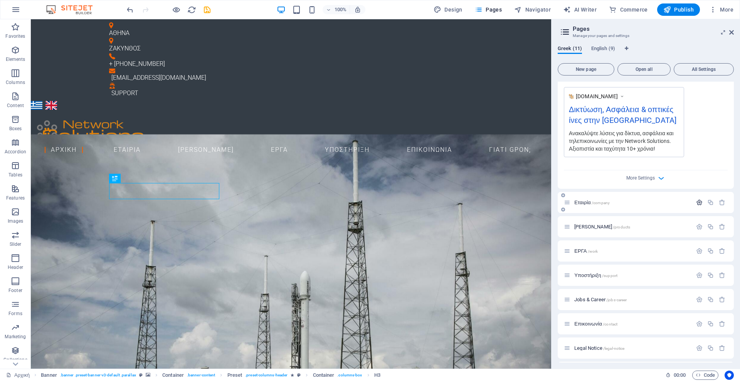
click at [698, 206] on icon "button" at bounding box center [700, 202] width 7 height 7
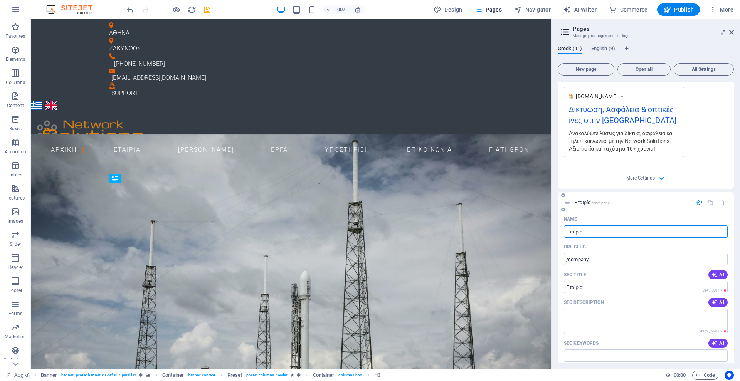
scroll to position [325, 0]
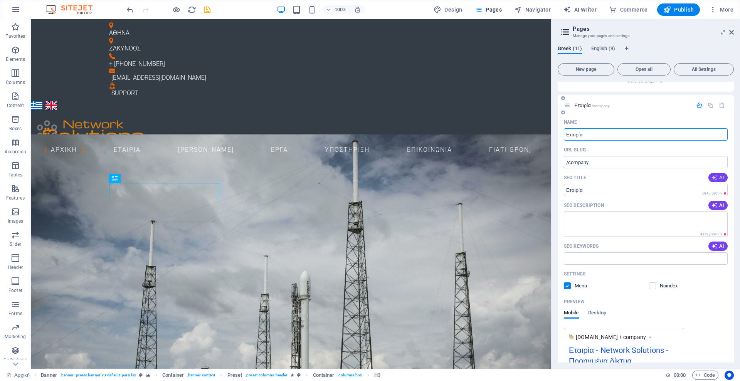
click at [716, 181] on icon "button" at bounding box center [715, 178] width 6 height 6
type input "Δημιουργικές Λύσεις Τηλεπικοινωνιών"
click at [721, 209] on span "AI" at bounding box center [718, 205] width 13 height 6
type textarea "Ανακαλύψτε κορυφαίες λύσεις τηλεπικοινωνιών και συστημάτων ασφαλείας με την Net…"
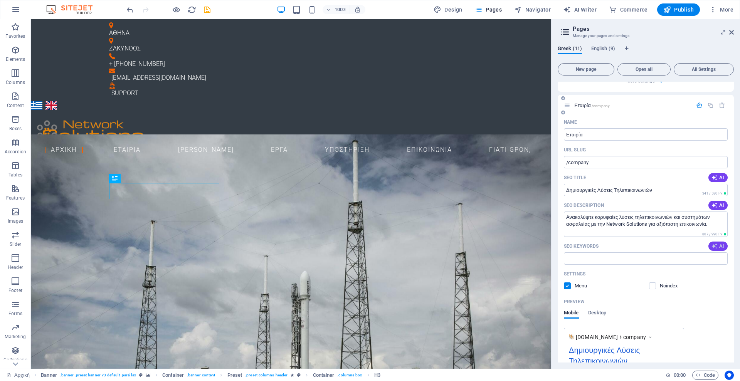
click at [717, 250] on icon "button" at bounding box center [715, 246] width 6 height 6
type input "τηλεπικοινωνίες, συστήματα ασφαλείας, τηλεφωνικά κέντρα, ψηφιακή εποχή, καινοτο…"
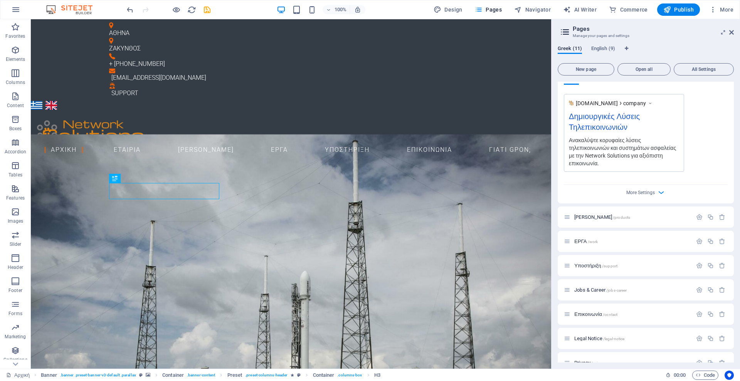
scroll to position [559, 0]
click at [698, 220] on icon "button" at bounding box center [700, 217] width 7 height 7
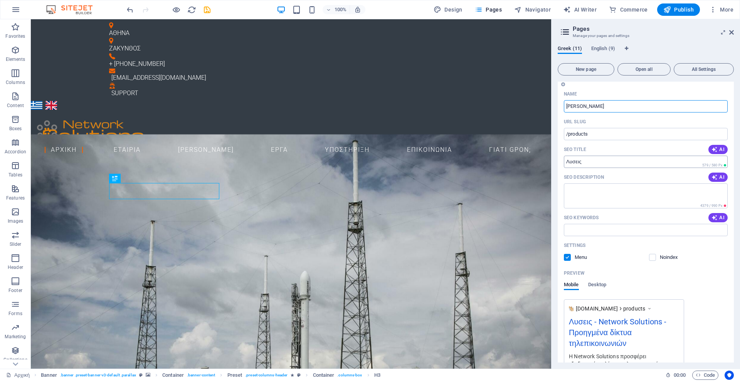
scroll to position [701, 0]
click at [719, 151] on span "AI" at bounding box center [718, 148] width 13 height 6
click at [718, 179] on span "AI" at bounding box center [718, 175] width 13 height 6
click at [720, 219] on span "AI" at bounding box center [718, 216] width 13 height 6
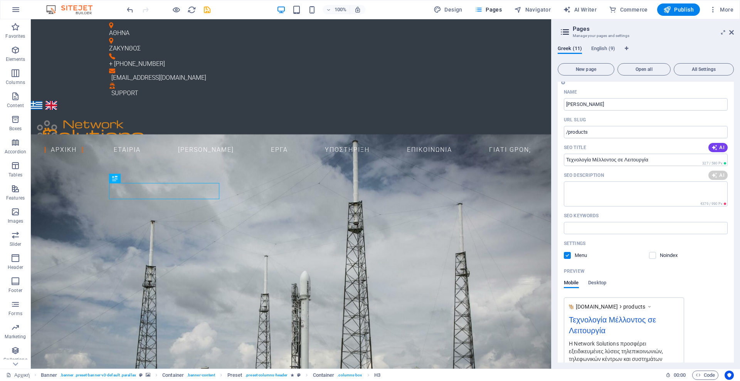
type input "Τεχνολογία Μέλλοντος σε Λειτουργία"
type textarea "Ανακαλύψτε καινοτόμες λύσεις τεχνολογίας για ξενοδοχεία και επιχειρήσεις, όπως …"
type input "Δομημένη καλωδίωση, Συστήματα Ασφαλείας, Δίκτυα Οπτικών Ινών, Cyber Security, I…"
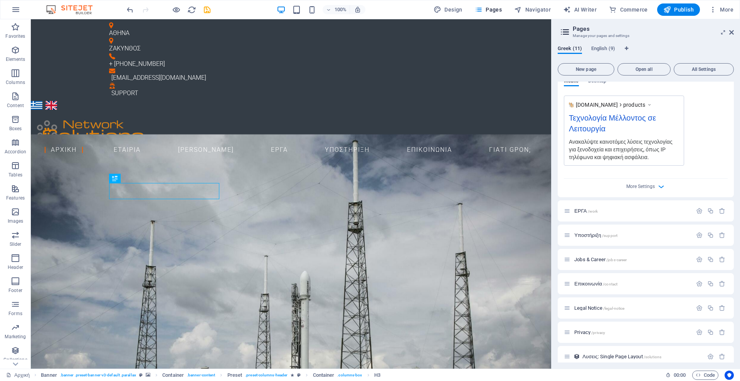
scroll to position [904, 0]
click at [697, 213] on icon "button" at bounding box center [700, 210] width 7 height 7
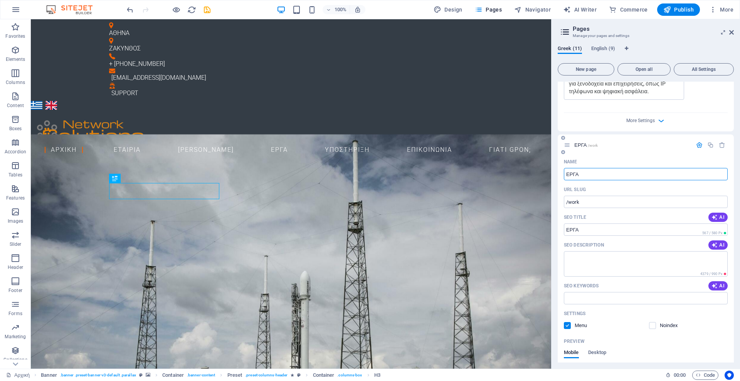
scroll to position [983, 0]
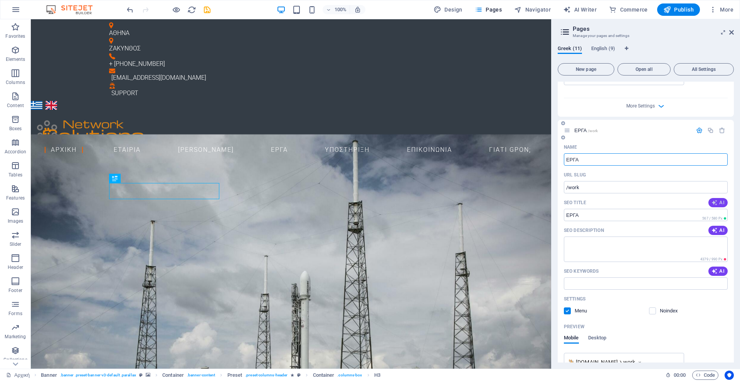
click at [719, 206] on span "AI" at bounding box center [718, 203] width 13 height 6
click at [718, 234] on span "AI" at bounding box center [718, 231] width 13 height 6
click at [718, 275] on span "AI" at bounding box center [718, 271] width 13 height 6
type input "Τεχνολογία του [PERSON_NAME]"
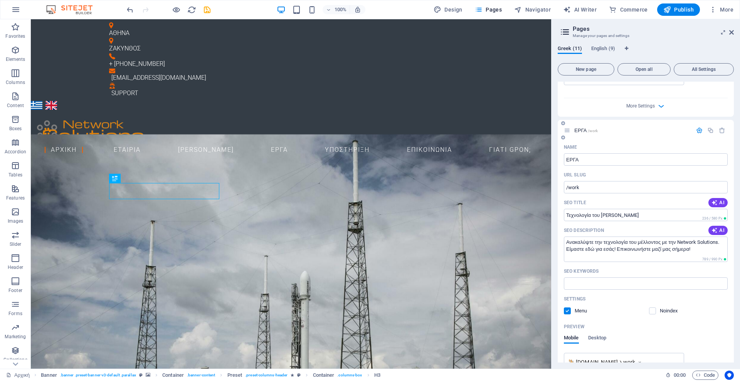
type textarea "Ανακαλύψτε την τεχνολογία του μέλλοντος με την Network Solutions. Είμαστε εδώ γ…"
type input "τεχνολογία του [PERSON_NAME], εξάπλωση τεχνολογίας, μέλλον της τεχνολογίας, και…"
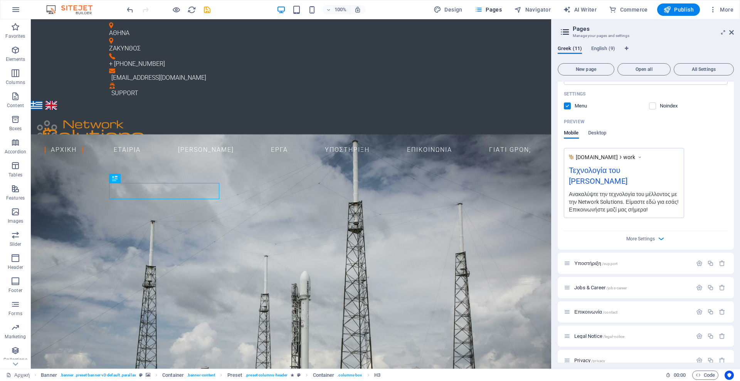
scroll to position [1249, 0]
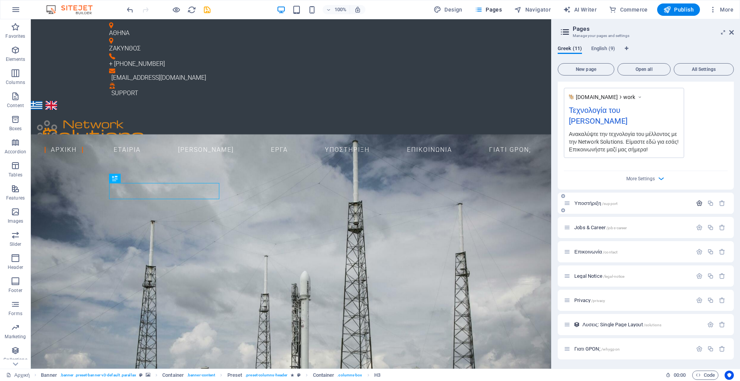
click at [699, 207] on icon "button" at bounding box center [700, 203] width 7 height 7
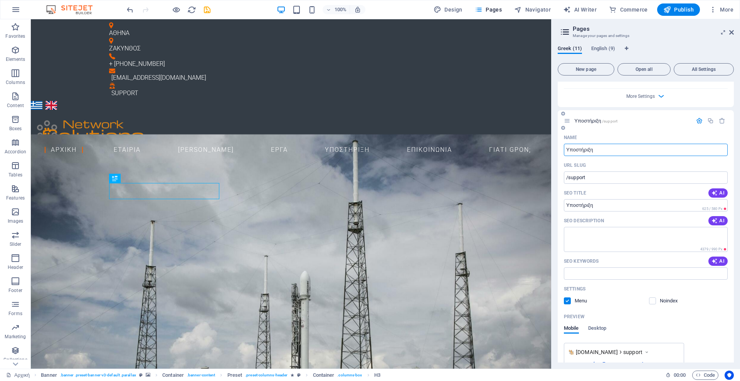
scroll to position [1333, 0]
click at [718, 191] on button "AI" at bounding box center [718, 191] width 19 height 9
click at [718, 222] on span "AI" at bounding box center [718, 219] width 13 height 6
click at [718, 263] on span "AI" at bounding box center [718, 259] width 13 height 6
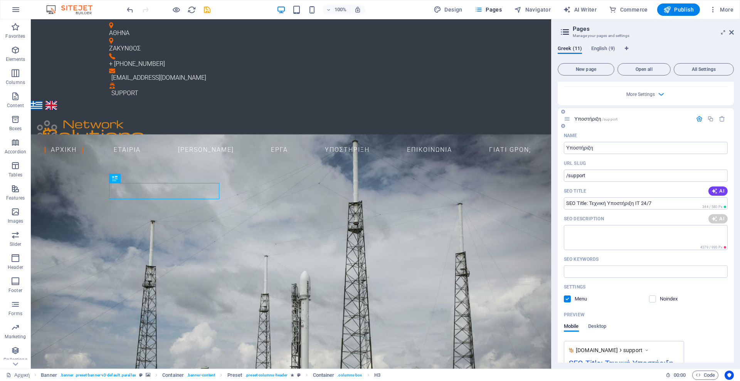
type input "SEO Title: Τεχνική Υποστήριξη IT 24/7"
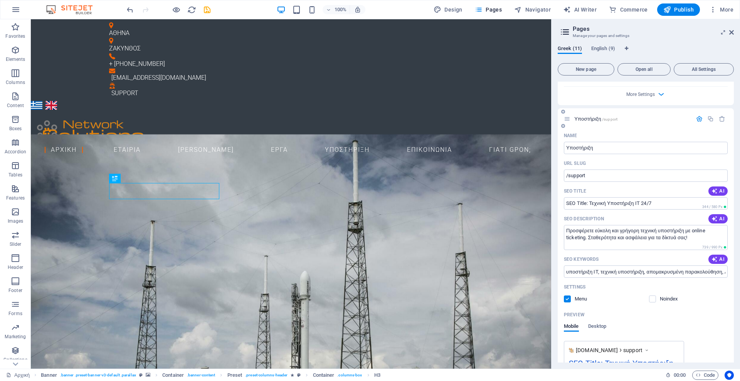
type textarea "Προσφέρετε εύκολη και γρήγορη τεχνική υποστήριξη με online ticketing. Σταθερότη…"
type input "υποστήριξη IT, τεχνική υποστήριξη, απομακρυσμένη παρακολούθηση, Active Director…"
drag, startPoint x: 621, startPoint y: 226, endPoint x: 541, endPoint y: 207, distance: 82.0
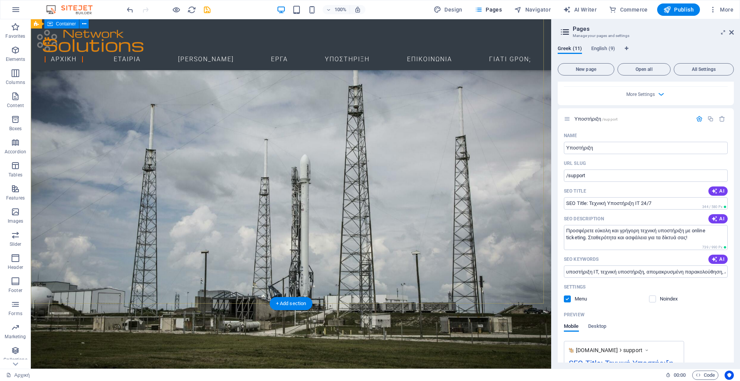
scroll to position [0, 0]
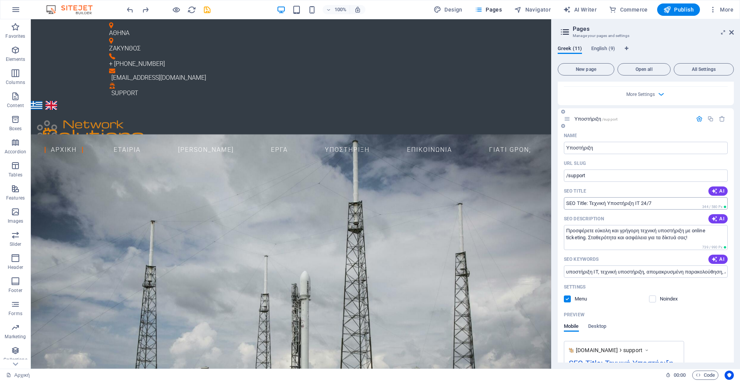
click at [591, 208] on input "SEO Title: Τεχνική Υποστήριξη IT 24/7" at bounding box center [646, 203] width 164 height 12
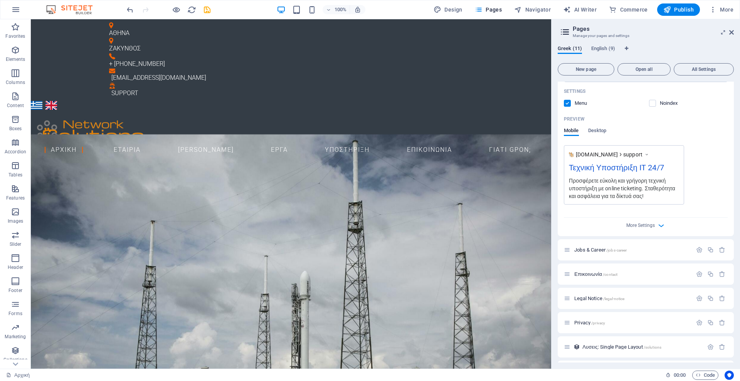
scroll to position [1530, 0]
type input "Τεχνική Υποστήριξη IT 24/7"
click at [698, 253] on icon "button" at bounding box center [700, 249] width 7 height 7
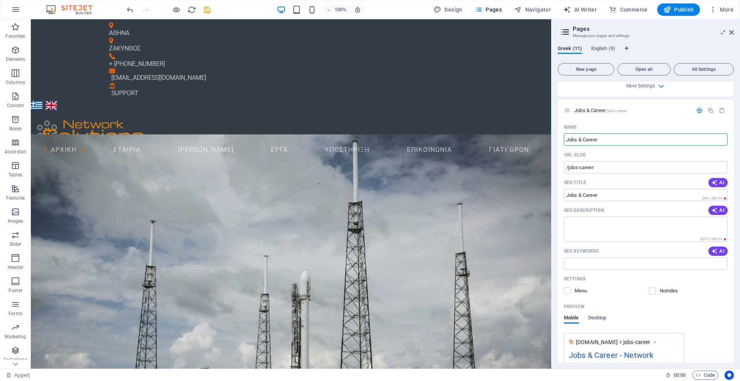
scroll to position [1676, 0]
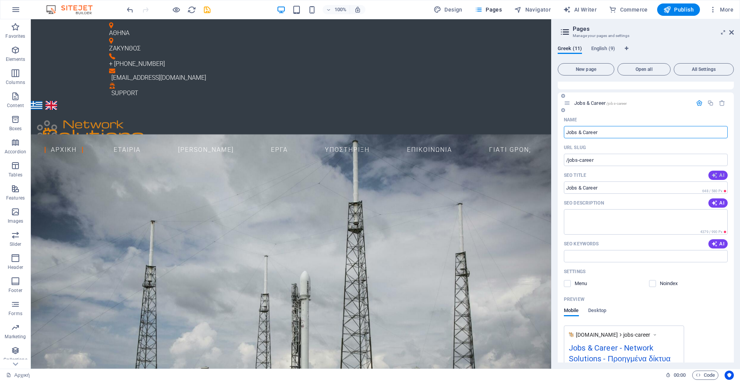
click at [715, 179] on icon "button" at bounding box center [715, 175] width 6 height 6
click at [721, 208] on button "AI" at bounding box center [718, 203] width 19 height 9
click at [719, 247] on span "AI" at bounding box center [718, 244] width 13 height 6
type input "Θέσεις Εργασίας IT στην [GEOGRAPHIC_DATA]"
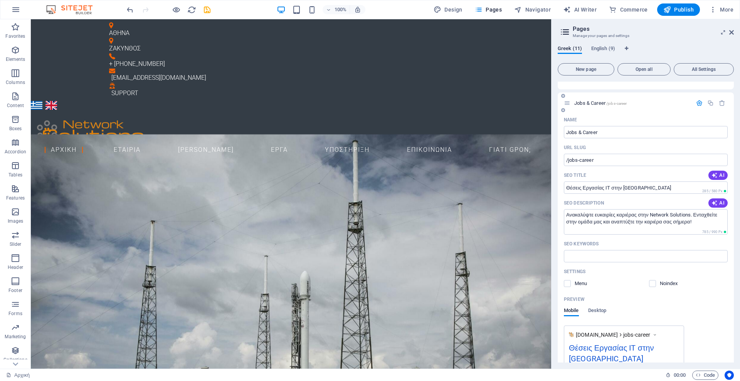
type textarea "Ανακαλύψτε ευκαιρίες καριέρας στην Network Solutions. Ενταχθείτε στην ομάδα μας…"
type input "θέσεις εργασίας, μηχανικός δικτύου, ειδικός IT, διαχείριση συστημάτων, ανθρώπιν…"
